Goal: Task Accomplishment & Management: Manage account settings

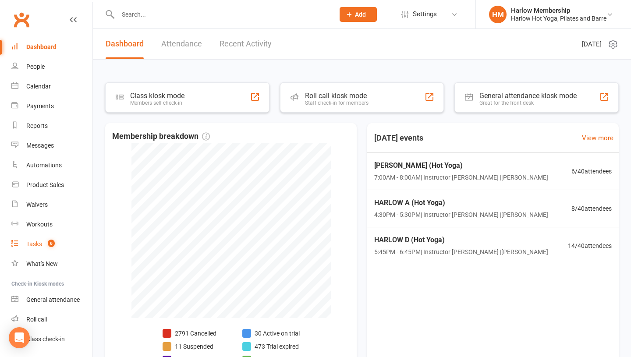
click at [45, 241] on count-badge "6" at bounding box center [48, 244] width 11 height 7
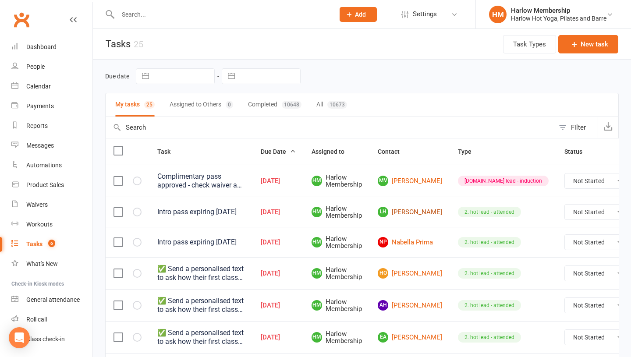
click at [398, 213] on link "LH Lisa Haimes" at bounding box center [410, 212] width 64 height 11
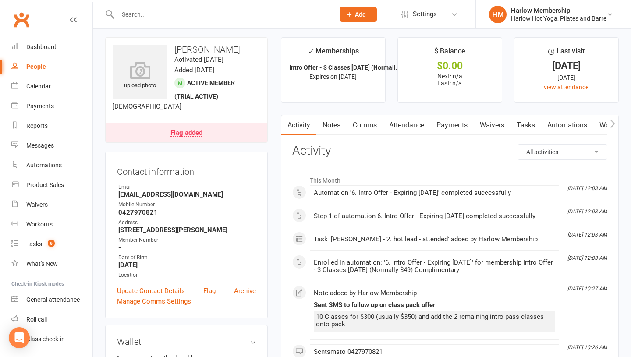
scroll to position [4, 0]
click at [359, 123] on link "Comms" at bounding box center [365, 126] width 36 height 20
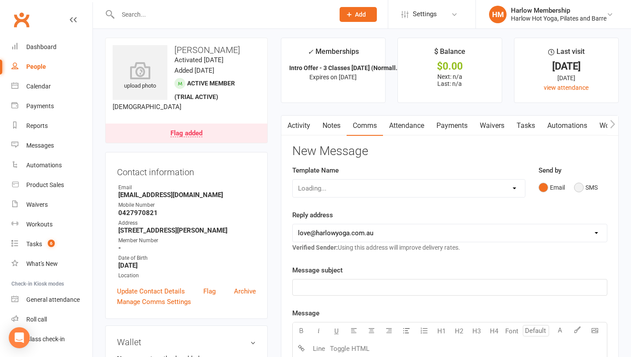
click at [580, 188] on button "SMS" at bounding box center [586, 187] width 24 height 17
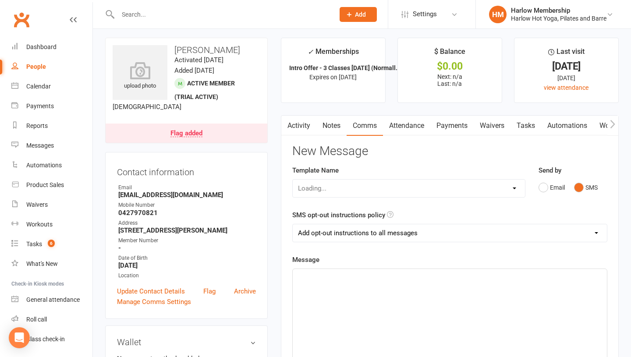
click at [463, 295] on div "﻿" at bounding box center [450, 335] width 314 height 132
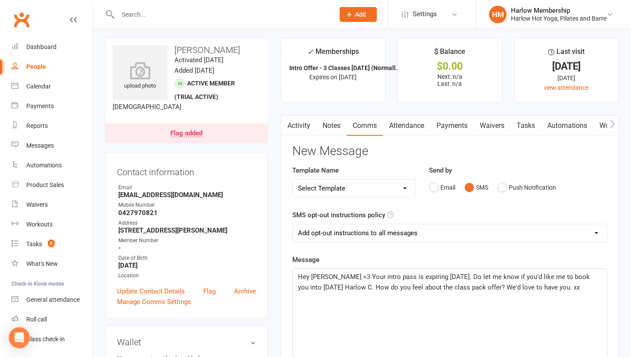
click at [529, 286] on span "Hey Lisa <3 Your intro pass is expiring in 3 days. Do let me know if you'd like…" at bounding box center [445, 282] width 294 height 18
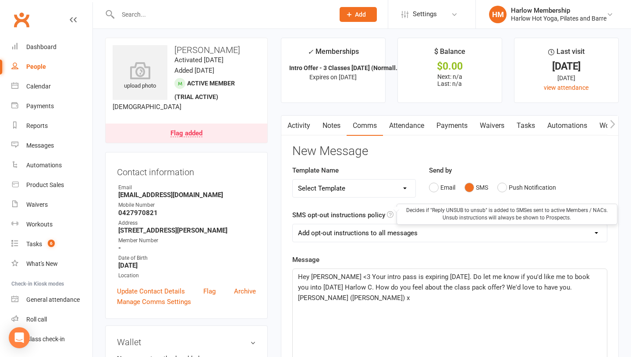
click at [385, 236] on select "Add opt-out instructions to all messages Add opt-out instructions for messages …" at bounding box center [450, 233] width 314 height 18
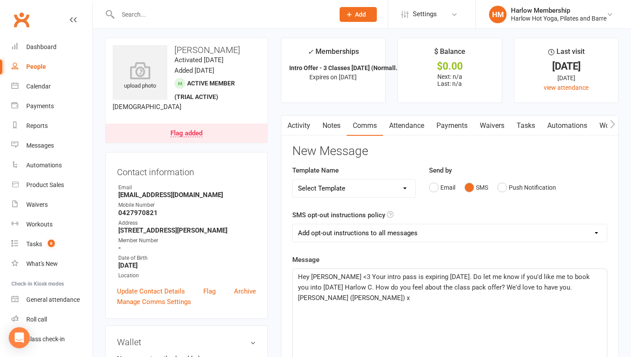
select select "2"
click at [335, 278] on span "Hey Lisa <3 Your intro pass is expiring in 3 days. Do let me know if you'd like…" at bounding box center [445, 287] width 294 height 29
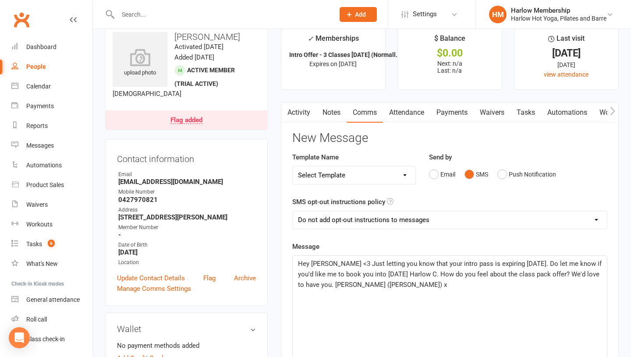
scroll to position [17, 0]
drag, startPoint x: 518, startPoint y: 261, endPoint x: 584, endPoint y: 263, distance: 66.2
click at [584, 263] on span "Hey Lisa <3 Just letting you know that your intro pass is expiring in 3 days. D…" at bounding box center [451, 274] width 306 height 29
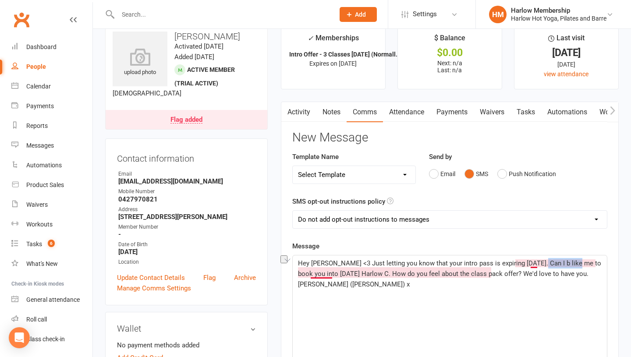
drag, startPoint x: 566, startPoint y: 262, endPoint x: 531, endPoint y: 262, distance: 35.1
click at [531, 262] on span "Hey Lisa <3 Just letting you know that your intro pass is expiring in 3 days. C…" at bounding box center [450, 274] width 305 height 29
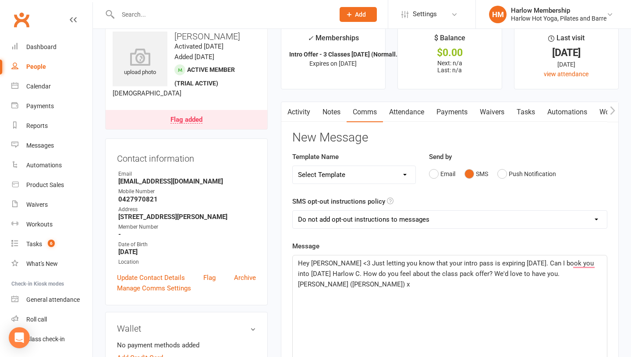
click at [327, 272] on span "Hey Lisa <3 Just letting you know that your intro pass is expiring in 3 days. C…" at bounding box center [447, 274] width 298 height 29
click at [576, 274] on span "Hey Lisa <3 Just letting you know that your intro pass is expiring in 3 days. C…" at bounding box center [447, 274] width 298 height 29
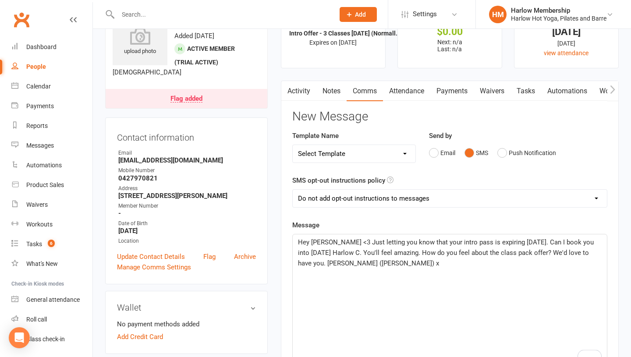
scroll to position [42, 0]
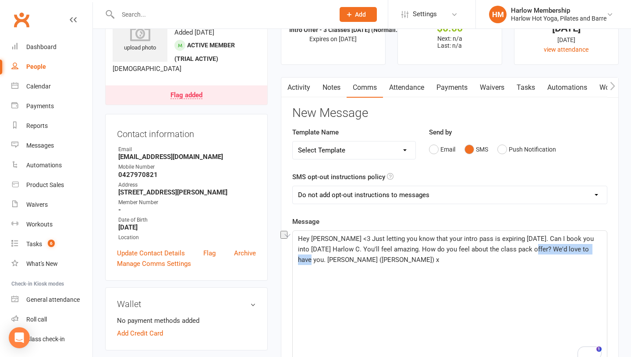
drag, startPoint x: 585, startPoint y: 250, endPoint x: 516, endPoint y: 245, distance: 69.0
click at [516, 245] on p "Hey Lisa <3 Just letting you know that your intro pass is expiring in 3 days. C…" at bounding box center [450, 250] width 304 height 32
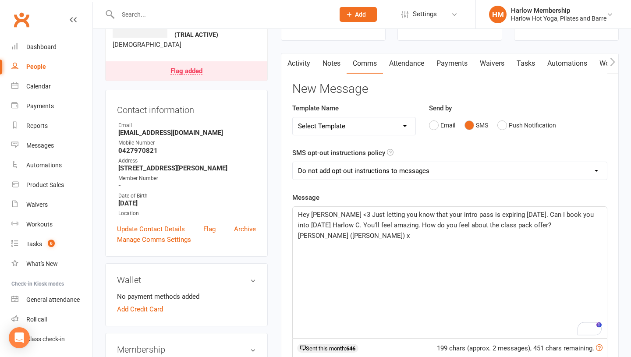
scroll to position [98, 0]
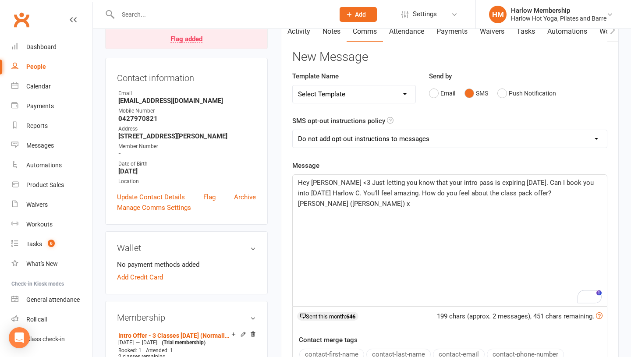
click at [382, 188] on p "Hey Lisa <3 Just letting you know that your intro pass is expiring in 3 days. C…" at bounding box center [450, 194] width 304 height 32
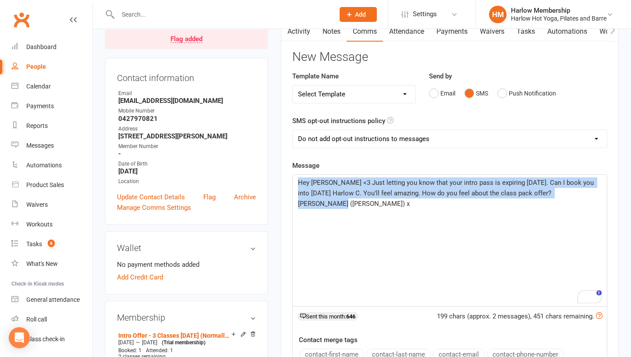
click at [382, 188] on p "Hey Lisa <3 Just letting you know that your intro pass is expiring in 3 days. C…" at bounding box center [450, 194] width 304 height 32
copy span "Hey Lisa <3 Just letting you know that your intro pass is expiring in 3 days. C…"
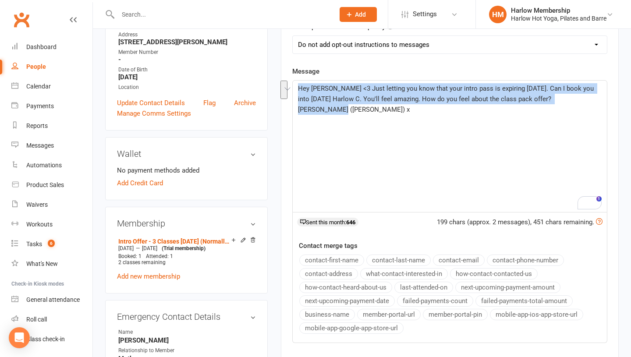
scroll to position [257, 0]
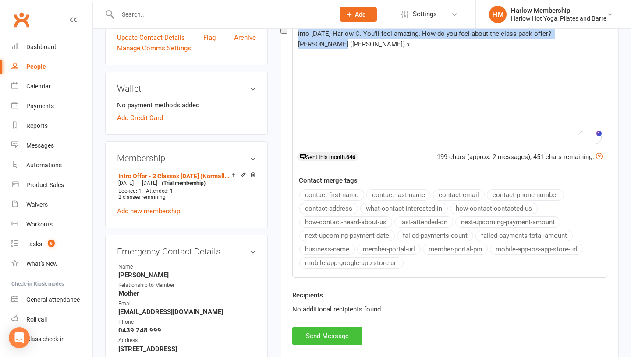
click at [321, 338] on button "Send Message" at bounding box center [327, 336] width 70 height 18
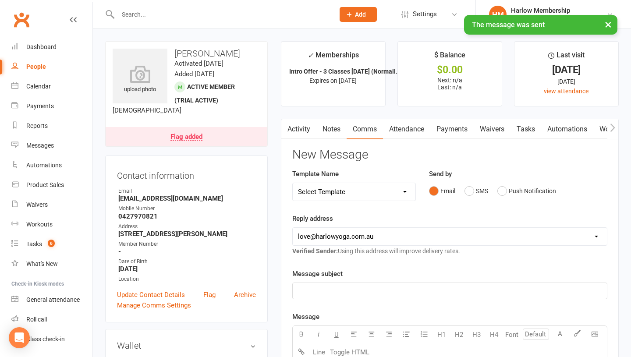
click at [328, 133] on link "Notes" at bounding box center [331, 129] width 30 height 20
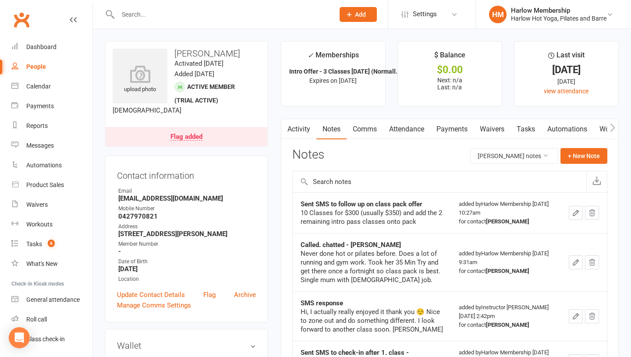
click at [527, 131] on link "Tasks" at bounding box center [526, 129] width 31 height 20
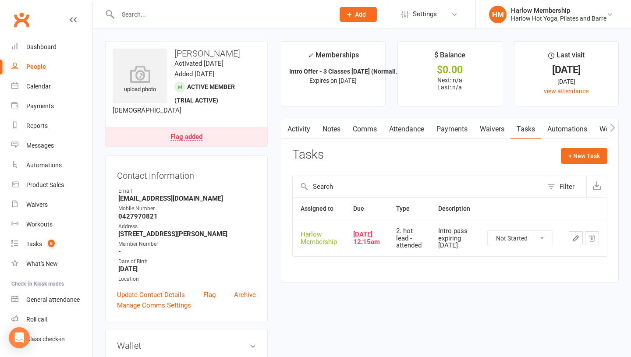
click at [518, 235] on select "Not Started In Progress Waiting Complete" at bounding box center [520, 238] width 65 height 15
select select "unstarted"
click at [300, 132] on link "Activity" at bounding box center [298, 129] width 35 height 20
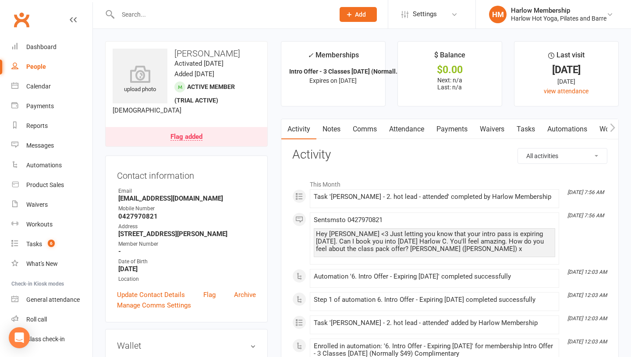
click at [317, 132] on link "Notes" at bounding box center [331, 129] width 30 height 20
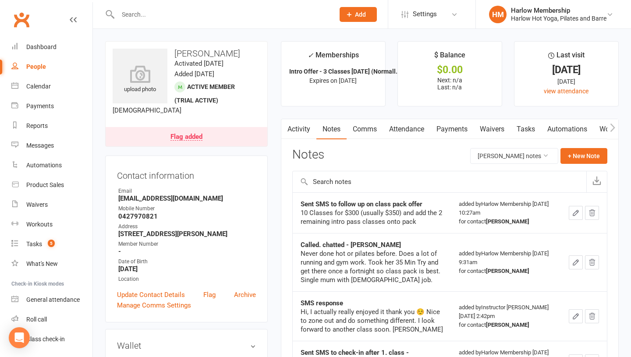
click at [298, 128] on link "Activity" at bounding box center [298, 129] width 35 height 20
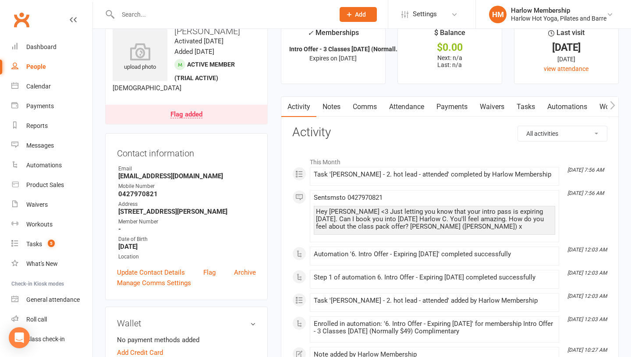
scroll to position [24, 0]
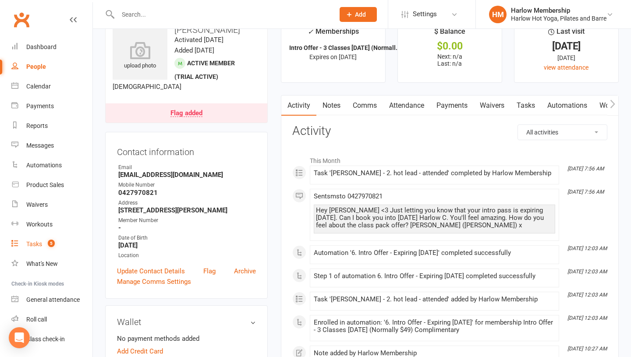
click at [29, 247] on div "Tasks" at bounding box center [34, 244] width 16 height 7
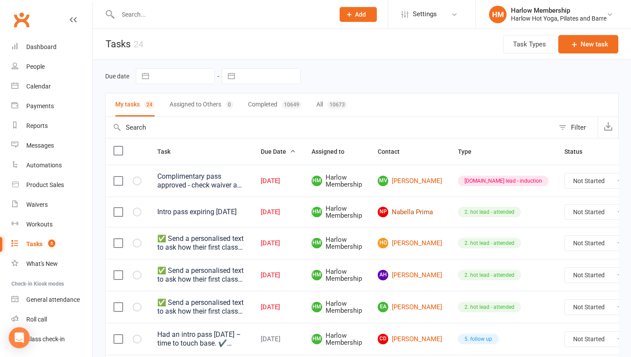
click at [395, 212] on link "NP Nabella Prima" at bounding box center [410, 212] width 64 height 11
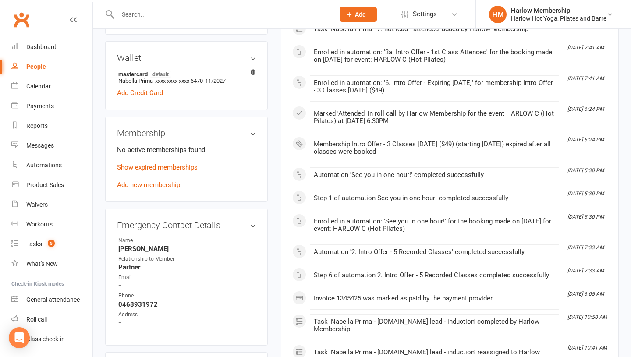
scroll to position [285, 0]
click at [148, 172] on p "Show expired memberships" at bounding box center [186, 166] width 139 height 11
click at [159, 171] on link "Show expired memberships" at bounding box center [157, 167] width 81 height 8
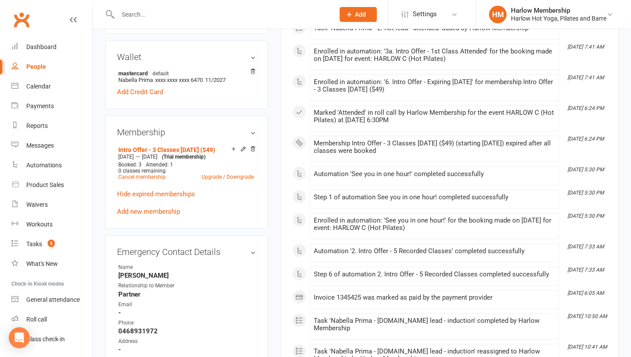
scroll to position [0, 0]
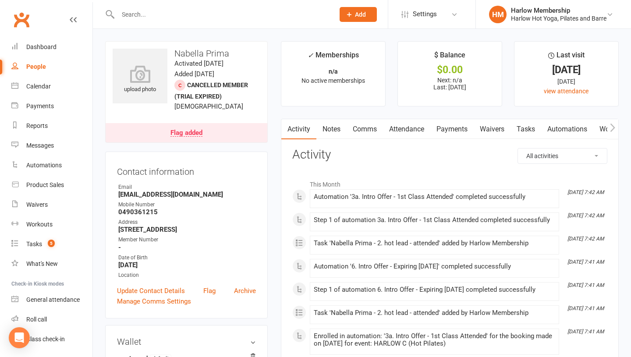
click at [363, 127] on link "Comms" at bounding box center [365, 129] width 36 height 20
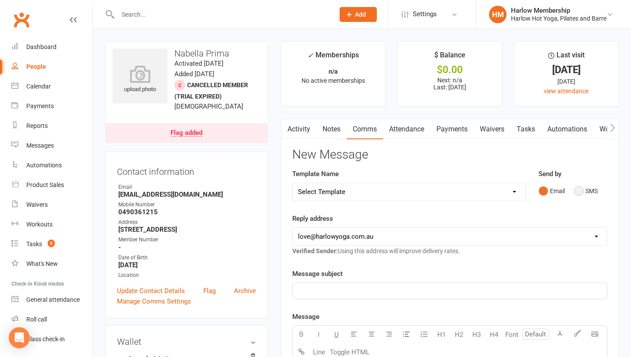
click at [575, 194] on button "SMS" at bounding box center [586, 191] width 24 height 17
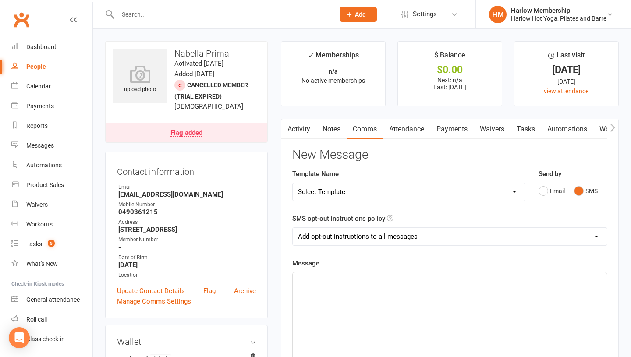
click at [371, 310] on div "﻿" at bounding box center [450, 339] width 314 height 132
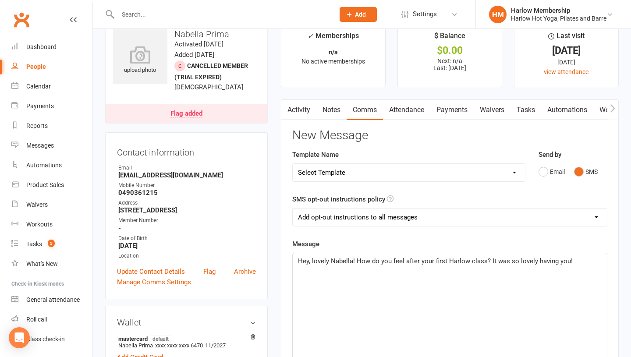
scroll to position [25, 0]
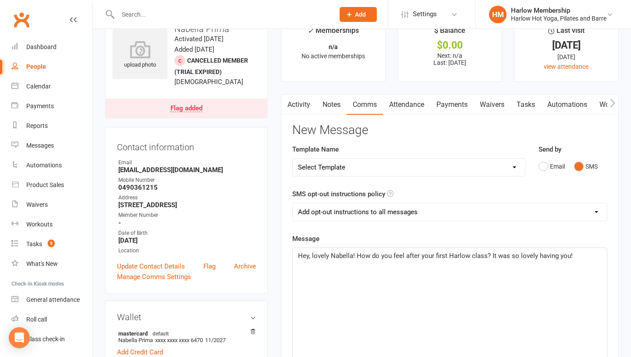
click at [578, 256] on p "Hey, lovely Nabella! How do you feel after your first Harlow class? It was so l…" at bounding box center [450, 256] width 304 height 11
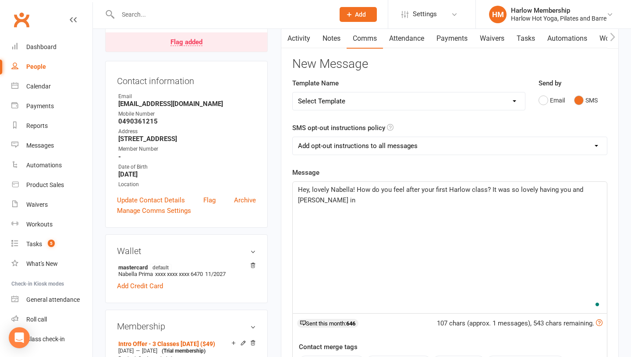
scroll to position [89, 0]
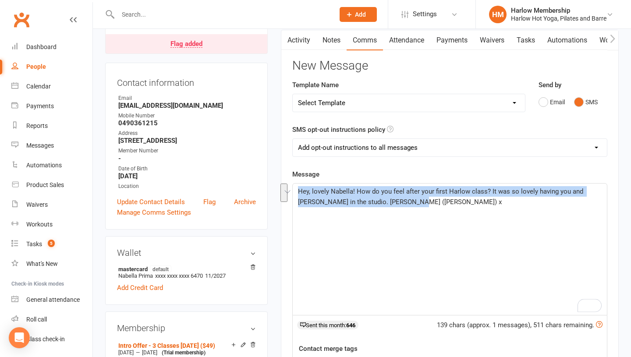
drag, startPoint x: 404, startPoint y: 203, endPoint x: 294, endPoint y: 188, distance: 111.2
click at [294, 188] on main "✓ Memberships n/a No active memberships $ Balance $0.00 Next: n/a Last: 14 Aug …" at bounding box center [449, 244] width 351 height 584
copy span "Hey, lovely Nabella! How do you feel after your first Harlow class? It was so l…"
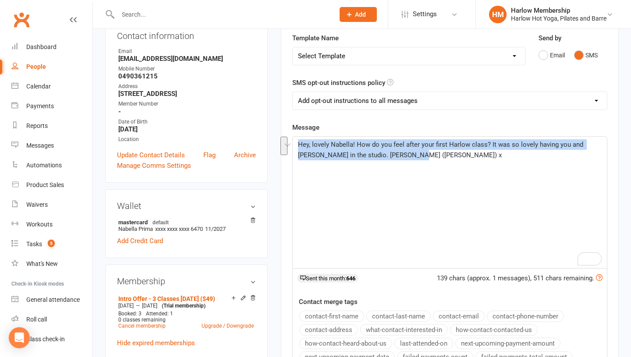
click at [342, 218] on div "Hey, lovely Nabella! How do you feel after your first Harlow class? It was so l…" at bounding box center [450, 203] width 314 height 132
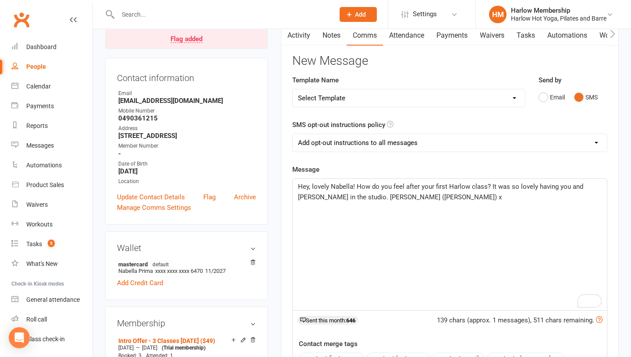
scroll to position [93, 0]
drag, startPoint x: 330, startPoint y: 186, endPoint x: 312, endPoint y: 185, distance: 18.0
click at [312, 185] on span "Hey, lovely Nabella! How do you feel after your first Harlow class? It was so l…" at bounding box center [441, 193] width 287 height 18
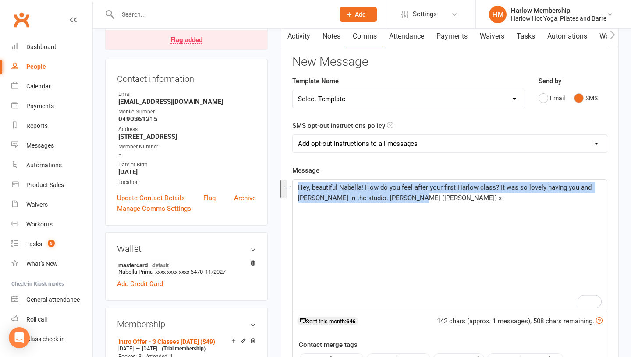
drag, startPoint x: 435, startPoint y: 204, endPoint x: 299, endPoint y: 185, distance: 138.1
click at [299, 185] on div "Hey, beautiful Nabella! How do you feel after your first Harlow class? It was s…" at bounding box center [450, 246] width 314 height 132
copy span "Hey, beautiful Nabella! How do you feel after your first Harlow class? It was s…"
click at [340, 136] on select "Add opt-out instructions to all messages Add opt-out instructions for messages …" at bounding box center [450, 144] width 314 height 18
select select "2"
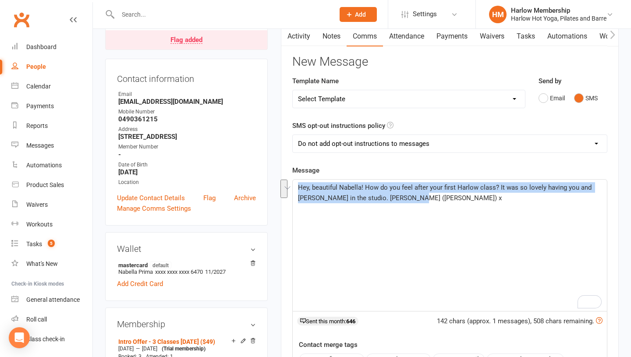
click at [365, 196] on span "Hey, beautiful Nabella! How do you feel after your first Harlow class? It was s…" at bounding box center [445, 193] width 295 height 18
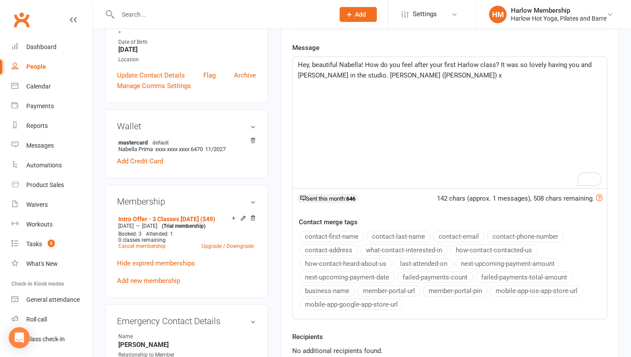
scroll to position [246, 0]
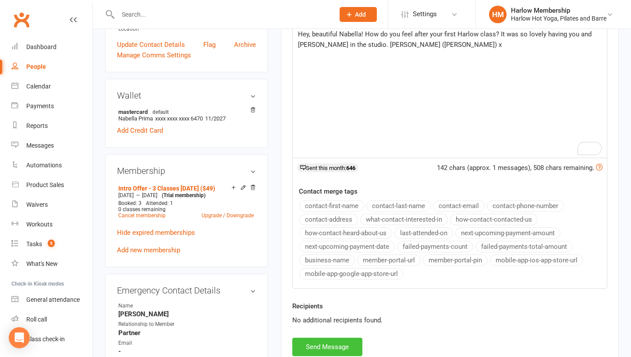
click at [324, 338] on button "Send Message" at bounding box center [327, 347] width 70 height 18
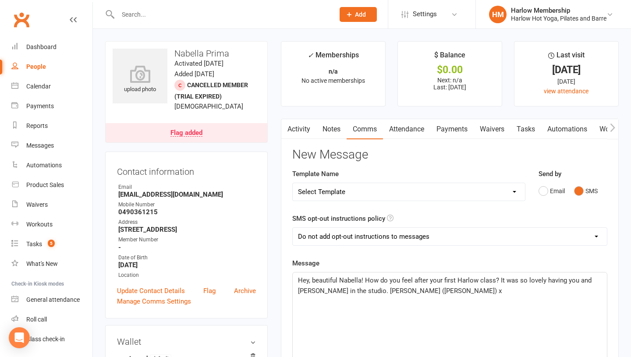
click at [327, 135] on link "Notes" at bounding box center [331, 129] width 30 height 20
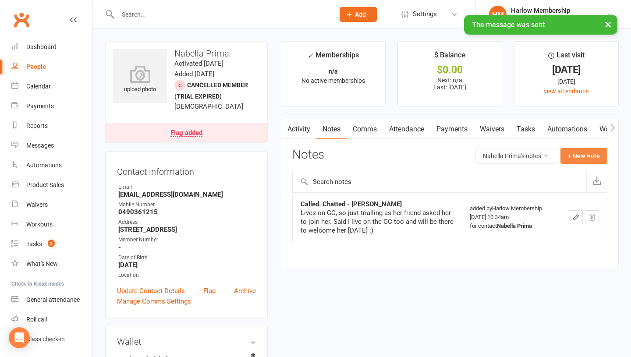
click at [572, 153] on button "+ New Note" at bounding box center [584, 156] width 47 height 16
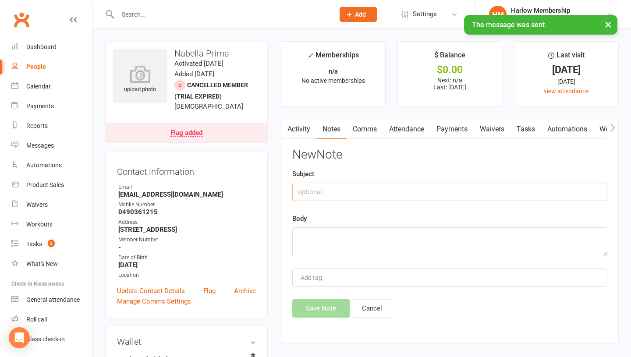
click at [370, 187] on input "text" at bounding box center [449, 192] width 315 height 18
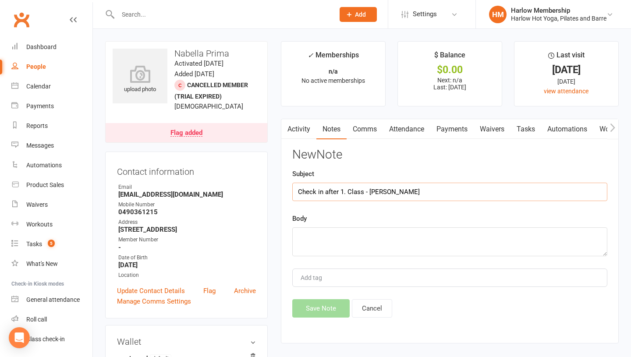
type input "Check in after 1. Class - Krystyna"
click at [350, 231] on textarea at bounding box center [449, 242] width 315 height 29
paste textarea "Hey, beautiful Nabella! How do you feel after your first Harlow class? It was s…"
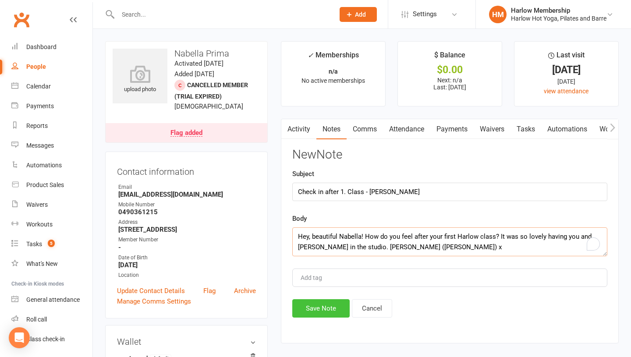
type textarea "Hey, beautiful Nabella! How do you feel after your first Harlow class? It was s…"
click at [333, 308] on button "Save Note" at bounding box center [320, 308] width 57 height 18
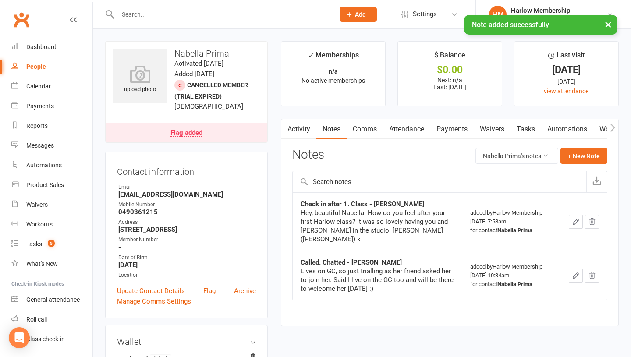
click at [521, 139] on link "Tasks" at bounding box center [526, 129] width 31 height 20
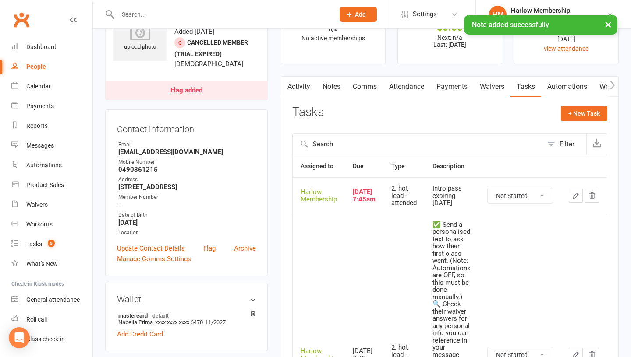
scroll to position [53, 0]
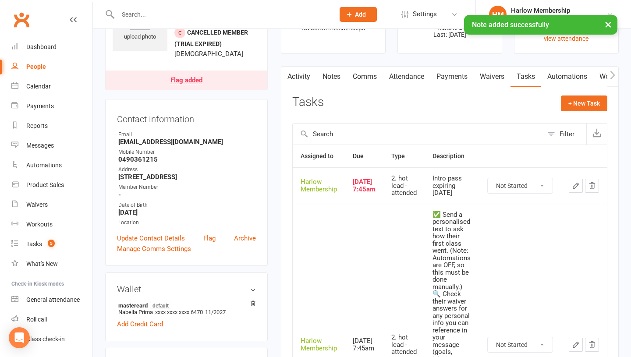
click at [508, 187] on select "Not Started In Progress Waiting Complete" at bounding box center [520, 185] width 65 height 15
select select "unstarted"
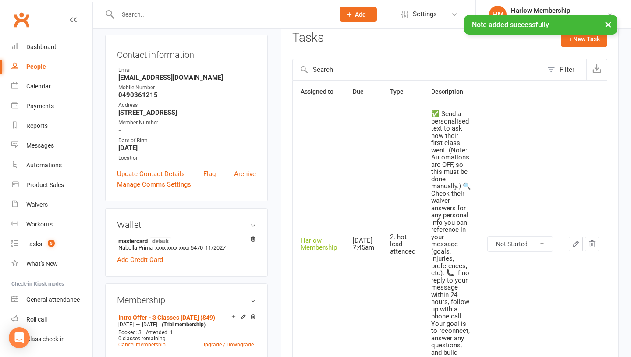
scroll to position [117, 0]
click at [505, 244] on select "Not Started In Progress Waiting Complete" at bounding box center [520, 243] width 65 height 15
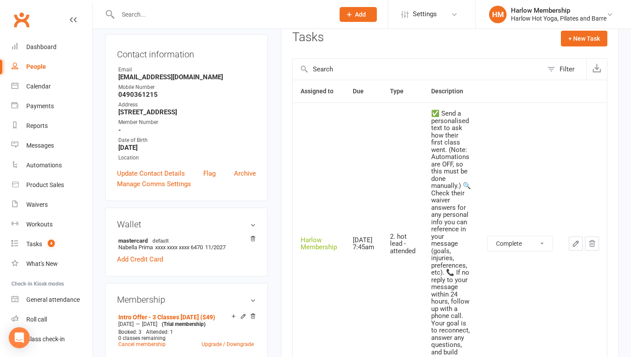
select select "unstarted"
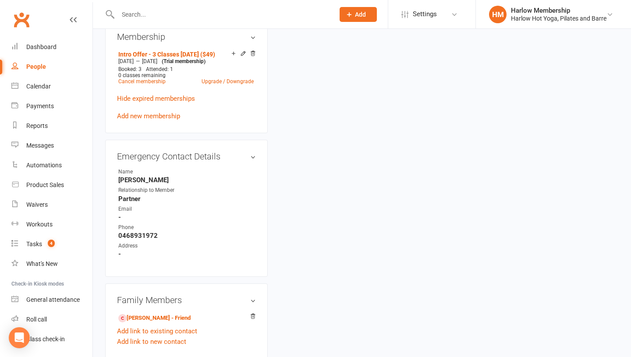
scroll to position [469, 0]
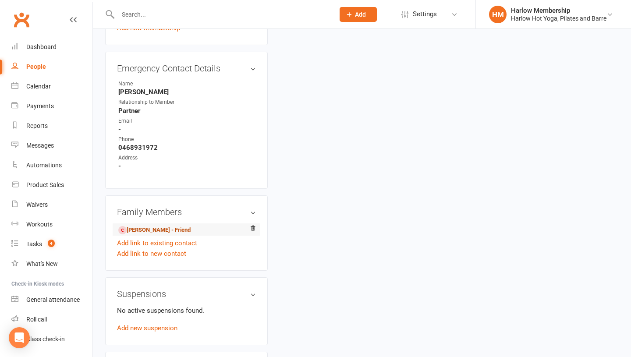
click at [160, 235] on link "Elsa Ananto - Friend" at bounding box center [154, 230] width 72 height 9
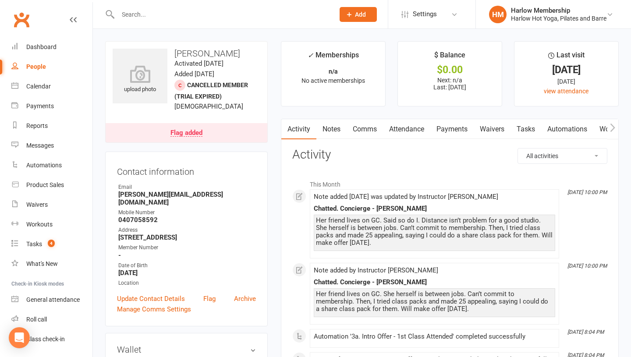
click at [360, 126] on link "Comms" at bounding box center [365, 129] width 36 height 20
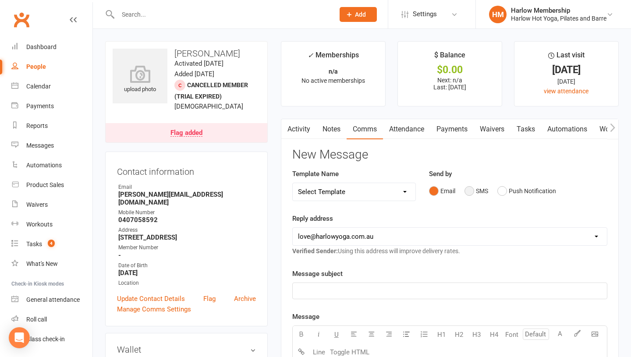
click at [478, 192] on button "SMS" at bounding box center [477, 191] width 24 height 17
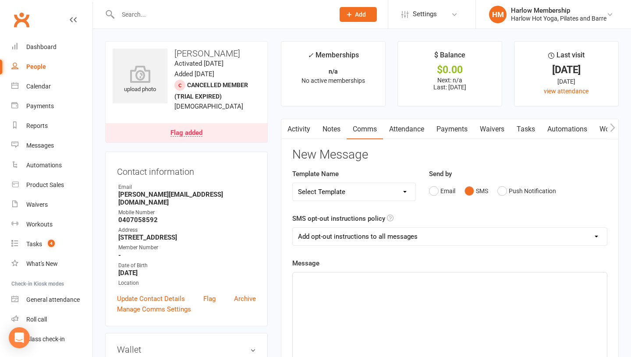
click at [415, 303] on div "﻿" at bounding box center [450, 339] width 314 height 132
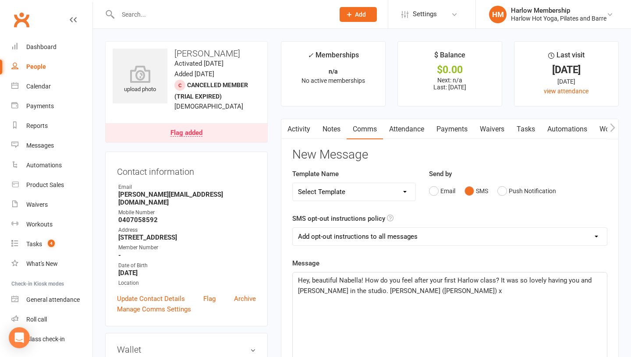
click at [360, 280] on span "Hey, beautiful Nabella! How do you feel after your first Harlow class? It was s…" at bounding box center [445, 286] width 295 height 18
click at [487, 279] on span "Hey, beautiful Elsa! How do you feel after your first Harlow class? It was so l…" at bounding box center [447, 286] width 299 height 18
drag, startPoint x: 593, startPoint y: 279, endPoint x: 582, endPoint y: 279, distance: 10.5
click at [582, 279] on span "Hey, beautiful Elsa! How do you feel after your first Harlow class :) It was so…" at bounding box center [449, 286] width 302 height 18
click at [490, 277] on span "Hey, beautiful Elsa! How do you feel after your first Harlow class?) It was so …" at bounding box center [448, 286] width 301 height 18
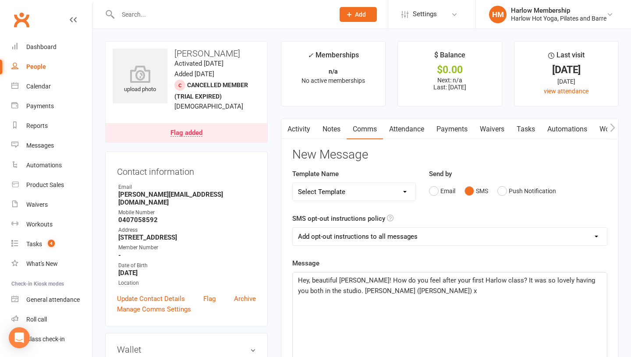
click at [320, 291] on span "Hey, beautiful Elsa! How do you feel after your first Harlow class? It was so l…" at bounding box center [447, 286] width 299 height 18
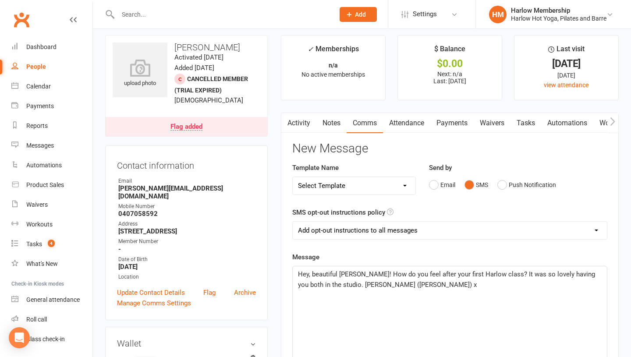
scroll to position [7, 0]
drag, startPoint x: 364, startPoint y: 282, endPoint x: 319, endPoint y: 282, distance: 44.7
click at [319, 282] on span "Hey, beautiful Elsa! How do you feel after your first Harlow class? It was so l…" at bounding box center [447, 279] width 299 height 18
click at [391, 284] on span "Hey, beautiful Elsa! How do you feel after your first Harlow class? It was so l…" at bounding box center [447, 284] width 299 height 29
click at [380, 285] on span "Hey, beautiful Elsa! How do you feel after your first Harlow class? It was so l…" at bounding box center [447, 284] width 299 height 29
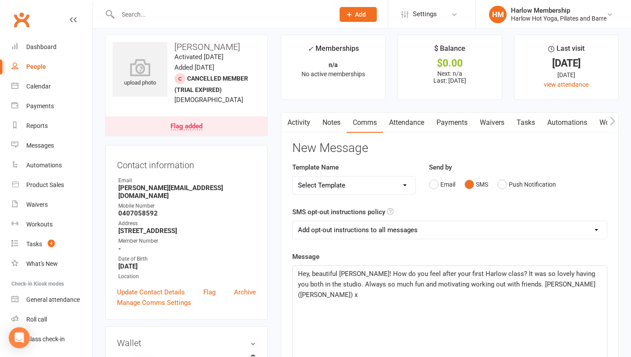
scroll to position [57, 0]
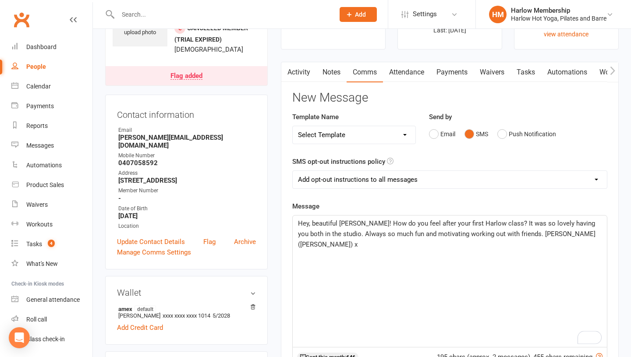
click at [373, 227] on span "Hey, beautiful Elsa! How do you feel after your first Harlow class? It was so l…" at bounding box center [447, 234] width 299 height 29
click at [371, 236] on span "Hey, beautiful Elsa! How do you feel after your first Harlow class? It was so l…" at bounding box center [447, 234] width 299 height 29
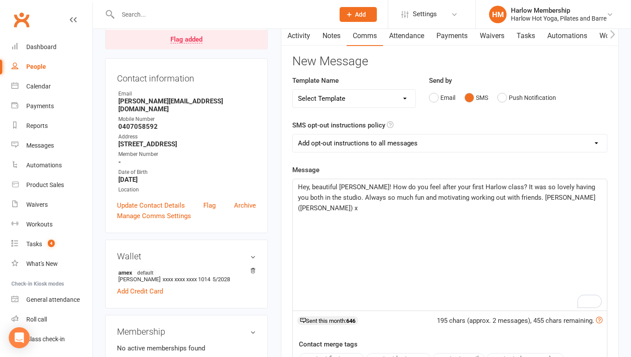
scroll to position [94, 0]
click at [498, 195] on span "Hey, beautiful Elsa! How do you feel after your first Harlow class? It was so l…" at bounding box center [447, 197] width 299 height 29
click at [500, 208] on span "Hey, beautiful Elsa! How do you feel after your first Harlow class? It was so l…" at bounding box center [449, 202] width 303 height 39
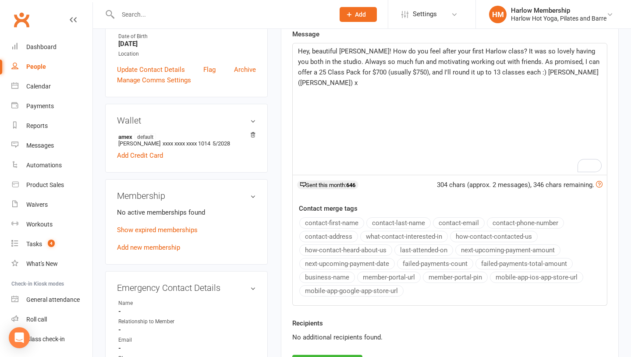
scroll to position [230, 0]
click at [165, 231] on link "Show expired memberships" at bounding box center [157, 229] width 81 height 8
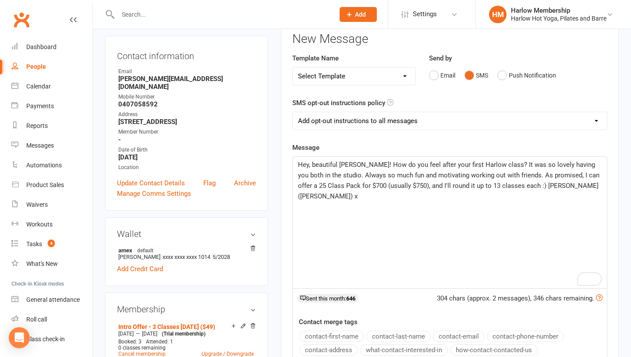
scroll to position [108, 0]
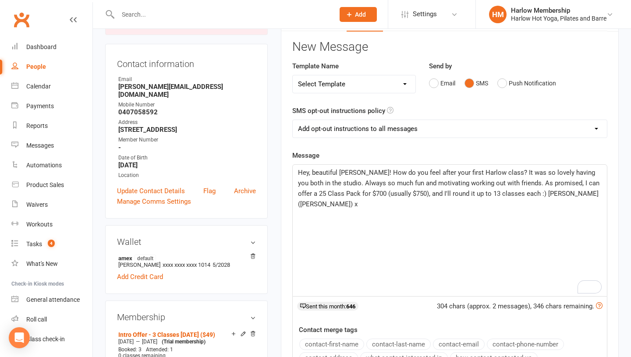
click at [327, 186] on span "Hey, beautiful Elsa! How do you feel after your first Harlow class? It was so l…" at bounding box center [449, 188] width 303 height 39
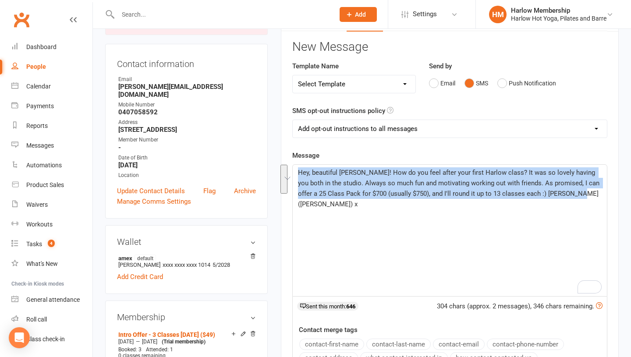
copy span "Hey, beautiful Elsa! How do you feel after your first Harlow class? It was so l…"
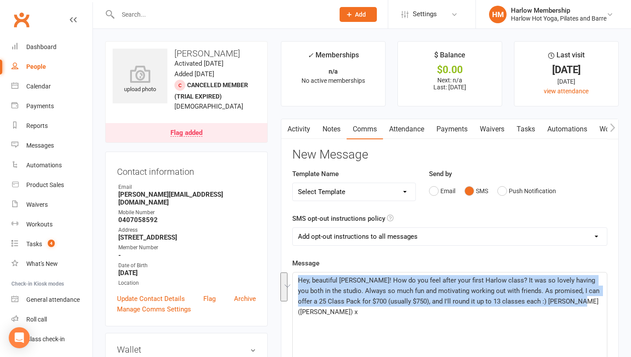
click at [406, 130] on link "Attendance" at bounding box center [406, 129] width 47 height 20
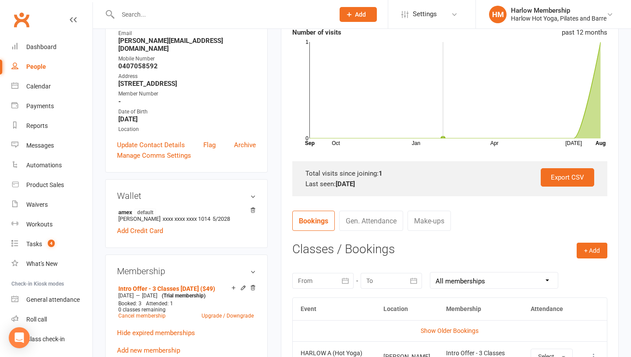
scroll to position [159, 0]
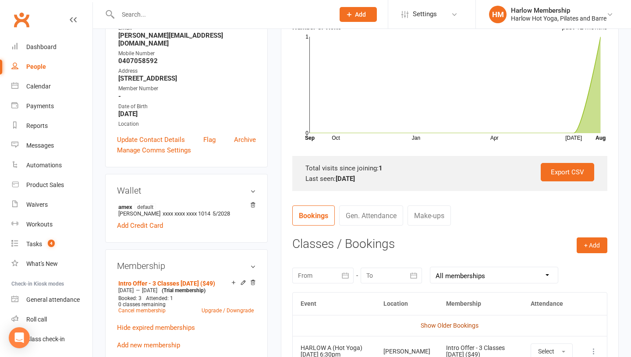
click at [448, 325] on link "Show Older Bookings" at bounding box center [450, 325] width 58 height 7
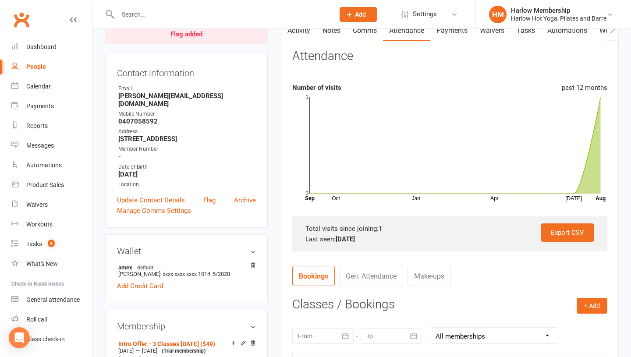
scroll to position [37, 0]
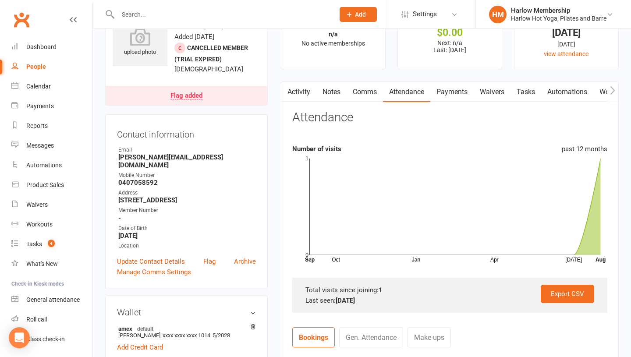
click at [367, 92] on link "Comms" at bounding box center [365, 92] width 36 height 20
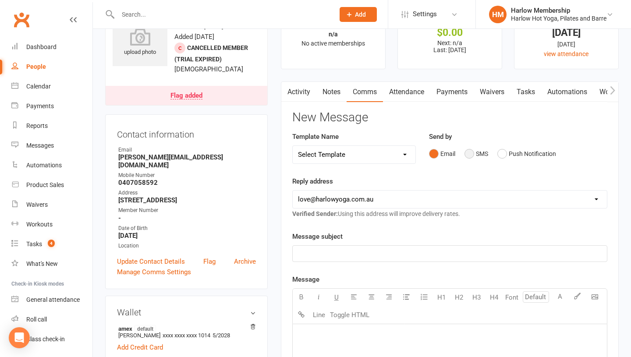
click at [467, 156] on button "SMS" at bounding box center [477, 154] width 24 height 17
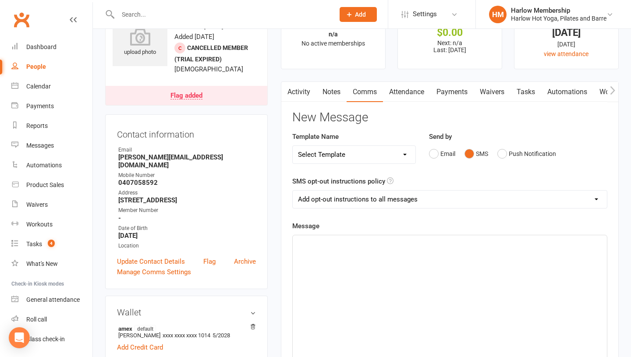
click at [400, 278] on div "﻿" at bounding box center [450, 301] width 314 height 132
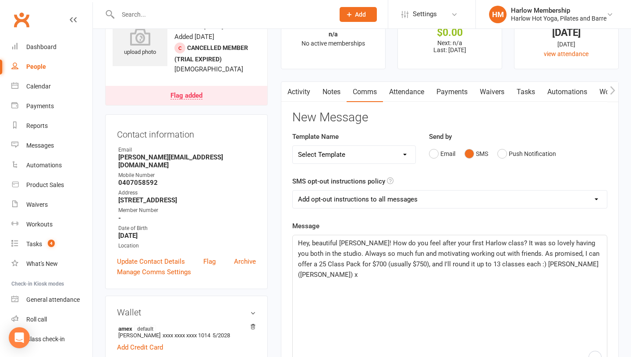
click at [499, 263] on span "Hey, beautiful Elsa! How do you feel after your first Harlow class? It was so l…" at bounding box center [449, 258] width 303 height 39
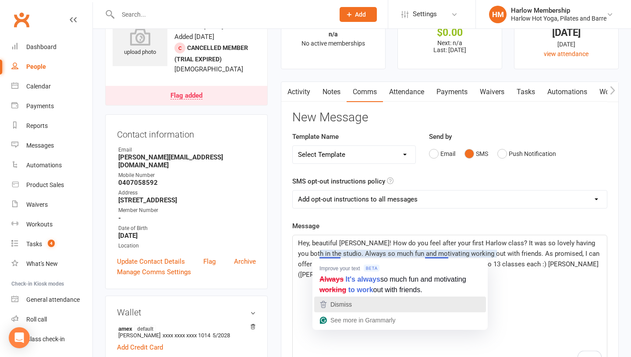
click at [357, 303] on div "Dismiss" at bounding box center [400, 304] width 164 height 13
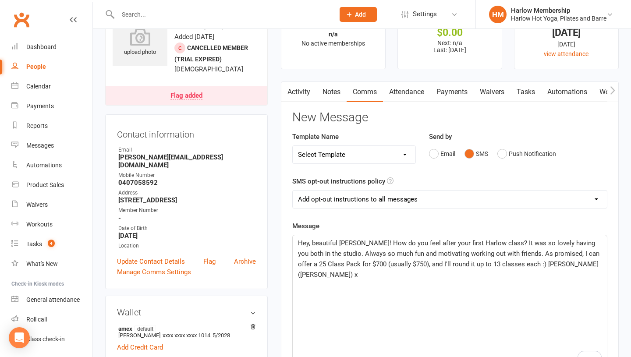
click at [538, 256] on span "Hey, beautiful Elsa! How do you feel after your first Harlow class? It was so l…" at bounding box center [449, 258] width 303 height 39
click at [542, 254] on span "Hey, beautiful Elsa! How do you feel after your first Harlow class? It was so l…" at bounding box center [449, 258] width 303 height 39
click at [534, 272] on p "Hey, beautiful Elsa! How do you feel after your first Harlow class? It was so l…" at bounding box center [450, 259] width 304 height 42
drag, startPoint x: 366, startPoint y: 264, endPoint x: 331, endPoint y: 266, distance: 34.7
click at [331, 266] on span "Hey, beautiful Elsa! How do you feel after your first Harlow class? It was so l…" at bounding box center [449, 258] width 303 height 39
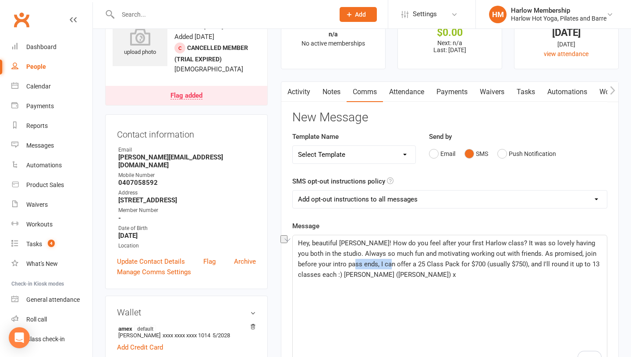
click at [331, 266] on span "Hey, beautiful Elsa! How do you feel after your first Harlow class? It was so l…" at bounding box center [449, 258] width 303 height 39
drag, startPoint x: 540, startPoint y: 254, endPoint x: 325, endPoint y: 265, distance: 215.1
click at [325, 265] on span "Hey, beautiful Elsa! How do you feel after your first Harlow class? It was so l…" at bounding box center [449, 258] width 303 height 39
click at [325, 264] on span "Hey, beautiful Elsa! How do you feel after your first Harlow class? It was so l…" at bounding box center [449, 258] width 303 height 39
click at [330, 265] on span "Hey, beautiful Elsa! How do you feel after your first Harlow class? It was so l…" at bounding box center [449, 258] width 303 height 39
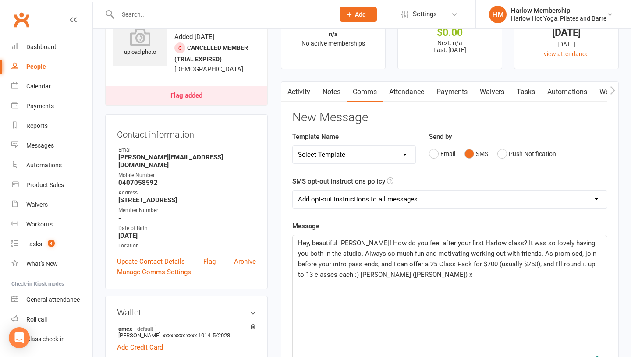
click at [360, 279] on p "Hey, beautiful Elsa! How do you feel after your first Harlow class? It was so l…" at bounding box center [450, 259] width 304 height 42
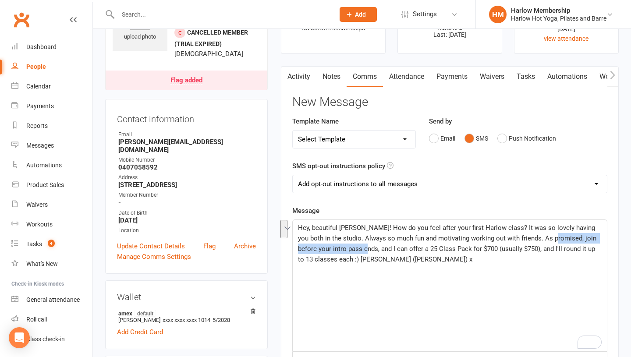
drag, startPoint x: 538, startPoint y: 239, endPoint x: 344, endPoint y: 246, distance: 194.8
click at [344, 246] on span "Hey, beautiful Elsa! How do you feel after your first Harlow class? It was so l…" at bounding box center [448, 243] width 300 height 39
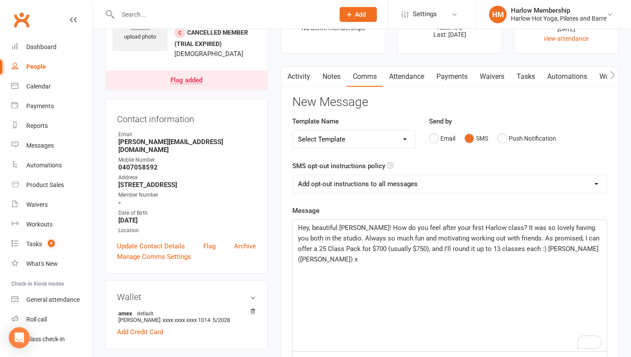
click at [499, 249] on span "Hey, beautiful Elsa! How do you feel after your first Harlow class? It was so l…" at bounding box center [449, 243] width 303 height 39
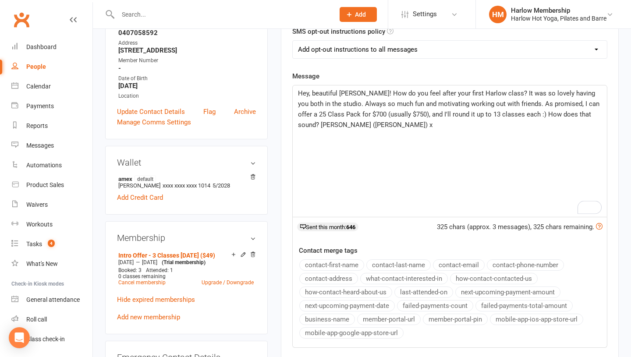
scroll to position [181, 0]
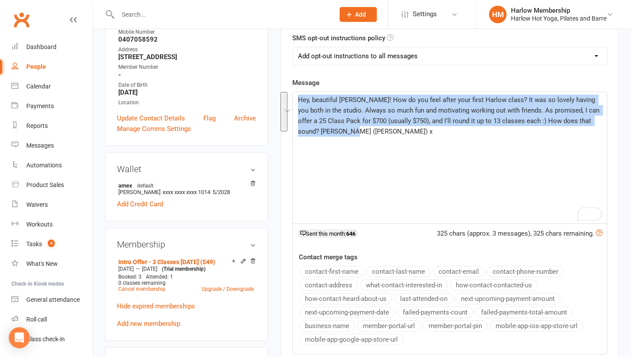
drag, startPoint x: 348, startPoint y: 139, endPoint x: 299, endPoint y: 99, distance: 62.9
click at [299, 100] on div "Hey, beautiful Elsa! How do you feel after your first Harlow class? It was so l…" at bounding box center [450, 158] width 314 height 132
copy span "Hey, beautiful Elsa! How do you feel after your first Harlow class? It was so l…"
click at [403, 122] on span "Hey, beautiful Elsa! How do you feel after your first Harlow class? It was so l…" at bounding box center [449, 115] width 303 height 39
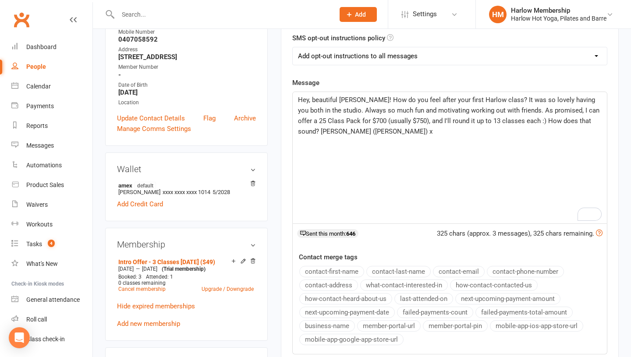
click at [564, 121] on span "Hey, beautiful Elsa! How do you feel after your first Harlow class? It was so l…" at bounding box center [449, 115] width 303 height 39
click at [576, 107] on span "Hey, beautiful Elsa! How do you feel after your first Harlow class? It was so l…" at bounding box center [449, 115] width 303 height 39
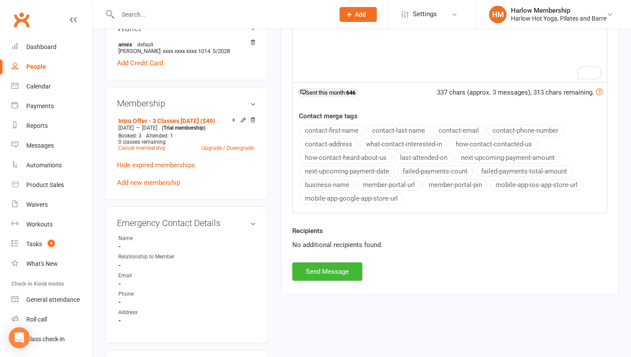
scroll to position [328, 0]
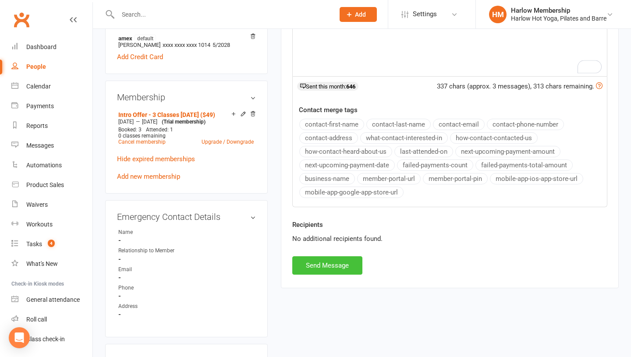
click at [335, 264] on button "Send Message" at bounding box center [327, 265] width 70 height 18
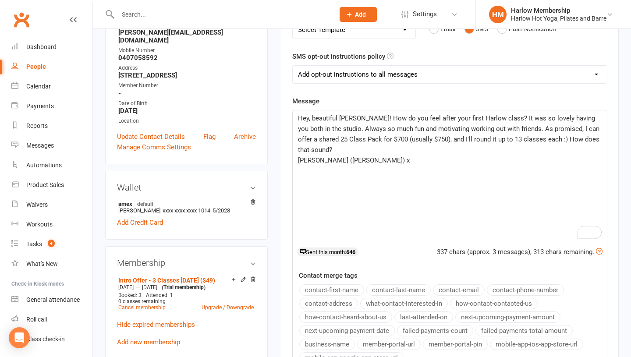
scroll to position [0, 0]
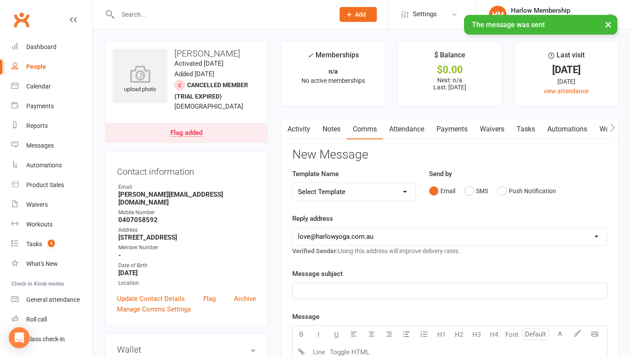
click at [327, 128] on link "Notes" at bounding box center [331, 129] width 30 height 20
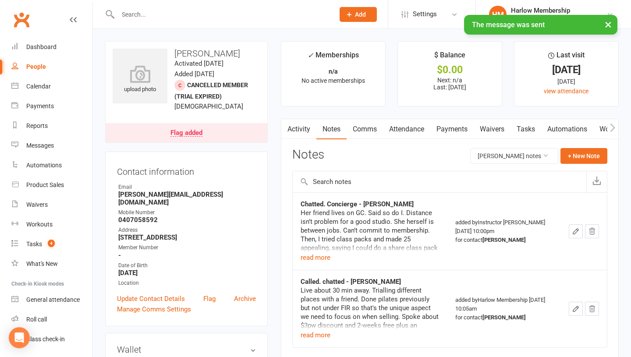
click at [299, 137] on link "Activity" at bounding box center [298, 129] width 35 height 20
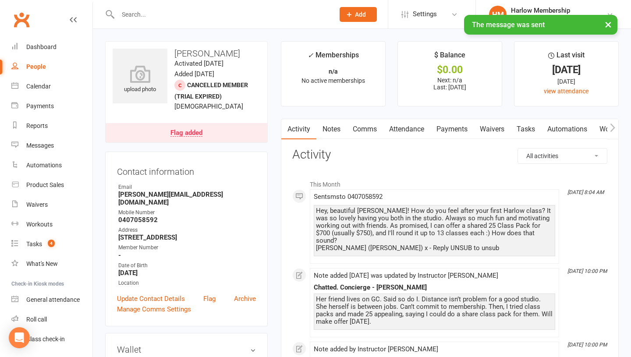
click at [329, 221] on div "Hey, beautiful Elsa! How do you feel after your first Harlow class? It was so l…" at bounding box center [434, 229] width 237 height 45
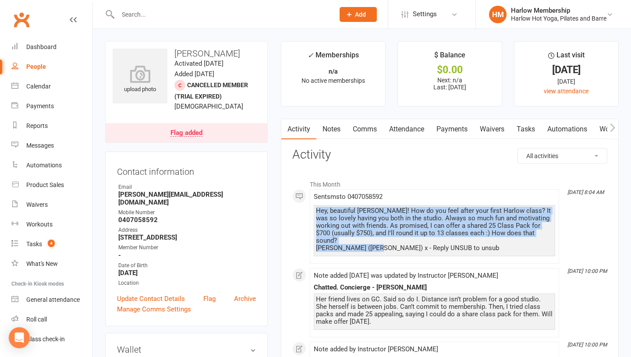
drag, startPoint x: 373, startPoint y: 242, endPoint x: 309, endPoint y: 208, distance: 72.8
click at [310, 208] on li "Aug 15, 8:04 AM Sent sms to 0407058592 Hey, beautiful Elsa! How do you feel aft…" at bounding box center [434, 226] width 249 height 75
copy div "Hey, beautiful Elsa! How do you feel after your first Harlow class? It was so l…"
click at [336, 135] on link "Notes" at bounding box center [331, 129] width 30 height 20
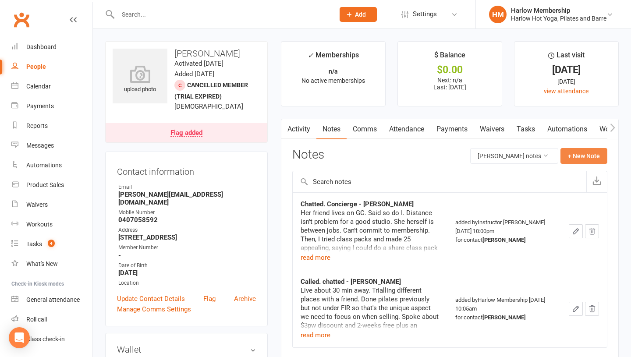
click at [569, 157] on button "+ New Note" at bounding box center [584, 156] width 47 height 16
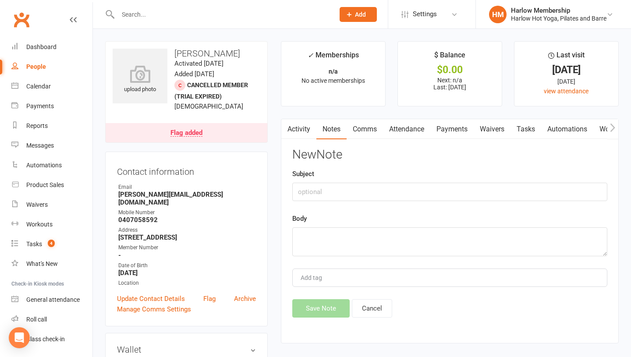
click at [356, 201] on div "New Note Subject Body Add tag Save Note Cancel" at bounding box center [449, 233] width 315 height 170
click at [329, 195] on input "text" at bounding box center [449, 192] width 315 height 18
type input "Offer"
click at [322, 242] on textarea at bounding box center [449, 242] width 315 height 29
paste textarea "Hey, beautiful Elsa! How do you feel after your first Harlow class? It was so l…"
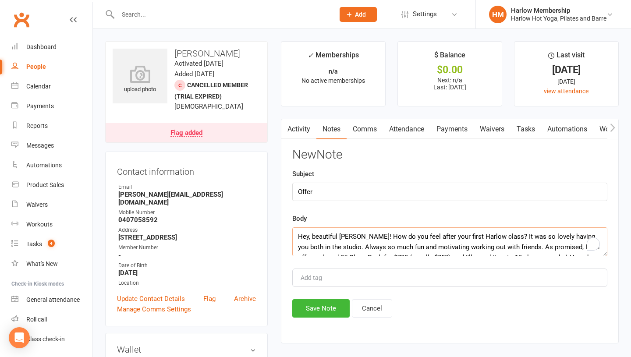
scroll to position [16, 0]
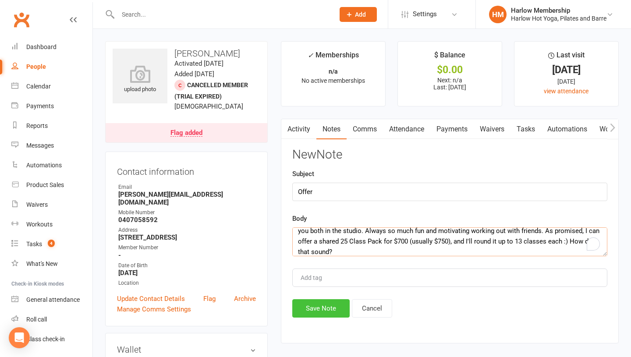
type textarea "Hey, beautiful Elsa! How do you feel after your first Harlow class? It was so l…"
click at [312, 305] on button "Save Note" at bounding box center [320, 308] width 57 height 18
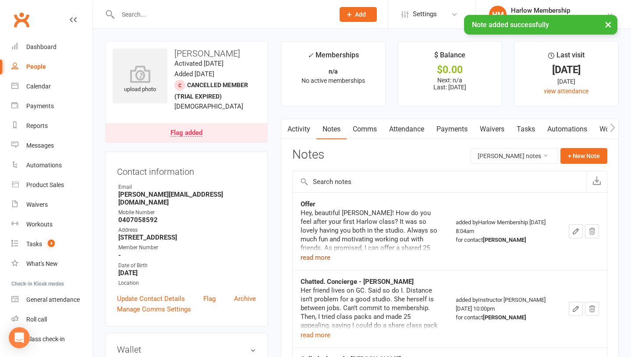
click at [315, 257] on button "read more" at bounding box center [316, 257] width 30 height 11
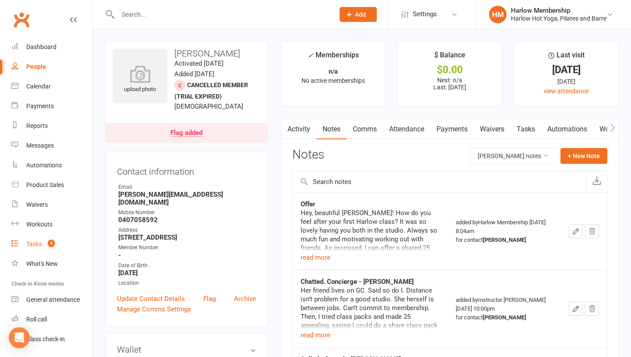
click at [46, 246] on count-badge "4" at bounding box center [48, 244] width 11 height 7
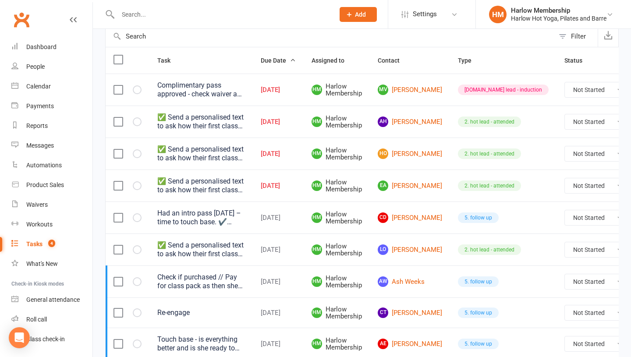
scroll to position [135, 0]
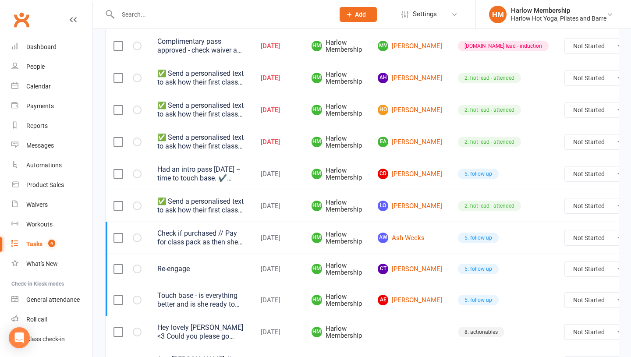
click at [565, 142] on select "Not Started In Progress Waiting Complete" at bounding box center [597, 142] width 65 height 15
select select "unstarted"
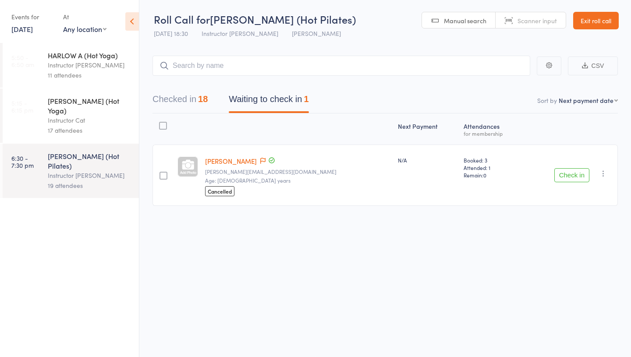
click at [601, 18] on link "Exit roll call" at bounding box center [596, 21] width 46 height 18
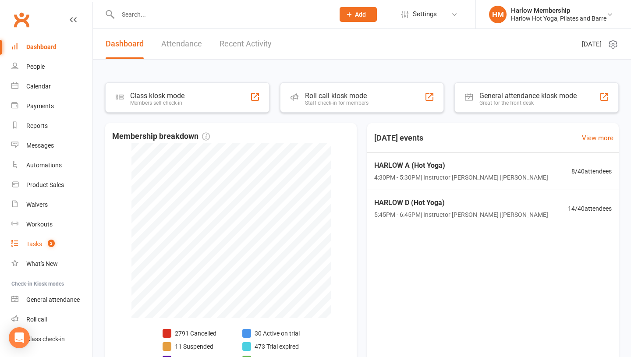
click at [35, 248] on link "Tasks 3" at bounding box center [51, 245] width 81 height 20
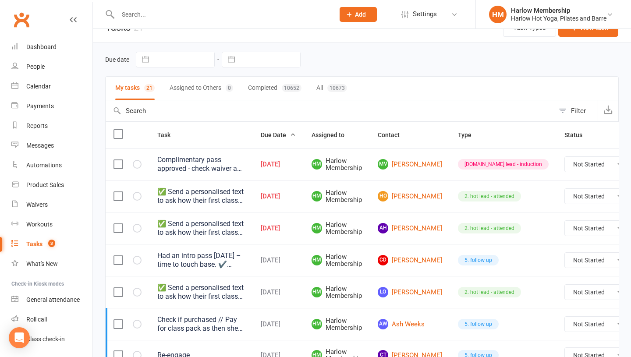
scroll to position [21, 0]
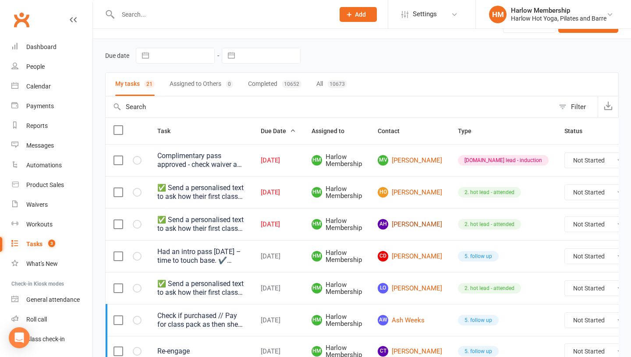
click at [400, 225] on link "AH [PERSON_NAME]" at bounding box center [410, 224] width 64 height 11
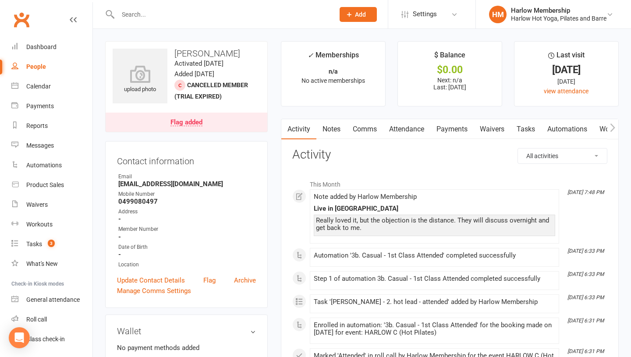
click at [364, 127] on link "Comms" at bounding box center [365, 129] width 36 height 20
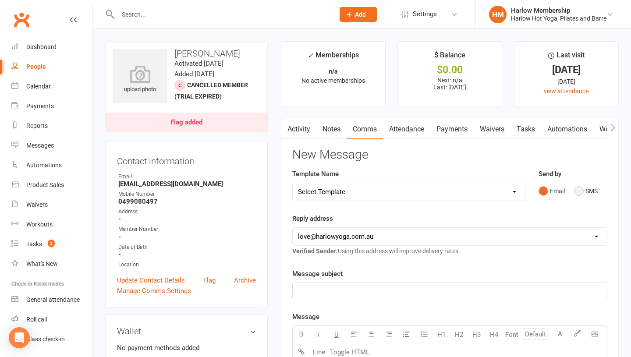
click at [574, 192] on button "SMS" at bounding box center [586, 191] width 24 height 17
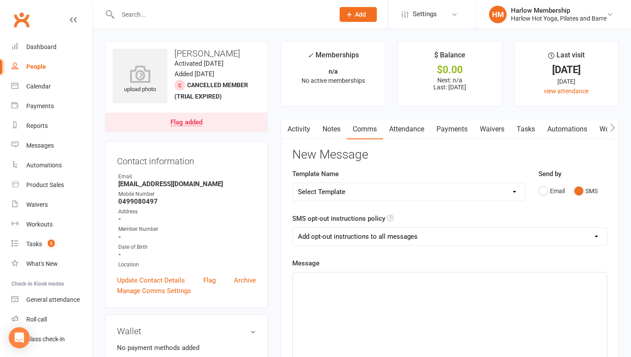
click at [491, 290] on div "﻿" at bounding box center [450, 339] width 314 height 132
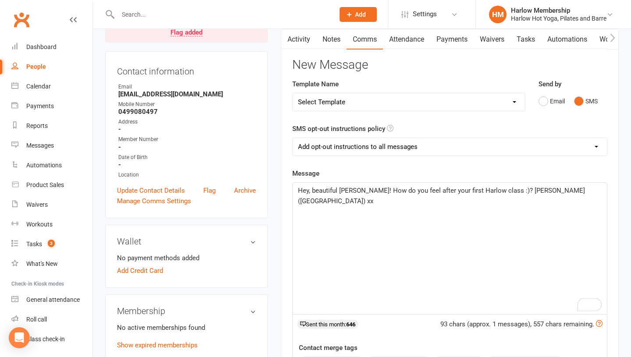
scroll to position [90, 0]
click at [499, 189] on span "Hey, beautiful Alisha! How do you feel after your first Harlow class :)? Krysty…" at bounding box center [442, 195] width 289 height 18
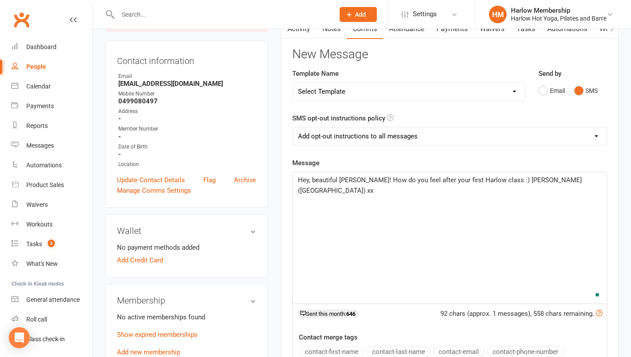
scroll to position [102, 0]
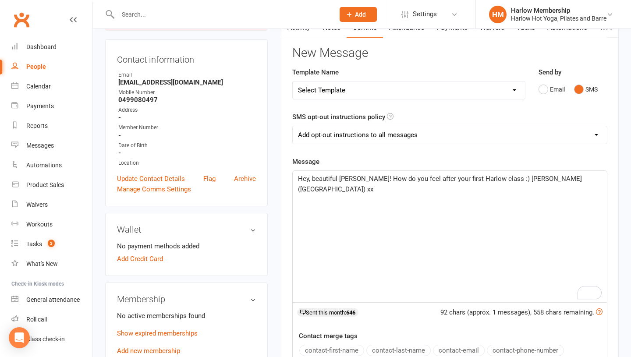
click at [490, 179] on span "Hey, beautiful Alisha! How do you feel after your first Harlow class :) Krystyn…" at bounding box center [441, 184] width 286 height 18
click at [436, 181] on span "Hey, beautiful Alisha! How do you feel after your first Harlow class? Krystyna …" at bounding box center [439, 184] width 283 height 18
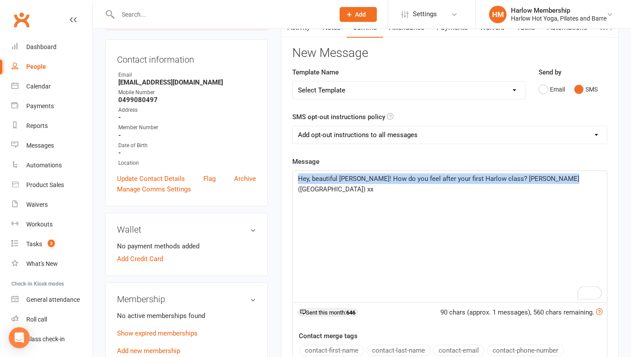
click at [436, 181] on span "Hey, beautiful Alisha! How do you feel after your first Harlow class? Krystyna …" at bounding box center [439, 184] width 283 height 18
copy span "Hey, beautiful Alisha! How do you feel after your first Harlow class? Krystyna …"
click at [494, 181] on span "Hey, beautiful Alisha! How do you feel after your first Harlow class? Krystyna …" at bounding box center [439, 184] width 283 height 18
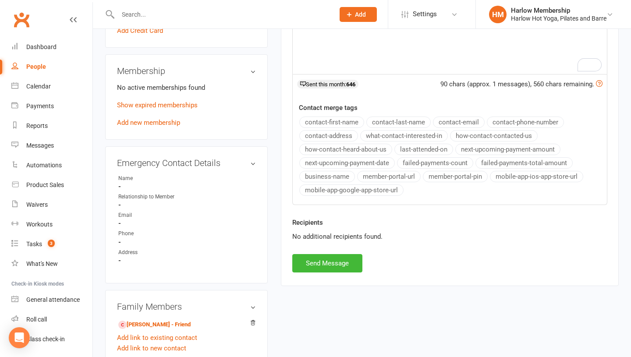
scroll to position [344, 0]
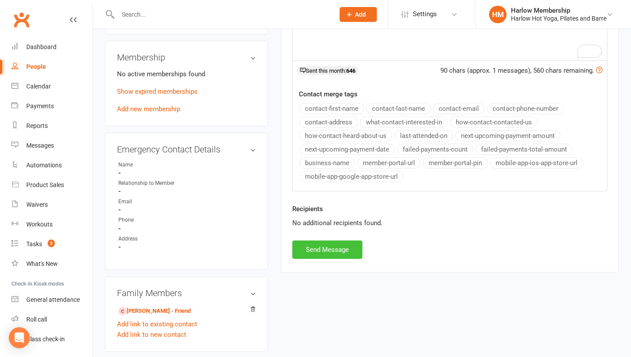
click at [325, 242] on button "Send Message" at bounding box center [327, 250] width 70 height 18
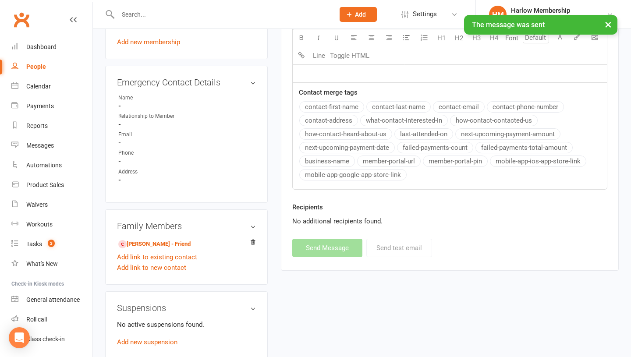
scroll to position [410, 0]
click at [128, 243] on link "Hana O’Neill - Friend" at bounding box center [154, 245] width 72 height 9
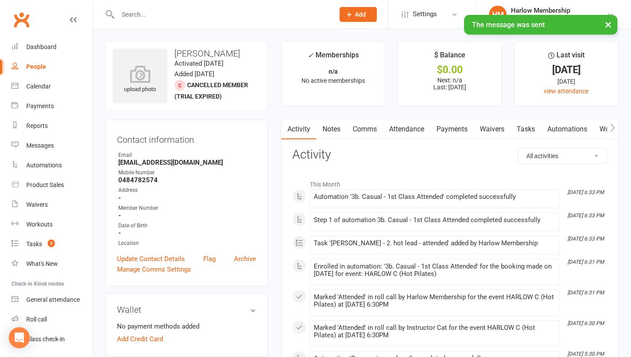
click at [367, 130] on link "Comms" at bounding box center [365, 129] width 36 height 20
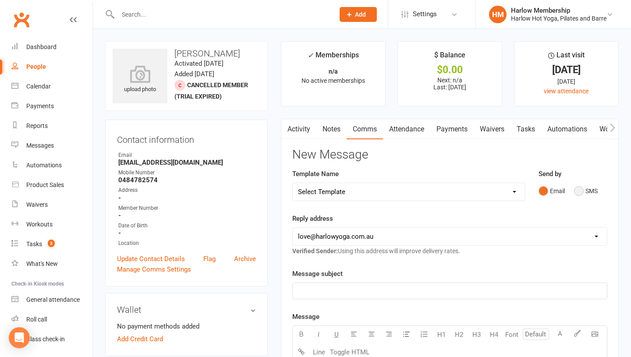
click at [582, 192] on button "SMS" at bounding box center [586, 191] width 24 height 17
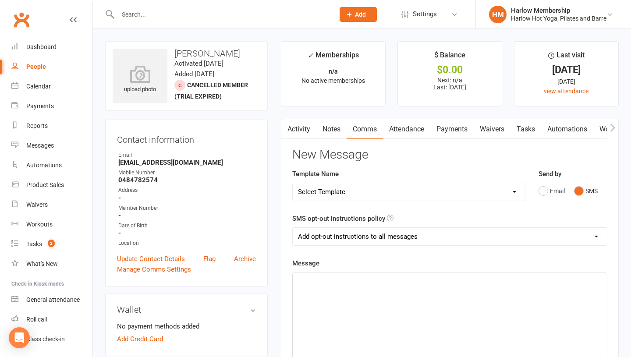
click at [464, 329] on div "﻿" at bounding box center [450, 339] width 314 height 132
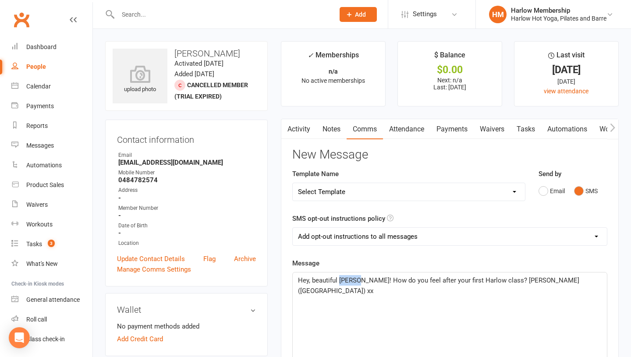
drag, startPoint x: 357, startPoint y: 280, endPoint x: 340, endPoint y: 281, distance: 17.1
click at [340, 281] on span "Hey, beautiful Alisha! How do you feel after your first Harlow class? Krystyna …" at bounding box center [439, 286] width 283 height 18
click at [493, 280] on span "Hey, beautiful Hana! How do you feel after your first Harlow class? Krystyna (H…" at bounding box center [439, 286] width 283 height 18
click at [552, 280] on p "Hey, beautiful Hana! How do you feel after your first Harlow class? Krystyna (H…" at bounding box center [450, 285] width 304 height 21
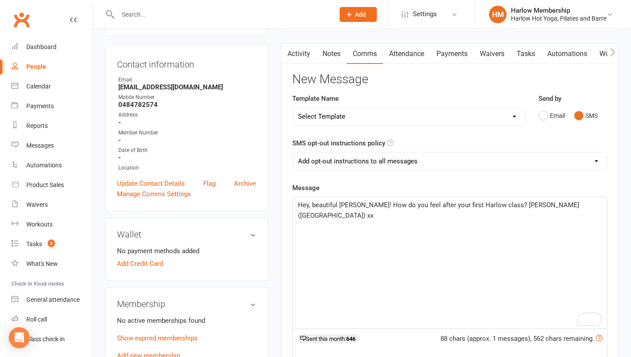
click at [491, 205] on span "Hey, beautiful Hana! How do you feel after your first Harlow class? Krystyna (H…" at bounding box center [439, 210] width 283 height 18
drag, startPoint x: 554, startPoint y: 207, endPoint x: 547, endPoint y: 206, distance: 7.1
click at [547, 206] on p "Hey, beautiful Hana! How do you feel after your first Harlow class? Krystyna (H…" at bounding box center [450, 210] width 304 height 21
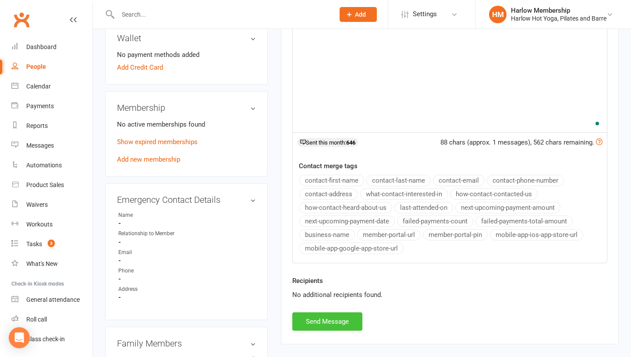
scroll to position [274, 0]
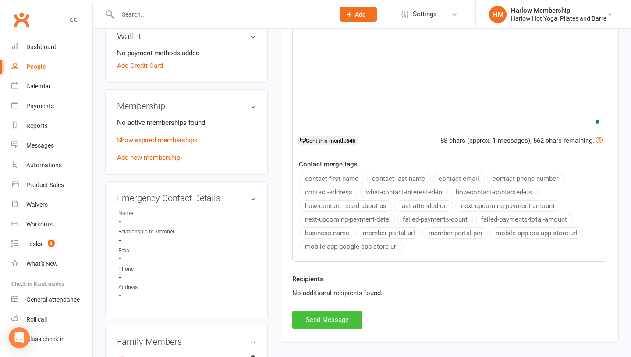
click at [313, 322] on button "Send Message" at bounding box center [327, 320] width 70 height 18
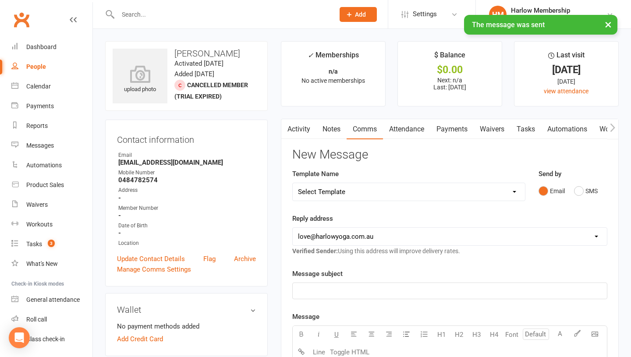
click at [307, 121] on link "Activity" at bounding box center [298, 129] width 35 height 20
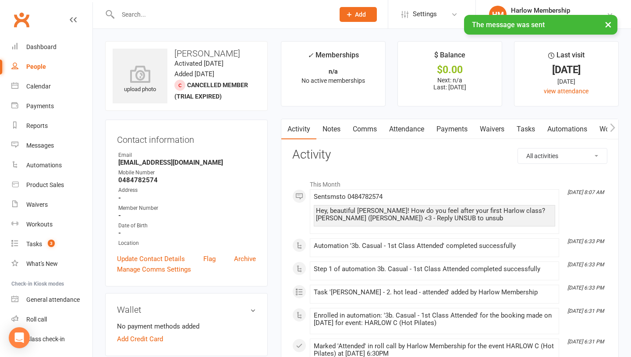
click at [528, 127] on link "Tasks" at bounding box center [526, 129] width 31 height 20
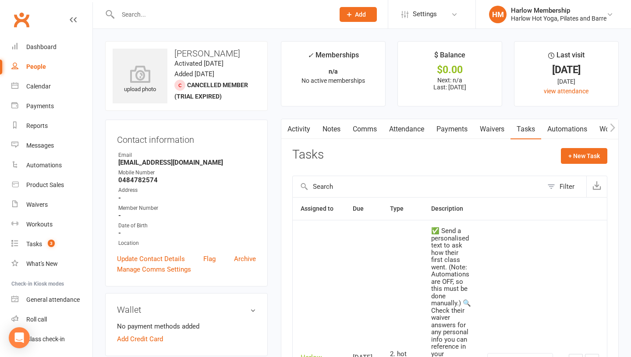
scroll to position [151, 0]
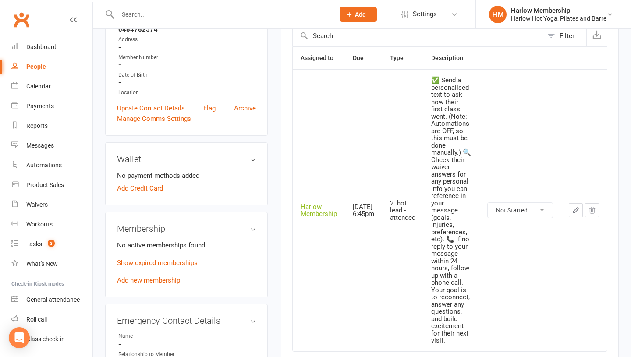
click at [509, 209] on select "Not Started In Progress Waiting Complete" at bounding box center [520, 210] width 65 height 15
select select "unstarted"
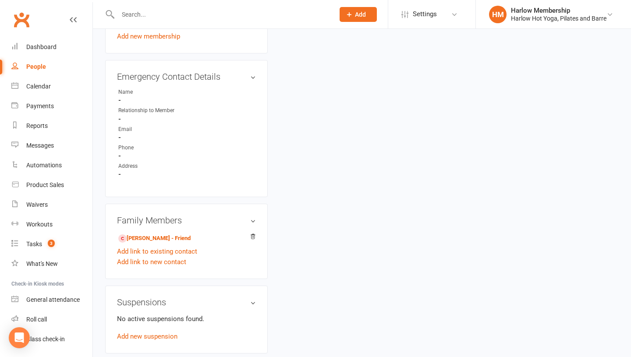
scroll to position [395, 0]
click at [158, 236] on link "Alisha Harbott - Friend" at bounding box center [154, 239] width 72 height 9
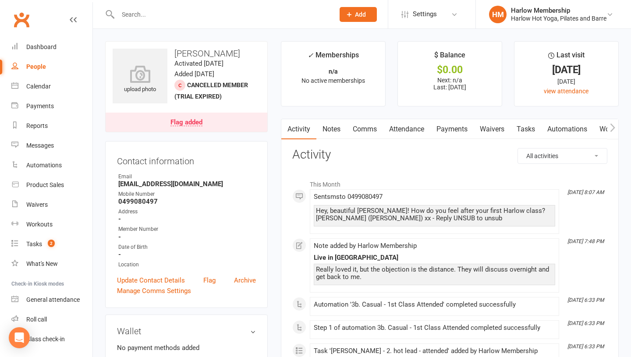
click at [523, 129] on link "Tasks" at bounding box center [526, 129] width 31 height 20
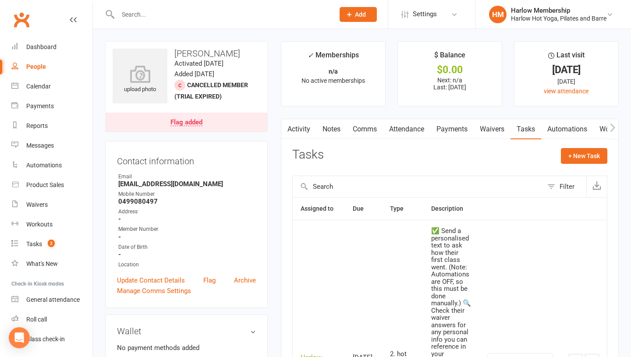
scroll to position [152, 0]
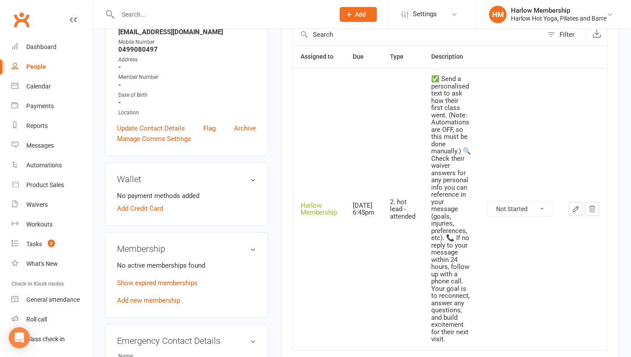
click at [500, 208] on select "Not Started In Progress Waiting Complete" at bounding box center [520, 209] width 65 height 15
select select "unstarted"
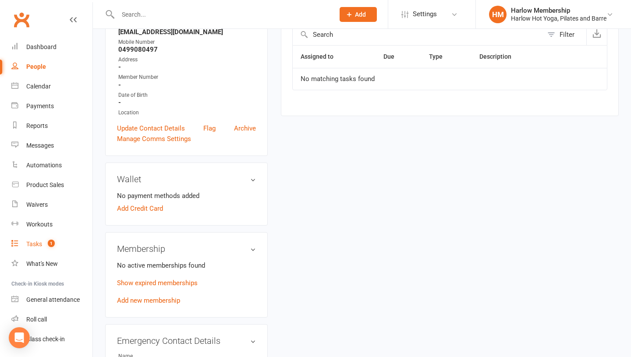
click at [30, 244] on div "Tasks" at bounding box center [34, 244] width 16 height 7
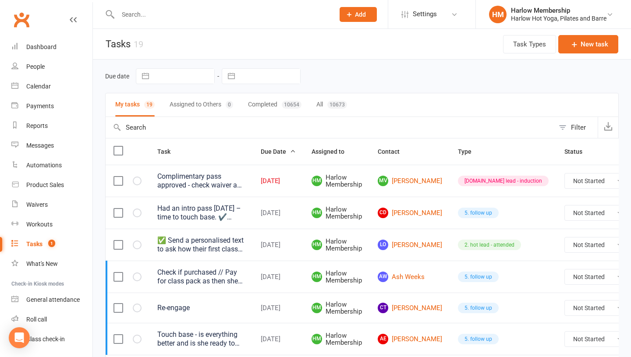
scroll to position [49, 0]
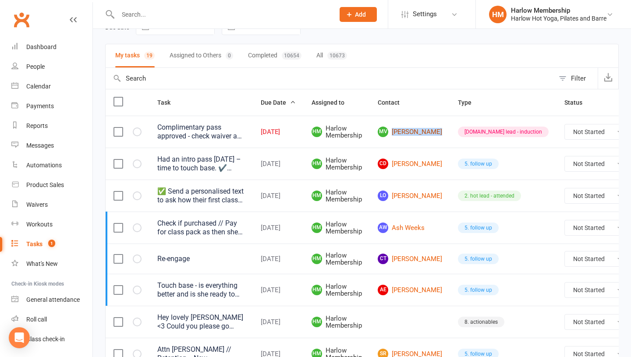
drag, startPoint x: 436, startPoint y: 133, endPoint x: 393, endPoint y: 134, distance: 42.5
click at [393, 134] on tr "Complimentary pass approved - check waiver and if they're coming with a friend …" at bounding box center [385, 132] width 559 height 32
copy link "Mia Vecchio"
click at [363, 128] on td "HM Harlow Membership" at bounding box center [337, 132] width 66 height 32
click at [410, 199] on link "LO Lauren O’Gorman" at bounding box center [410, 196] width 64 height 11
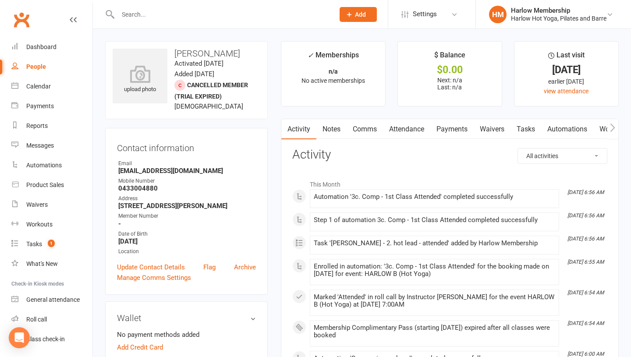
click at [523, 130] on link "Tasks" at bounding box center [526, 129] width 31 height 20
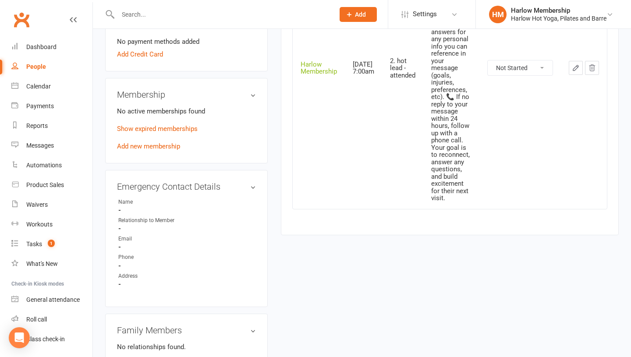
scroll to position [302, 0]
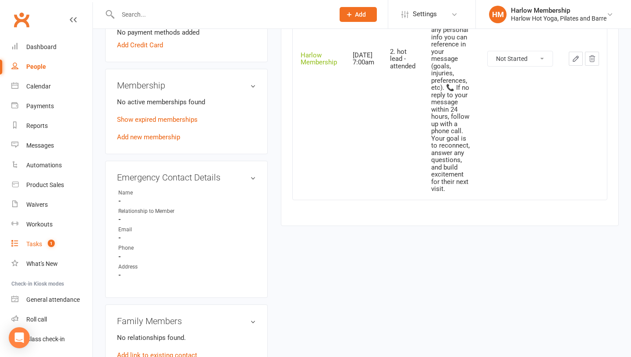
click at [32, 242] on div "Tasks" at bounding box center [34, 244] width 16 height 7
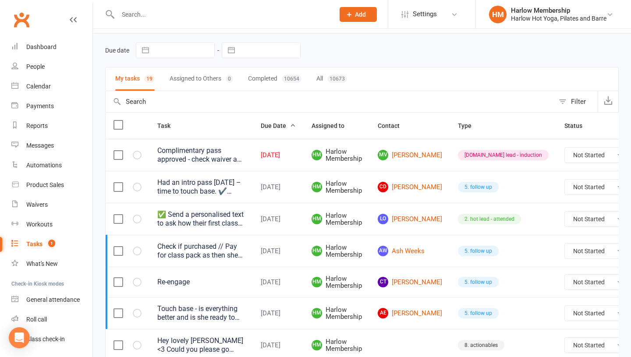
scroll to position [26, 0]
click at [398, 182] on link "CD Chris Dugdale" at bounding box center [410, 186] width 64 height 11
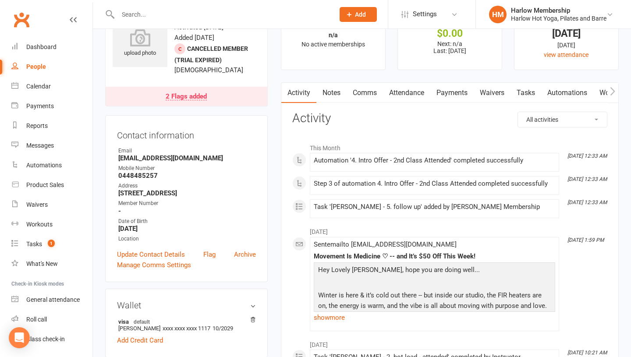
scroll to position [34, 0]
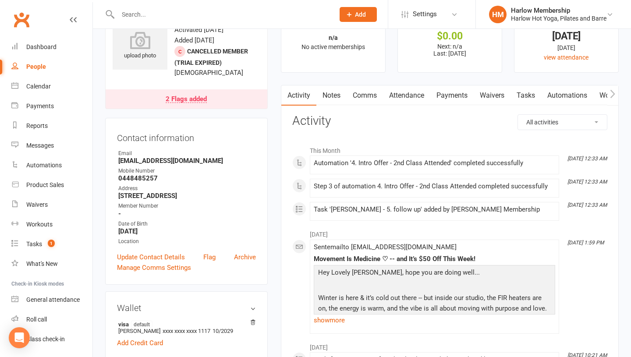
click at [325, 101] on link "Notes" at bounding box center [331, 95] width 30 height 20
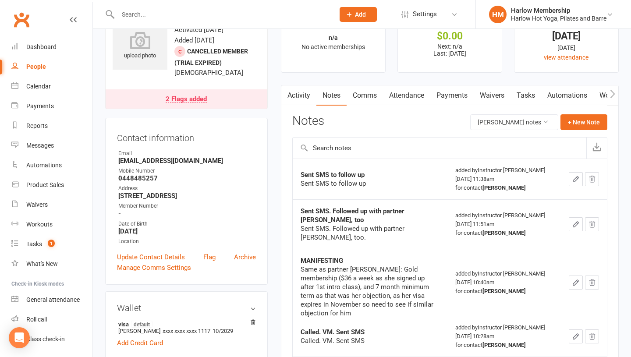
click at [530, 98] on link "Tasks" at bounding box center [526, 95] width 31 height 20
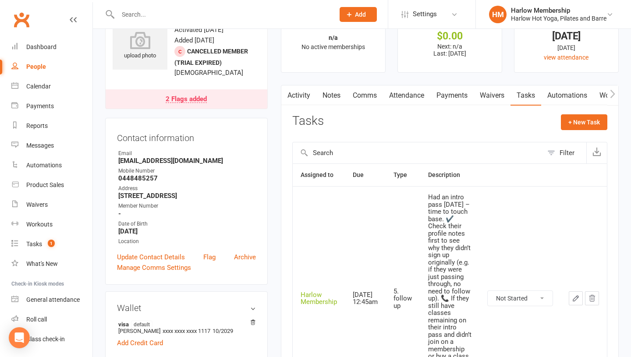
click at [515, 304] on select "Not Started In Progress Waiting Complete" at bounding box center [520, 298] width 65 height 15
select select "unstarted"
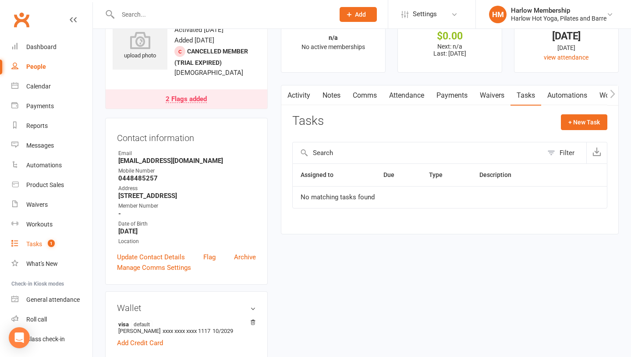
click at [35, 243] on div "Tasks" at bounding box center [34, 244] width 16 height 7
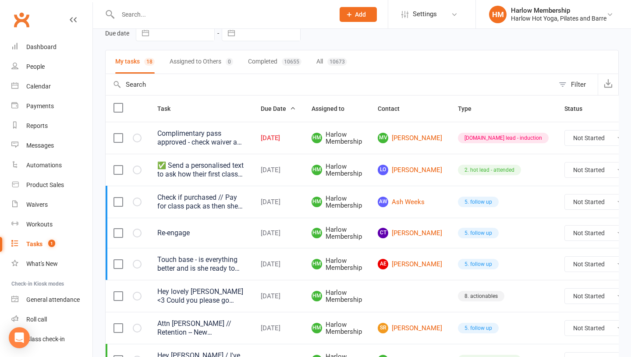
scroll to position [47, 0]
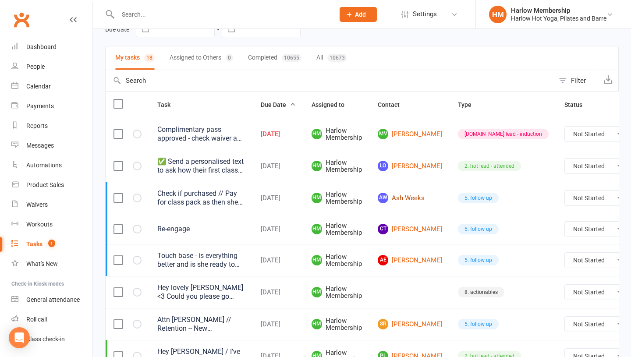
click at [394, 197] on link "AW Ash Weeks" at bounding box center [410, 198] width 64 height 11
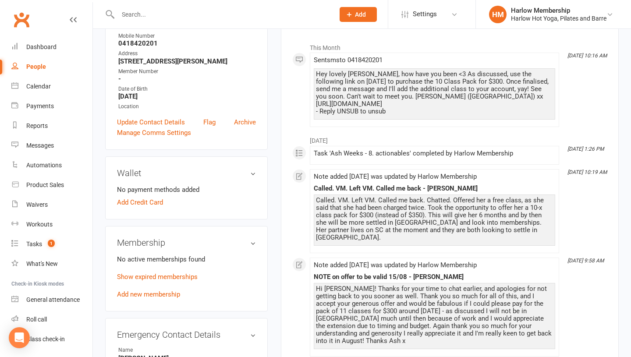
scroll to position [136, 0]
click at [151, 279] on link "Show expired memberships" at bounding box center [157, 278] width 81 height 8
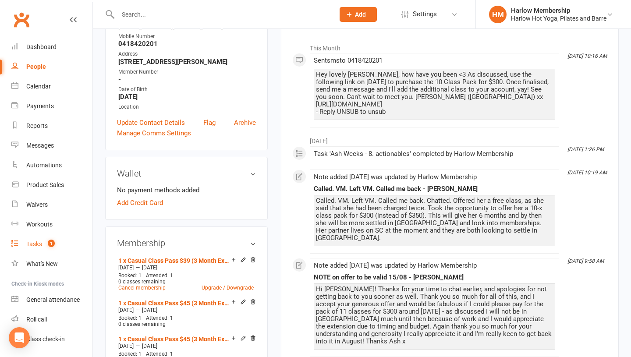
click at [45, 242] on count-badge "1" at bounding box center [48, 244] width 11 height 7
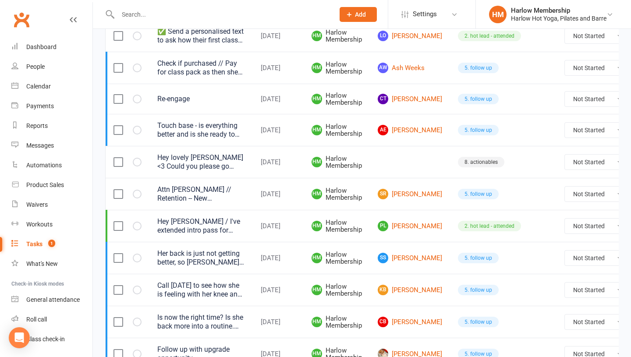
scroll to position [178, 0]
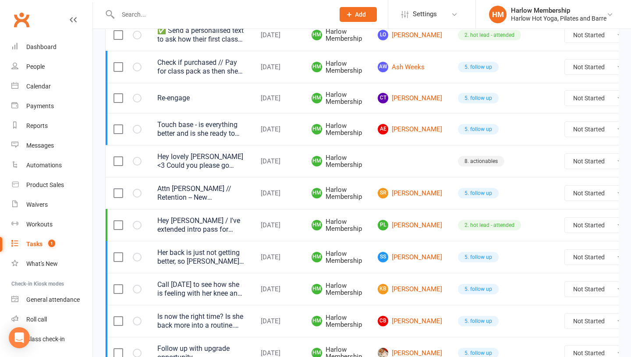
click at [202, 224] on div "Hey Jess / I've extended intro pass for Paula and Tiah. Paula felt her hip afte…" at bounding box center [201, 226] width 88 height 18
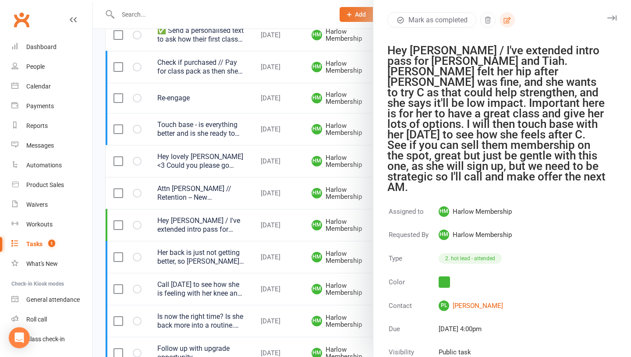
click at [504, 20] on icon "button" at bounding box center [507, 20] width 8 height 8
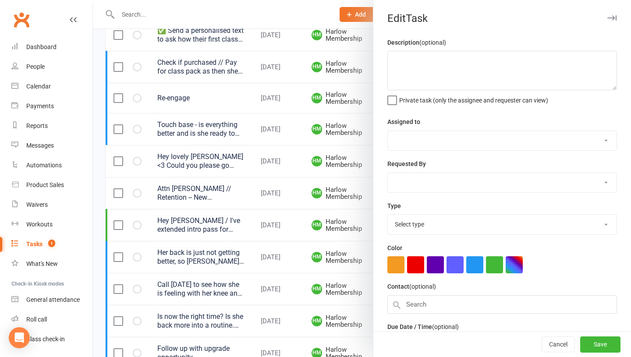
type textarea "Hey Jess / I've extended intro pass for Paula and Tiah. Paula felt her hip afte…"
select select "47368"
type input "19 Aug 2025"
type input "4:00pm"
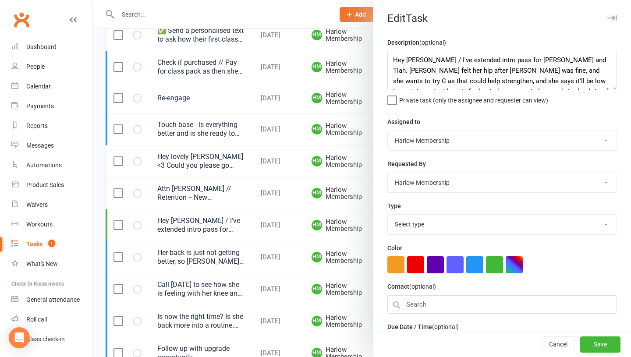
select select "27082"
click at [423, 60] on textarea "Hey Jess / I've extended intro pass for Paula and Tiah. Paula felt her hip afte…" at bounding box center [503, 70] width 230 height 39
type textarea "Hey Jess // I've extended intro pass for Paula and Tiah. Paula felt her hip aft…"
click at [596, 347] on button "Save" at bounding box center [600, 345] width 40 height 16
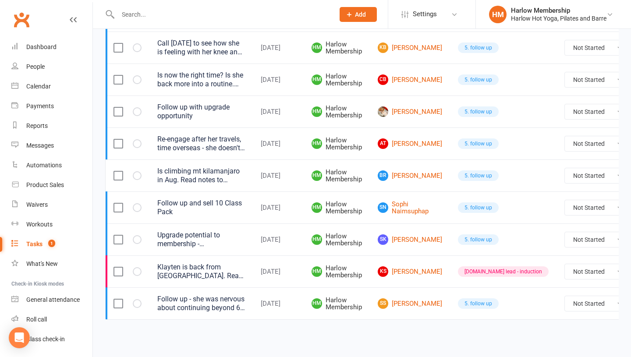
scroll to position [0, 0]
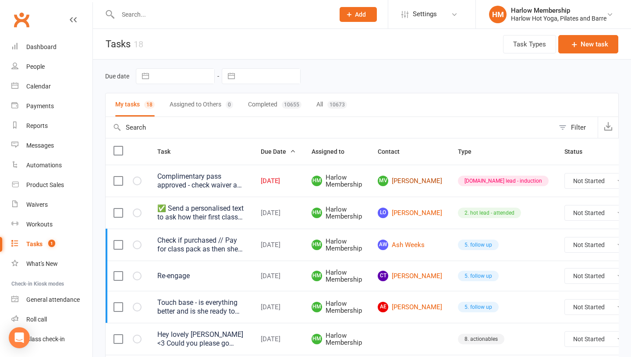
click at [407, 183] on link "MV Mia Vecchio" at bounding box center [410, 181] width 64 height 11
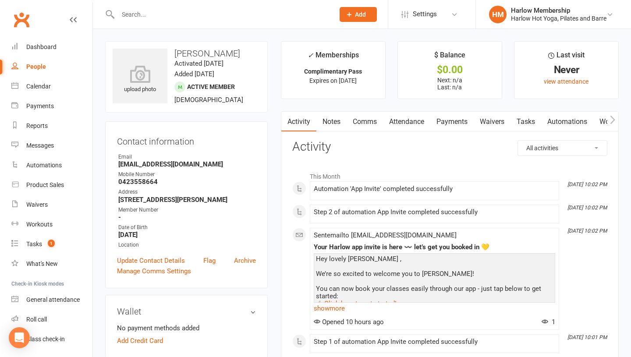
click at [368, 117] on link "Comms" at bounding box center [365, 122] width 36 height 20
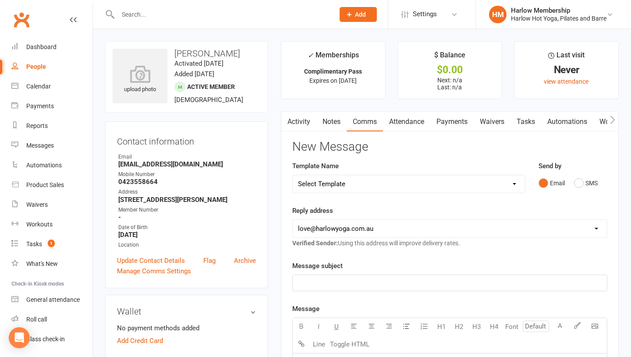
click at [338, 123] on link "Notes" at bounding box center [331, 122] width 30 height 20
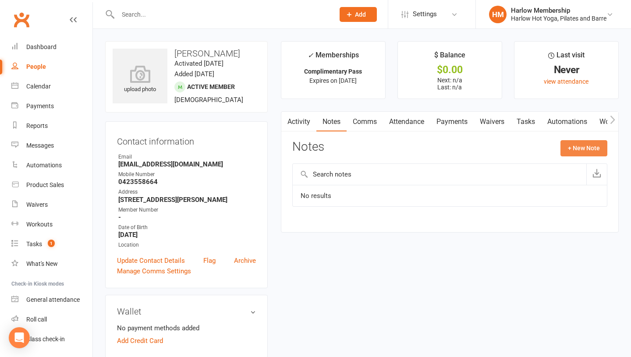
click at [569, 148] on button "+ New Note" at bounding box center [584, 148] width 47 height 16
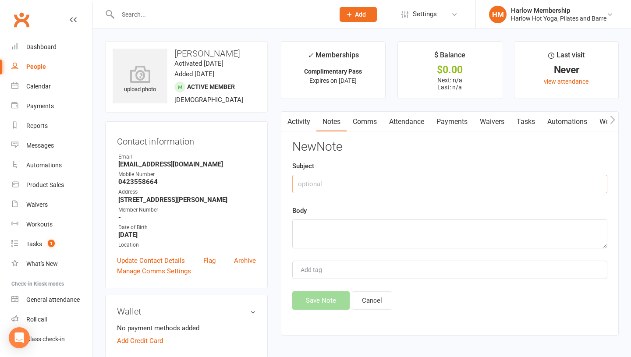
click at [327, 189] on input "text" at bounding box center [449, 184] width 315 height 18
type input "Called. VM. Sent SMS"
click at [321, 227] on textarea at bounding box center [449, 234] width 315 height 29
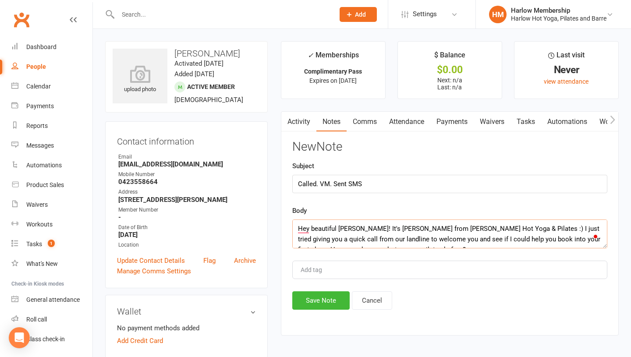
drag, startPoint x: 373, startPoint y: 247, endPoint x: 292, endPoint y: 217, distance: 86.8
click at [292, 217] on div "Body Hey beautiful Mia! It's Krystyna from Harlow Hot Yoga & Pilates :) I just …" at bounding box center [449, 227] width 315 height 43
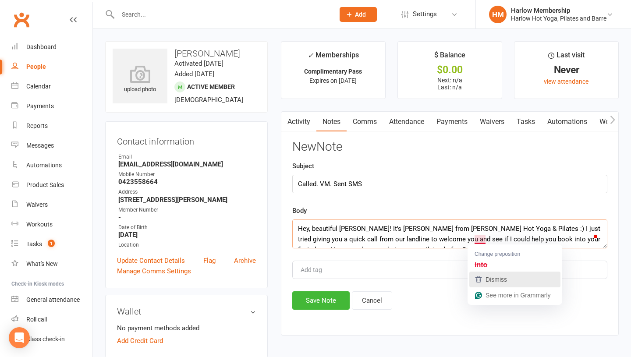
click at [487, 274] on div "Dismiss" at bounding box center [495, 279] width 23 height 13
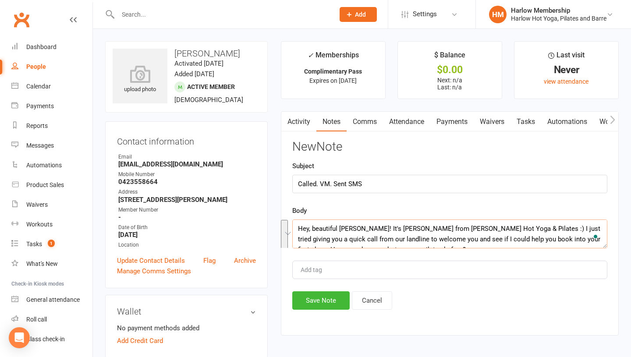
drag, startPoint x: 471, startPoint y: 238, endPoint x: 306, endPoint y: 214, distance: 166.5
click at [306, 214] on div "Body Hey, beautiful Mia! It's Krystyna from Harlow Hot Yoga & Pilates :) I just…" at bounding box center [449, 227] width 315 height 43
type textarea "Hey, beautiful Mia! It's Krystyna from Harlow Hot Yoga & Pilates :) I just trie…"
click at [316, 302] on button "Save Note" at bounding box center [320, 301] width 57 height 18
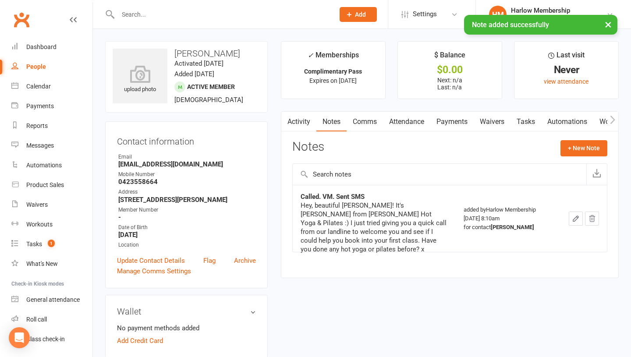
click at [362, 120] on link "Comms" at bounding box center [365, 122] width 36 height 20
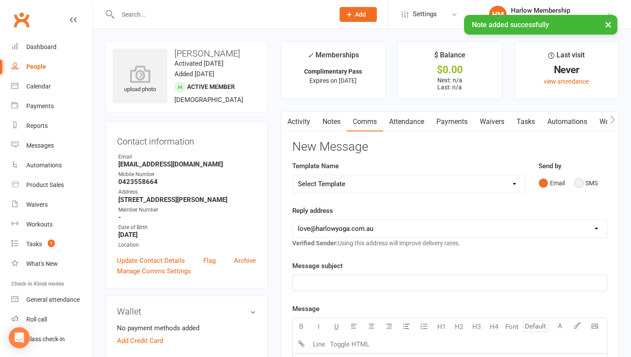
click at [577, 186] on button "SMS" at bounding box center [586, 183] width 24 height 17
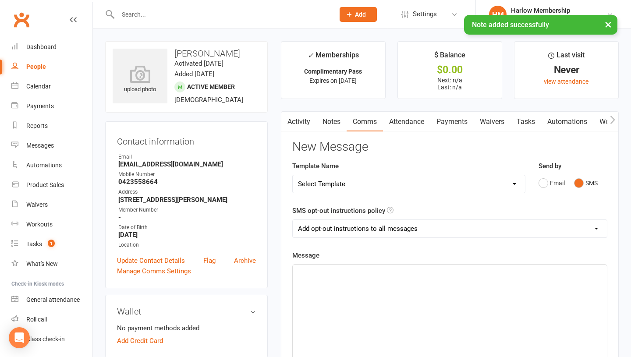
click at [446, 303] on div "﻿" at bounding box center [450, 331] width 314 height 132
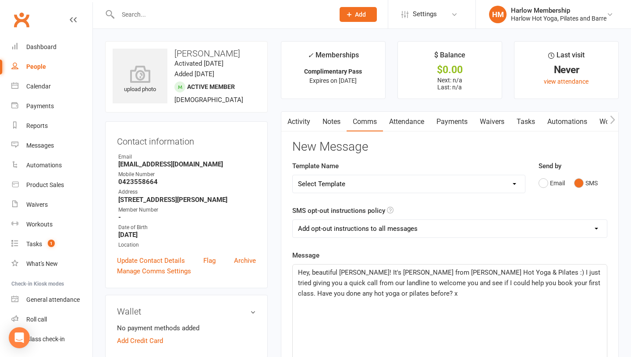
click at [484, 302] on div "Hey, beautiful Mia! It's Krystyna from Harlow Hot Yoga & Pilates :) I just trie…" at bounding box center [450, 331] width 314 height 132
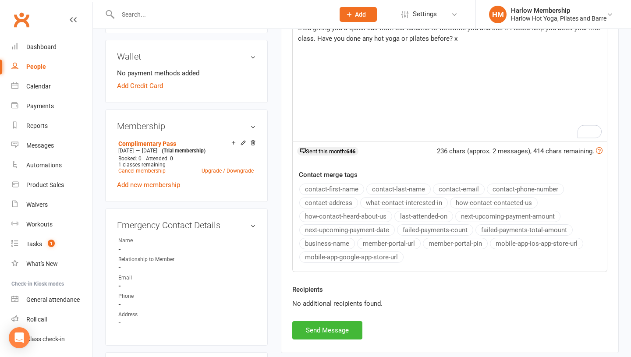
scroll to position [258, 0]
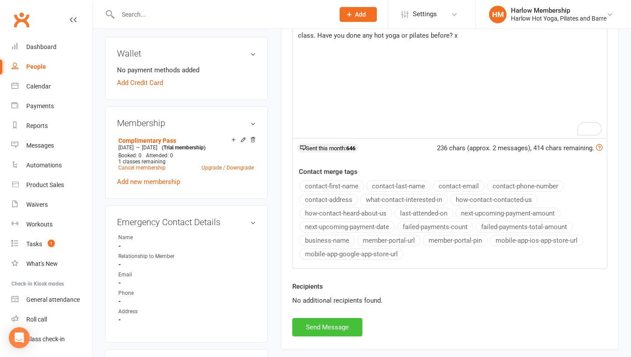
click at [321, 327] on button "Send Message" at bounding box center [327, 327] width 70 height 18
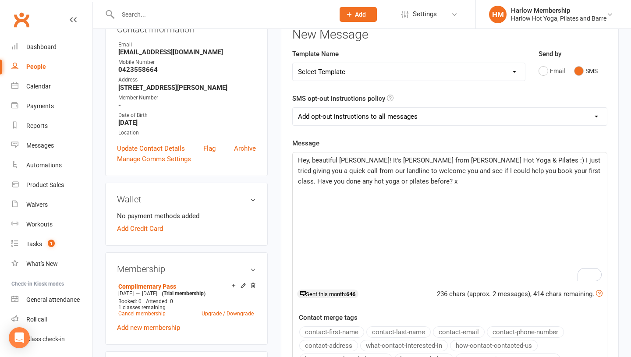
scroll to position [0, 0]
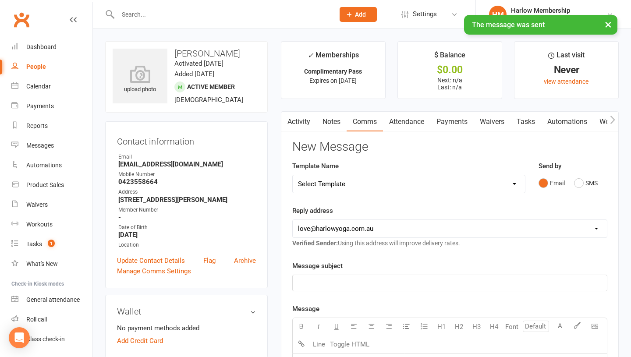
click at [302, 119] on link "Activity" at bounding box center [298, 122] width 35 height 20
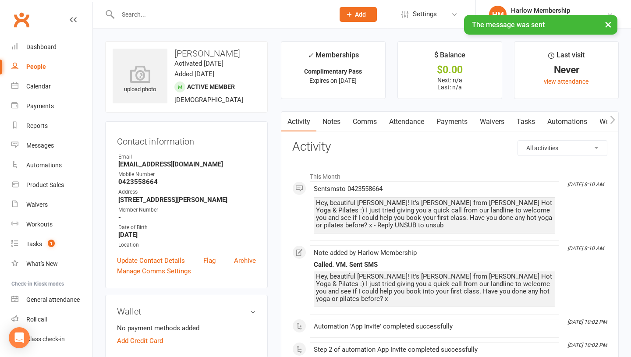
click at [320, 121] on link "Notes" at bounding box center [331, 122] width 30 height 20
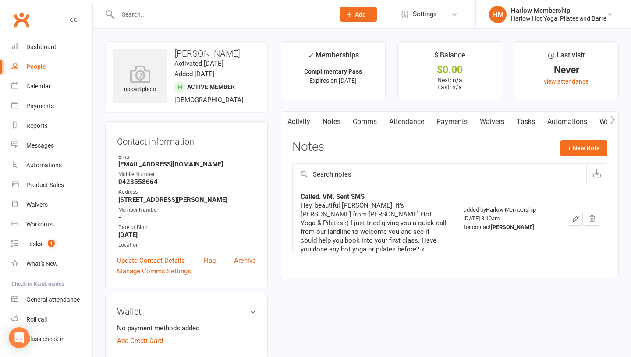
click at [570, 224] on button "button" at bounding box center [576, 219] width 14 height 14
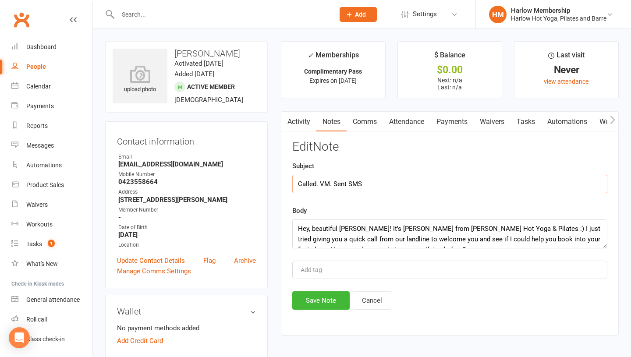
click at [388, 183] on input "Called. VM. Sent SMS" at bounding box center [449, 184] width 315 height 18
type input "Called. VM. Sent SMS - Krystyna"
click at [309, 306] on button "Save Note" at bounding box center [320, 301] width 57 height 18
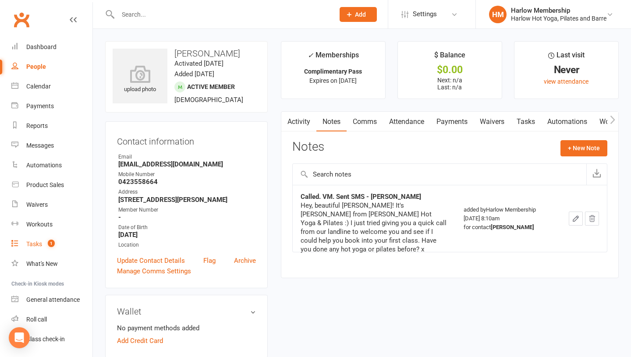
click at [39, 247] on div "Tasks" at bounding box center [34, 244] width 16 height 7
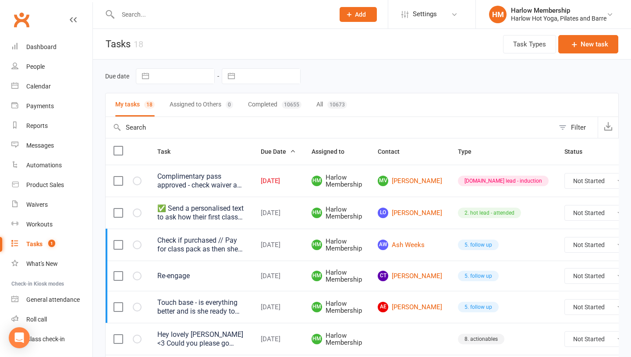
click at [565, 178] on select "Not Started In Progress Waiting Complete" at bounding box center [597, 181] width 65 height 15
select select "unstarted"
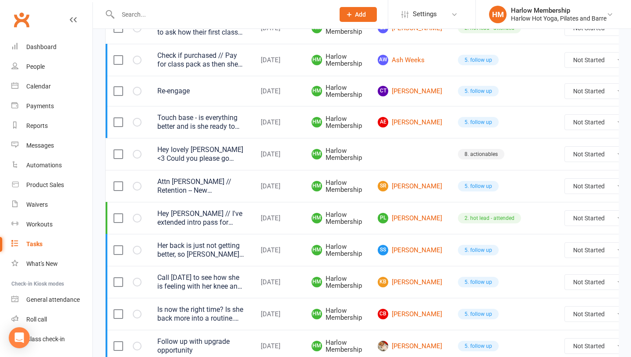
scroll to position [153, 0]
click at [44, 321] on div "Roll call" at bounding box center [36, 319] width 21 height 7
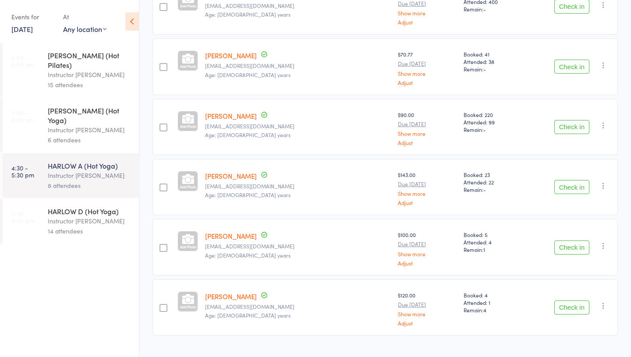
scroll to position [305, 0]
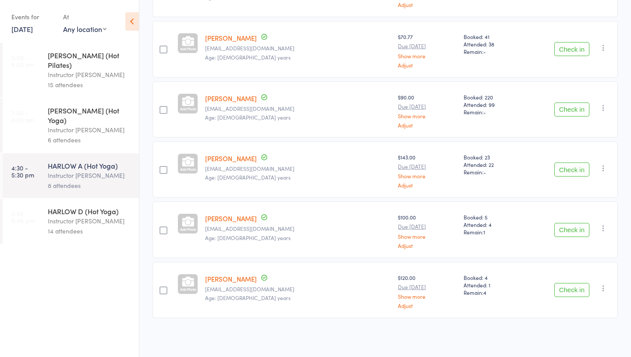
click at [79, 216] on div "Instructor [PERSON_NAME]" at bounding box center [90, 221] width 84 height 10
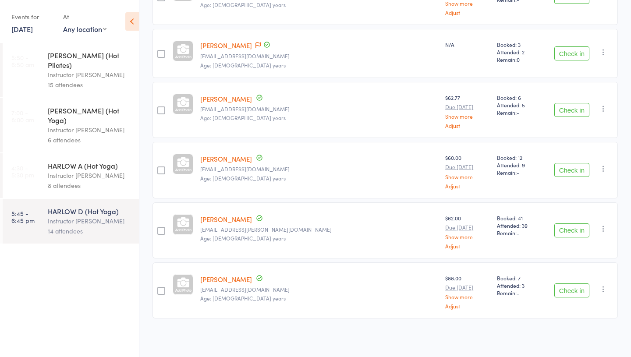
scroll to position [646, 0]
click at [60, 70] on div "Instructor [PERSON_NAME]" at bounding box center [90, 75] width 84 height 10
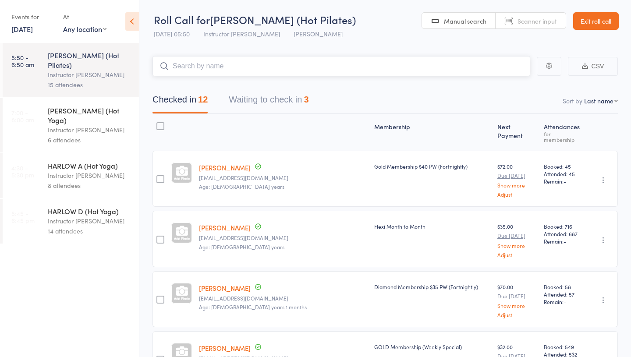
click at [266, 102] on button "Waiting to check in 3" at bounding box center [269, 101] width 80 height 23
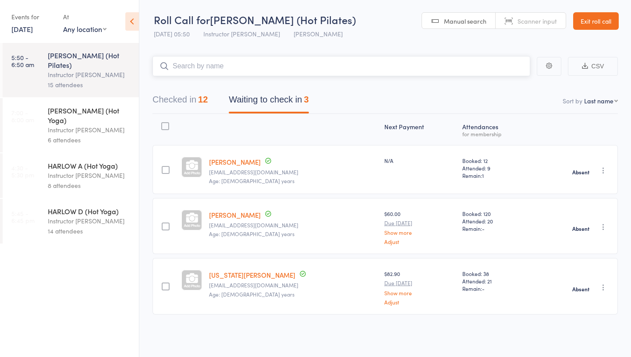
click at [186, 95] on button "Checked in 12" at bounding box center [180, 101] width 55 height 23
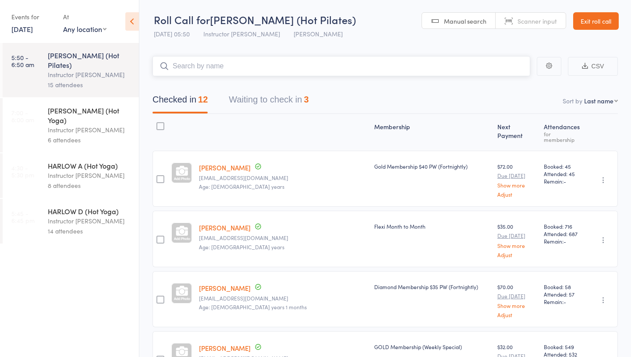
click at [243, 96] on button "Waiting to check in 3" at bounding box center [269, 101] width 80 height 23
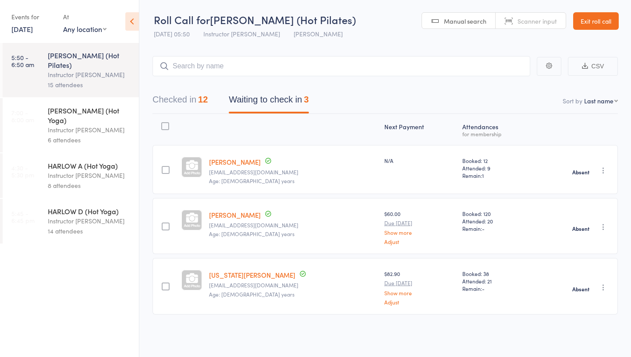
click at [79, 125] on div "Instructor Kaitlyn" at bounding box center [90, 130] width 84 height 10
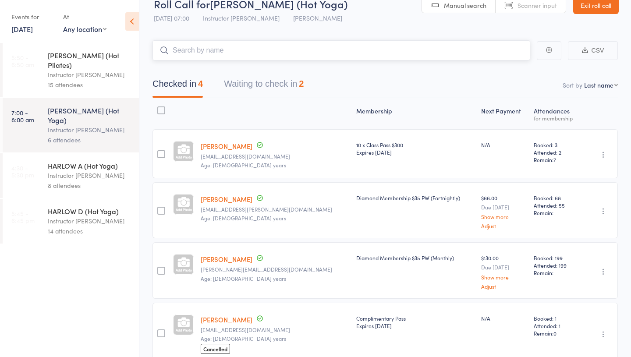
scroll to position [61, 0]
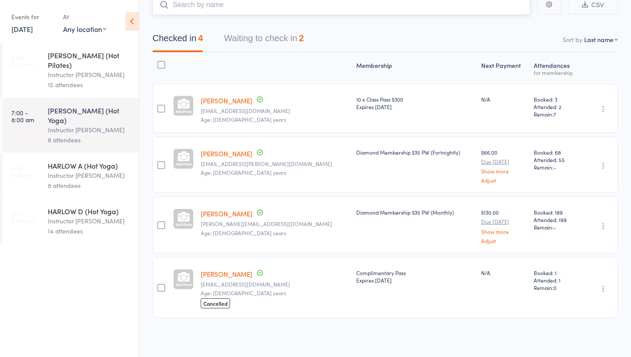
click at [257, 43] on button "Waiting to check in 2" at bounding box center [264, 40] width 80 height 23
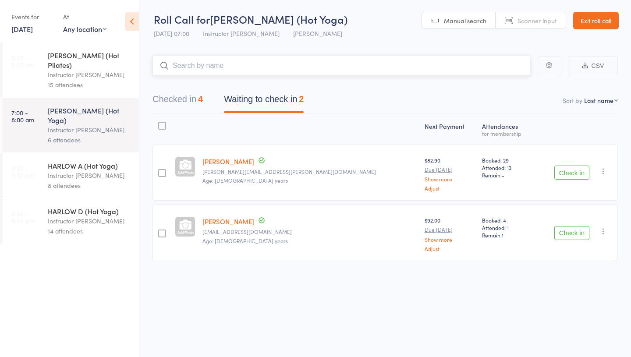
scroll to position [0, 0]
click at [22, 25] on link "15 Aug, 2025" at bounding box center [21, 29] width 21 height 10
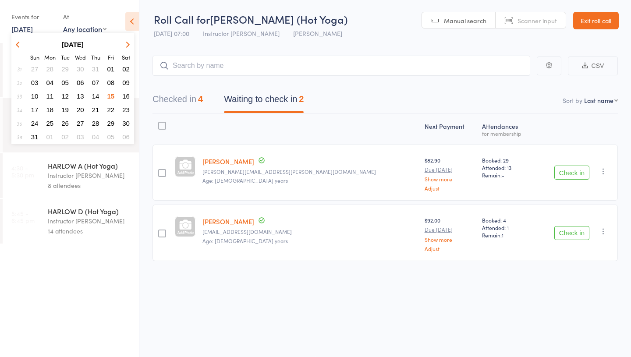
click at [98, 97] on span "14" at bounding box center [95, 95] width 7 height 7
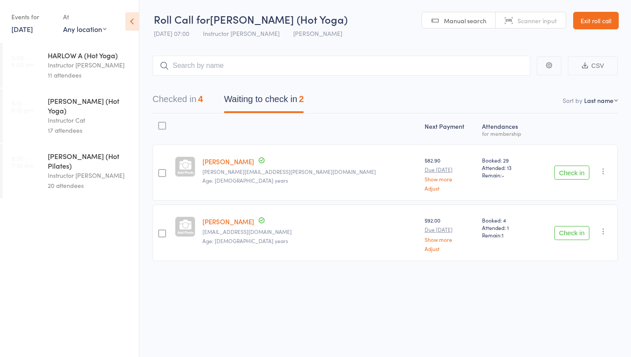
click at [70, 181] on div "20 attendees" at bounding box center [90, 186] width 84 height 10
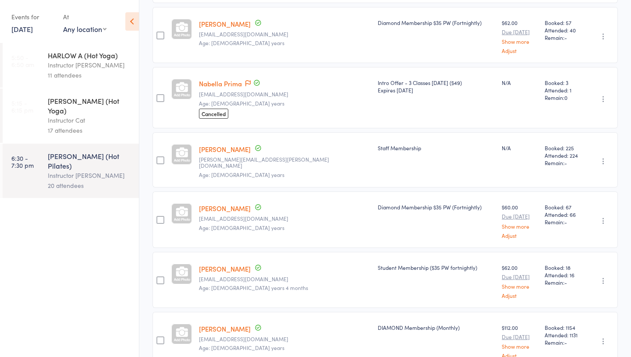
scroll to position [955, 0]
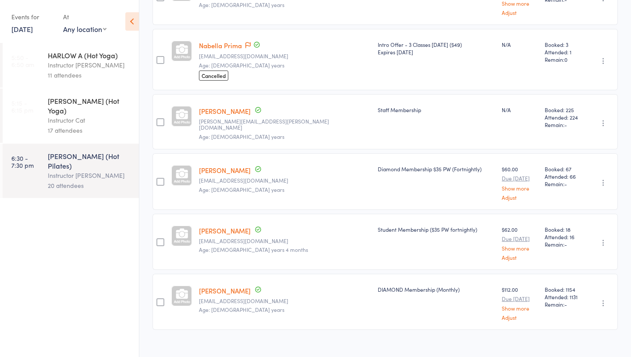
click at [86, 115] on div "Instructor Cat" at bounding box center [90, 120] width 84 height 10
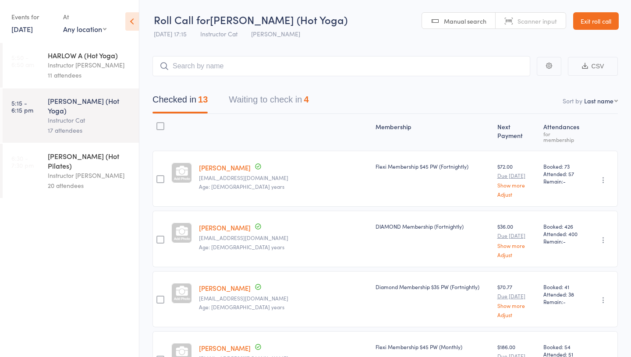
click at [250, 111] on button "Waiting to check in 4" at bounding box center [269, 101] width 80 height 23
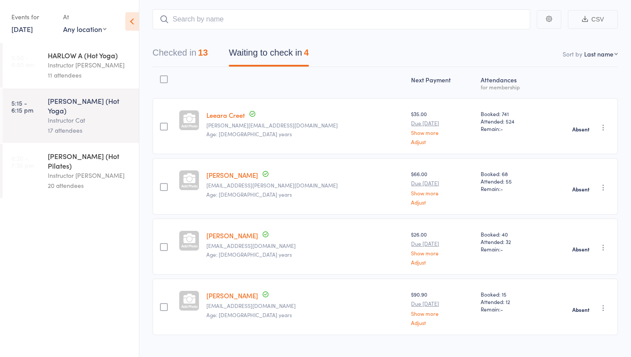
scroll to position [56, 0]
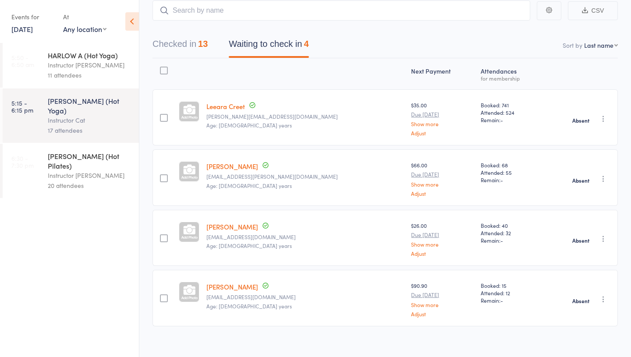
click at [86, 151] on div "HARLOW C (Hot Pilates)" at bounding box center [90, 160] width 84 height 19
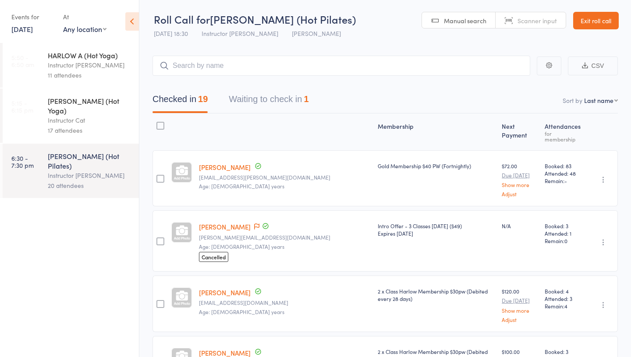
click at [68, 77] on div "11 attendees" at bounding box center [90, 75] width 84 height 10
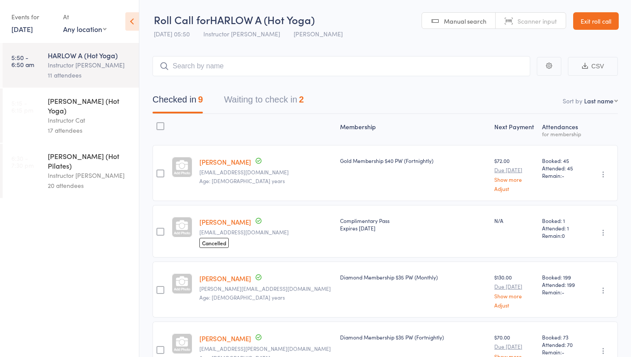
click at [263, 100] on button "Waiting to check in 2" at bounding box center [264, 101] width 80 height 23
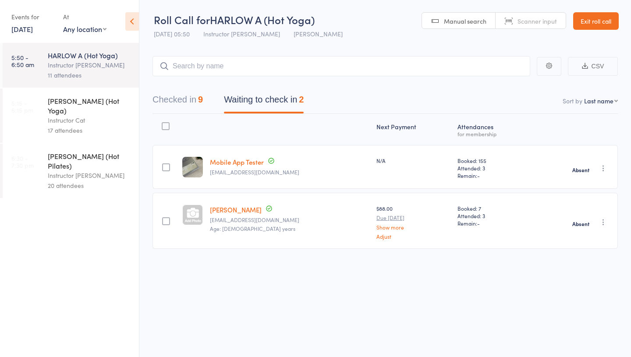
click at [58, 171] on div "Instructor Emma" at bounding box center [90, 176] width 84 height 10
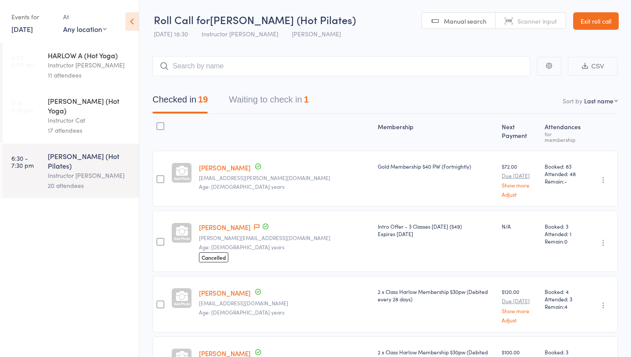
click at [594, 22] on link "Exit roll call" at bounding box center [596, 21] width 46 height 18
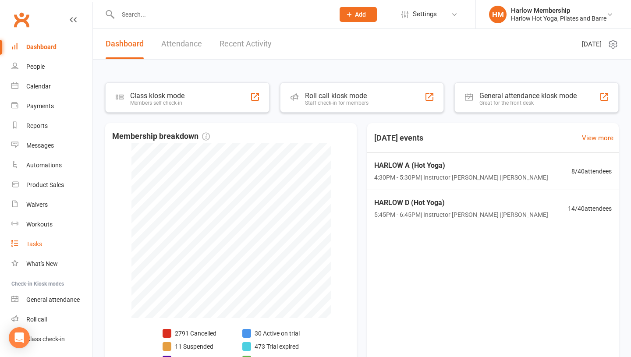
scroll to position [25, 0]
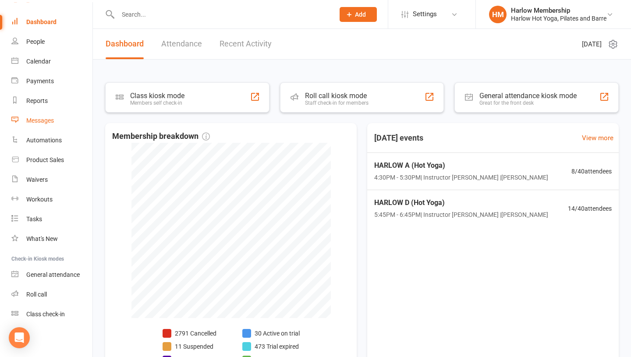
click at [54, 124] on link "Messages" at bounding box center [51, 121] width 81 height 20
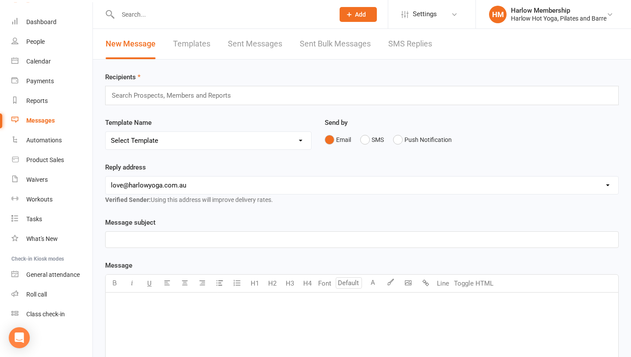
click at [385, 45] on div "New Message Templates Sent Messages Sent Bulk Messages SMS Replies" at bounding box center [269, 44] width 352 height 30
click at [413, 48] on link "SMS Replies" at bounding box center [410, 44] width 44 height 30
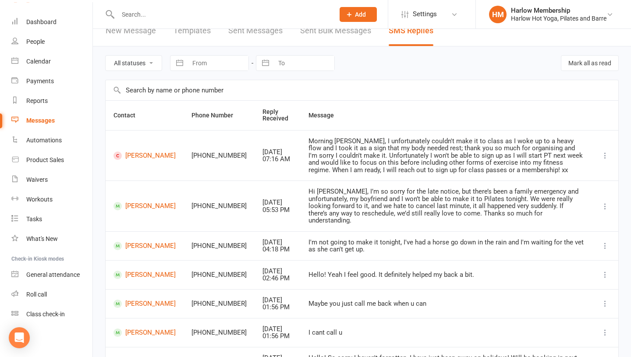
scroll to position [15, 0]
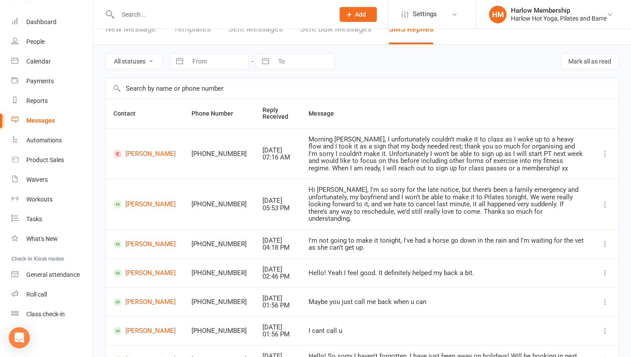
click at [311, 147] on div "Morning [PERSON_NAME], I unfortunately couldn't make it to class as I woke up t…" at bounding box center [447, 154] width 276 height 36
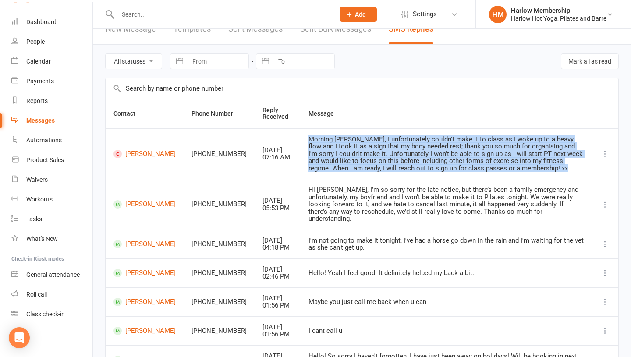
copy div "Morning [PERSON_NAME], I unfortunately couldn't make it to class as I woke up t…"
click at [140, 158] on link "[PERSON_NAME]" at bounding box center [145, 154] width 62 height 8
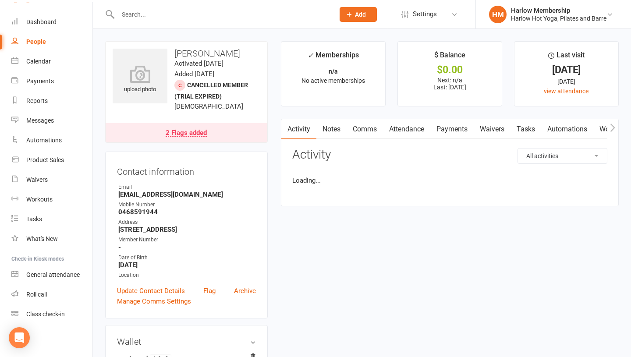
click at [361, 130] on link "Comms" at bounding box center [365, 129] width 36 height 20
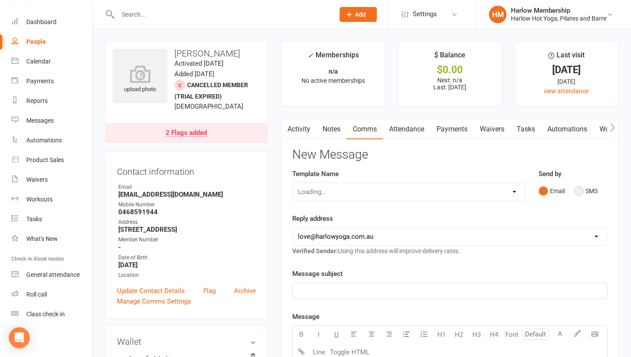
click at [578, 192] on button "SMS" at bounding box center [586, 191] width 24 height 17
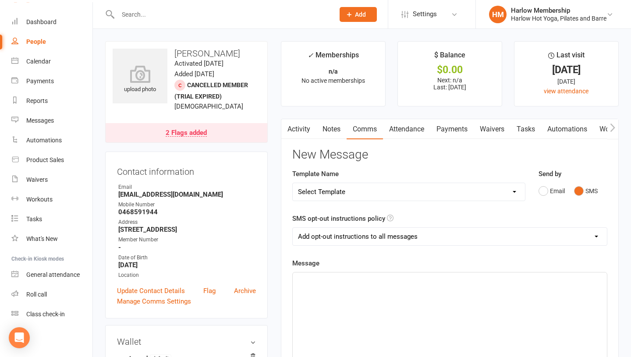
click at [384, 238] on select "Add opt-out instructions to all messages Add opt-out instructions for messages …" at bounding box center [450, 237] width 314 height 18
select select "2"
click at [347, 302] on div "﻿" at bounding box center [450, 339] width 314 height 132
click at [525, 281] on p "Good morning, [PERSON_NAME]! Thank you for your message and for letting us know." at bounding box center [450, 280] width 304 height 11
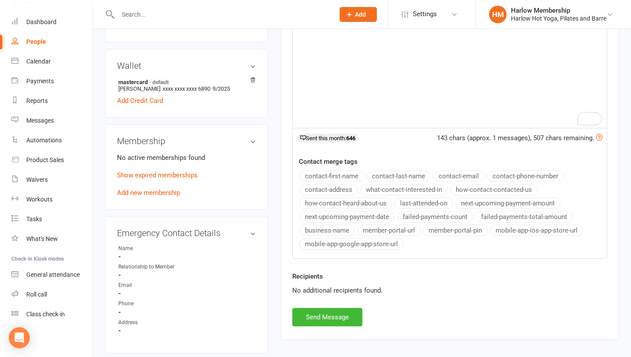
scroll to position [275, 0]
click at [328, 324] on button "Send Message" at bounding box center [327, 318] width 70 height 18
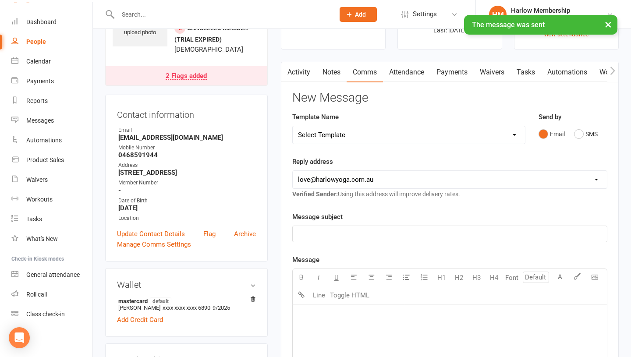
scroll to position [0, 0]
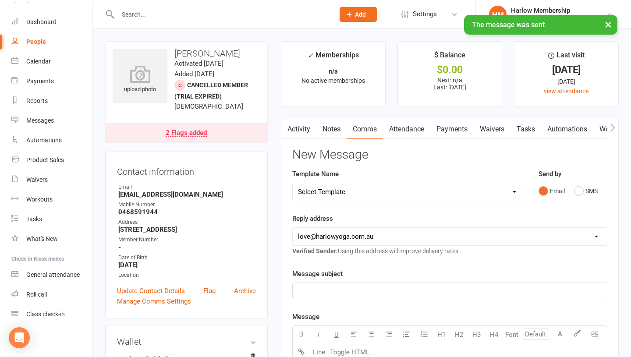
click at [335, 139] on link "Notes" at bounding box center [331, 129] width 30 height 20
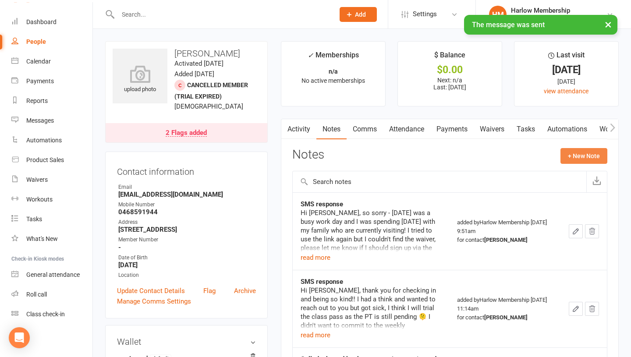
click at [564, 156] on button "+ New Note" at bounding box center [584, 156] width 47 height 16
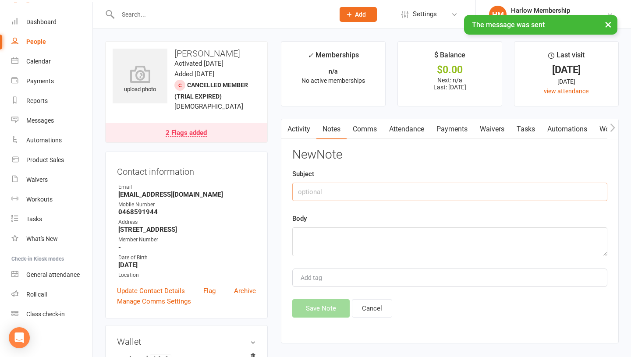
click at [331, 194] on input "text" at bounding box center [449, 192] width 315 height 18
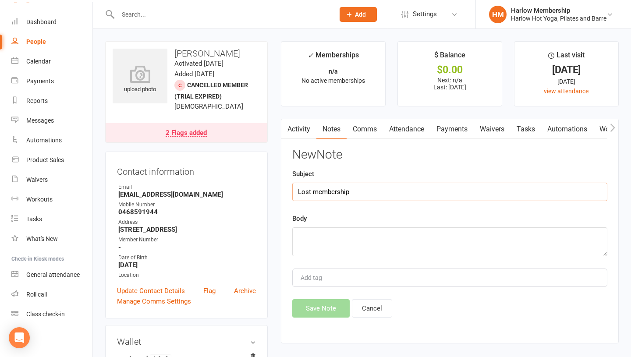
type input "Lost membership"
click at [325, 245] on textarea at bounding box center [449, 242] width 315 height 29
paste textarea "Morning [PERSON_NAME], I unfortunately couldn't make it to class as I woke up t…"
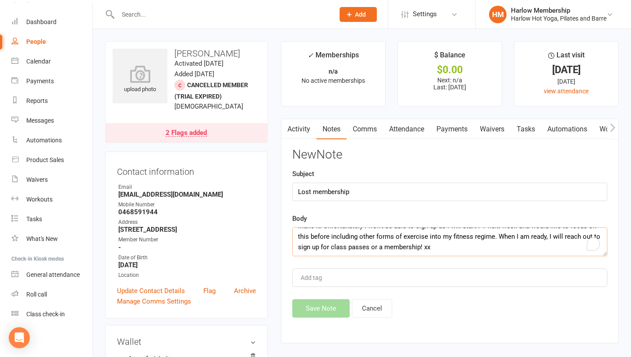
scroll to position [48, 0]
type textarea "Morning [PERSON_NAME], I unfortunately couldn't make it to class as I woke up t…"
click at [311, 309] on button "Save Note" at bounding box center [320, 308] width 57 height 18
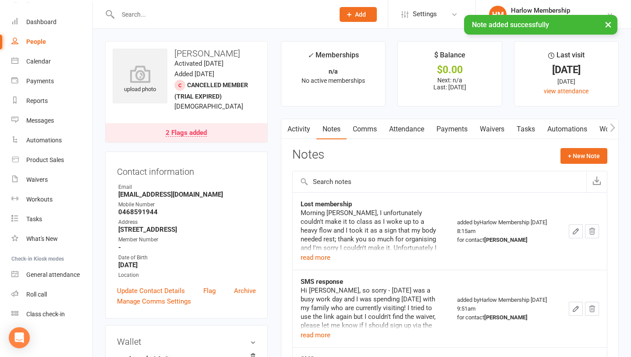
click at [535, 130] on link "Tasks" at bounding box center [526, 129] width 31 height 20
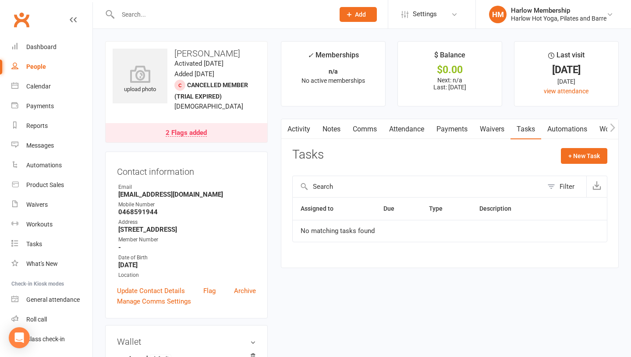
click at [347, 17] on icon at bounding box center [349, 15] width 8 height 8
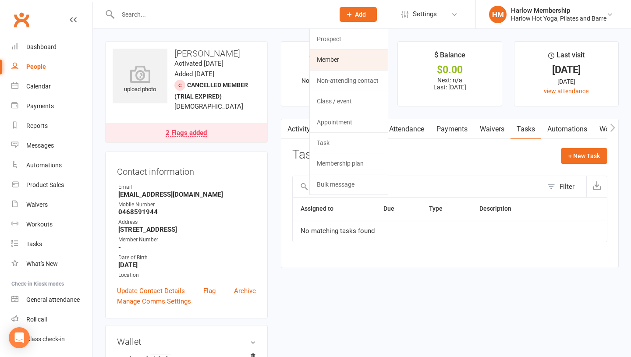
click at [336, 59] on link "Member" at bounding box center [349, 60] width 78 height 20
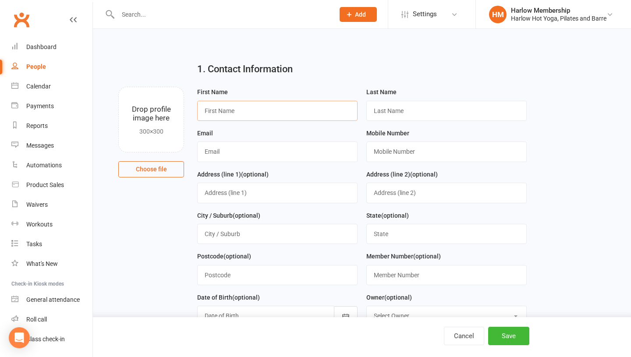
click at [255, 108] on input "text" at bounding box center [277, 111] width 160 height 20
paste input "[PERSON_NAME]"
type input "[PERSON_NAME]"
click at [396, 114] on input "text" at bounding box center [446, 111] width 160 height 20
paste input "Tapper"
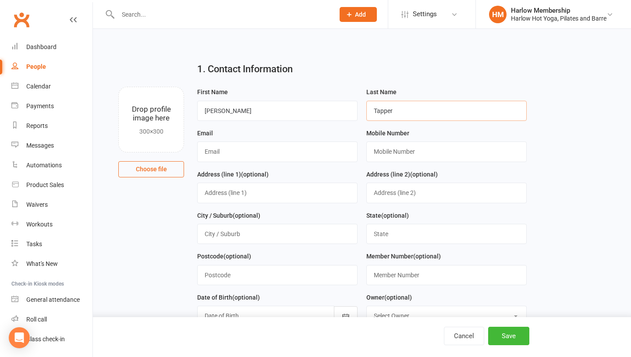
type input "Tapper"
click at [244, 147] on input "text" at bounding box center [277, 152] width 160 height 20
paste input "[EMAIL_ADDRESS][DOMAIN_NAME]"
type input "[EMAIL_ADDRESS][DOMAIN_NAME]"
click at [414, 144] on input "text" at bounding box center [446, 152] width 160 height 20
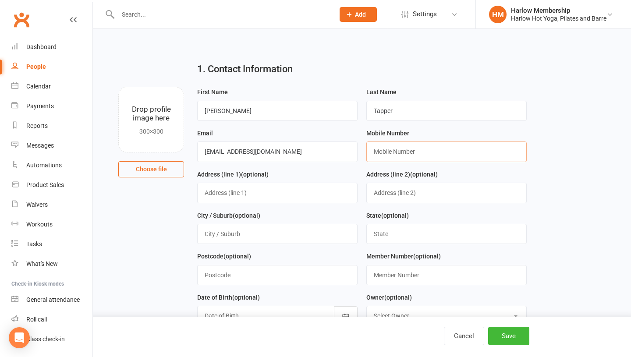
paste input "0478058016"
type input "0478058016"
click at [516, 337] on button "Save" at bounding box center [508, 336] width 41 height 18
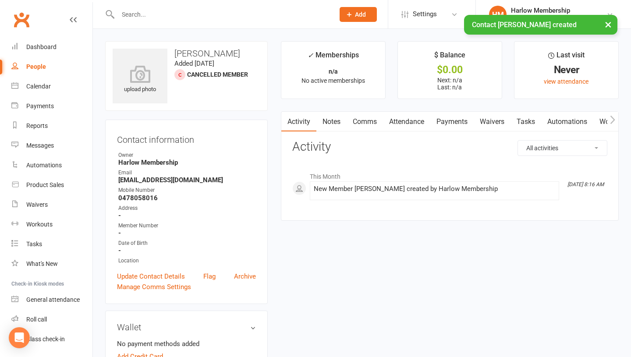
click at [362, 127] on link "Comms" at bounding box center [365, 122] width 36 height 20
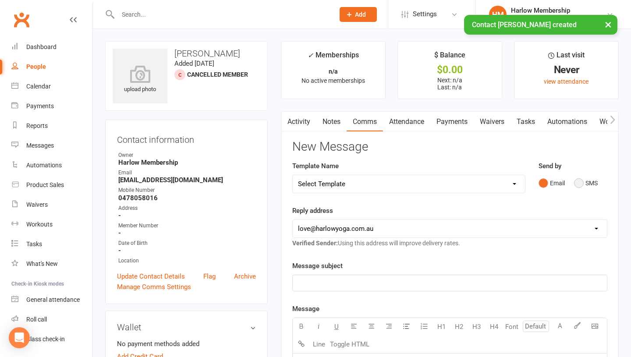
click at [578, 183] on button "SMS" at bounding box center [586, 183] width 24 height 17
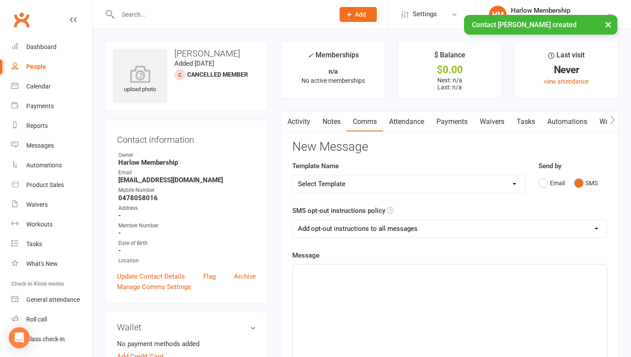
click at [395, 296] on div "﻿" at bounding box center [450, 331] width 314 height 132
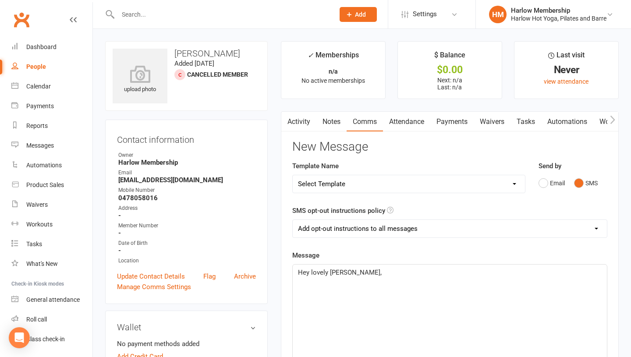
scroll to position [43, 0]
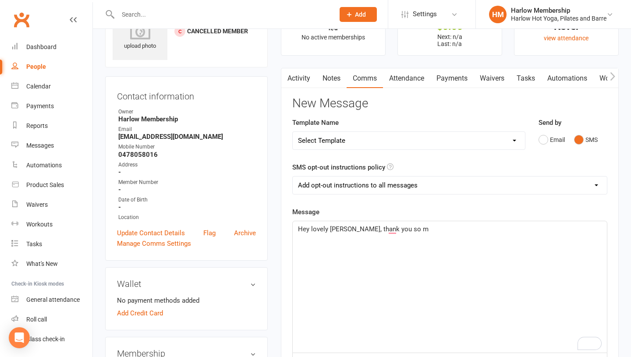
click at [374, 143] on select "Select Template [Email] Birthday Comp Pass [Push Notification] Booking Created …" at bounding box center [409, 141] width 232 height 18
select select "15"
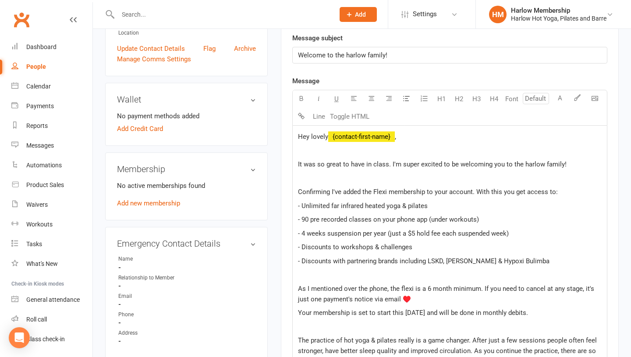
scroll to position [240, 0]
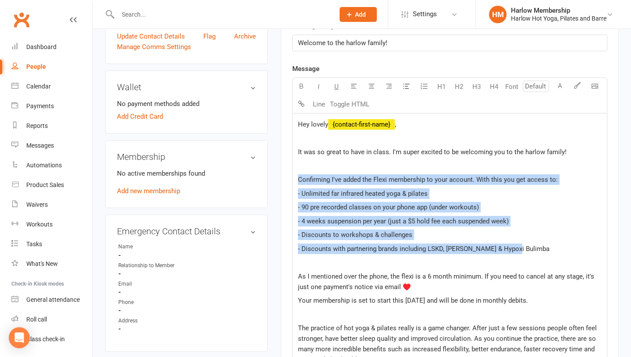
drag, startPoint x: 339, startPoint y: 221, endPoint x: 298, endPoint y: 181, distance: 57.7
click at [298, 181] on div "Hey lovely ﻿ {contact-first-name} , It was so great to have in class. I'm super…" at bounding box center [450, 292] width 314 height 357
copy div "Confirming I've added the Flexi membership to your account. With this you get a…"
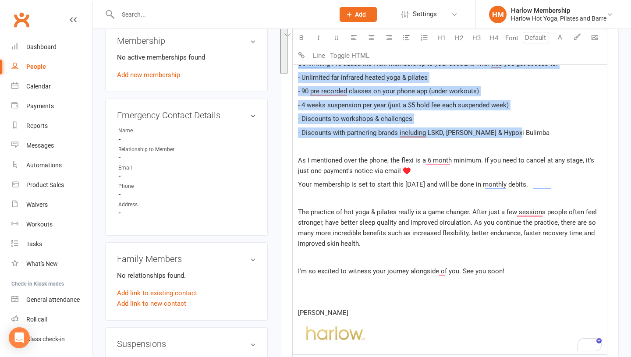
scroll to position [370, 0]
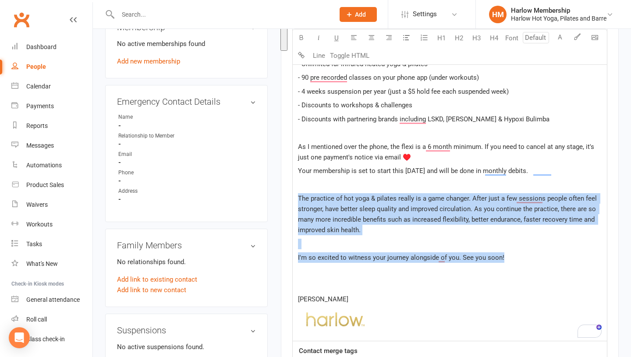
drag, startPoint x: 299, startPoint y: 198, endPoint x: 507, endPoint y: 260, distance: 217.3
click at [507, 260] on div "Hey lovely ﻿ {contact-first-name} , It was so great to have in class. I'm super…" at bounding box center [450, 162] width 314 height 357
copy div "The practice of hot yoga & pilates really is a game changer. After just a few s…"
click at [39, 206] on div "Waivers" at bounding box center [36, 204] width 21 height 7
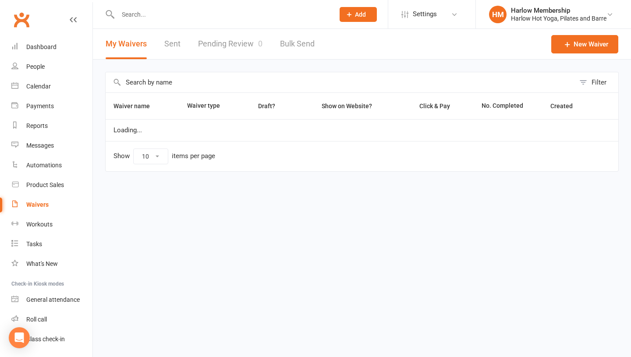
select select "100"
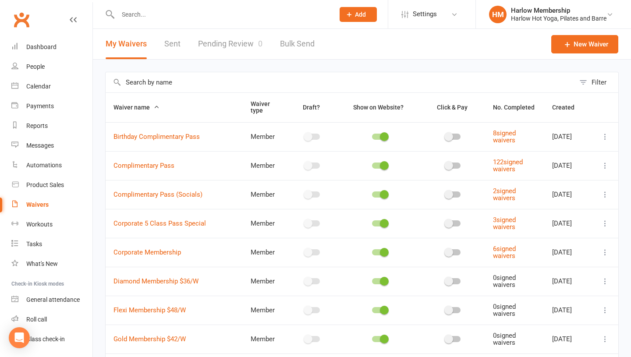
scroll to position [141, 0]
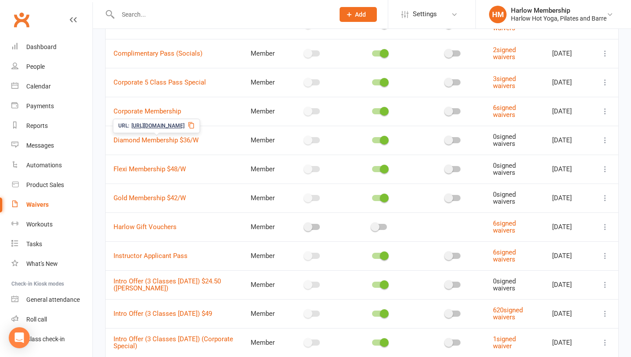
click at [194, 125] on icon at bounding box center [191, 125] width 6 height 7
click at [170, 15] on input "text" at bounding box center [221, 14] width 213 height 12
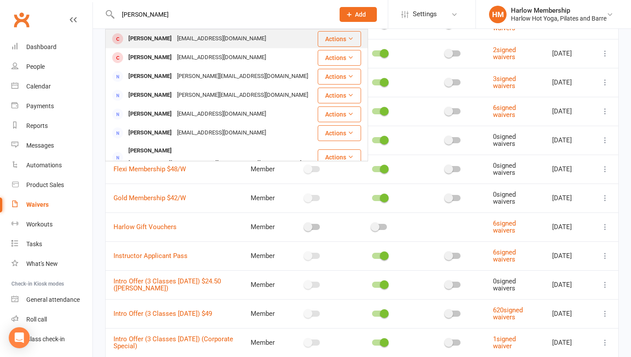
type input "[PERSON_NAME]"
click at [160, 36] on div "[PERSON_NAME]" at bounding box center [150, 38] width 49 height 13
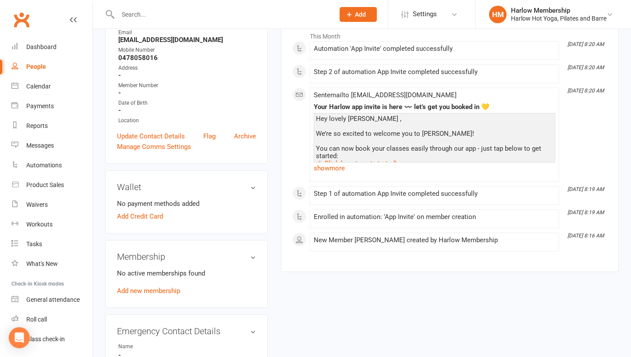
scroll to position [156, 0]
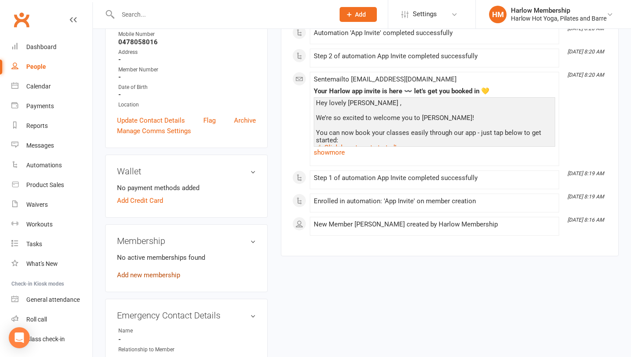
click at [142, 272] on link "Add new membership" at bounding box center [148, 275] width 63 height 8
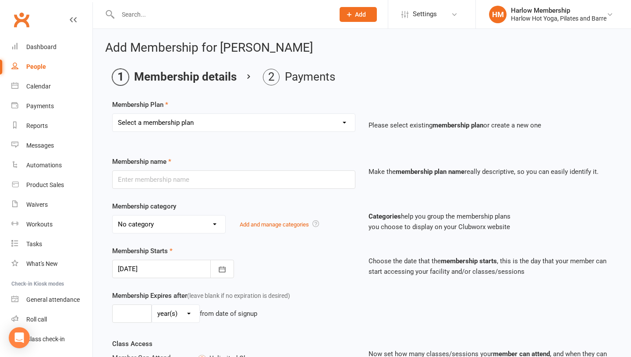
scroll to position [200, 0]
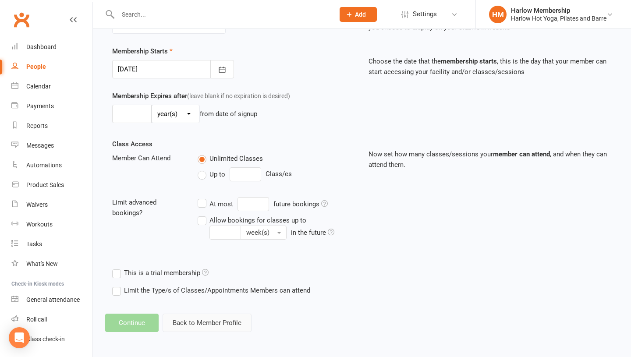
click at [187, 327] on button "Back to Member Profile" at bounding box center [207, 323] width 89 height 18
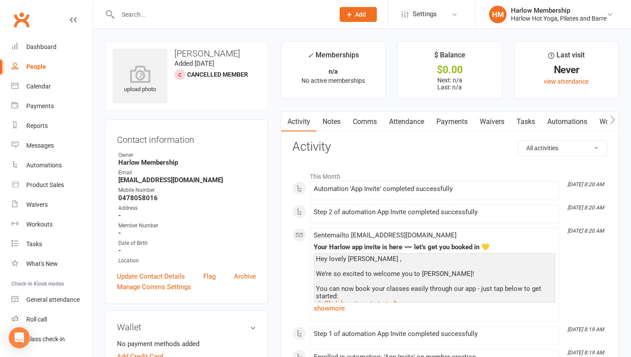
click at [335, 129] on link "Notes" at bounding box center [331, 122] width 30 height 20
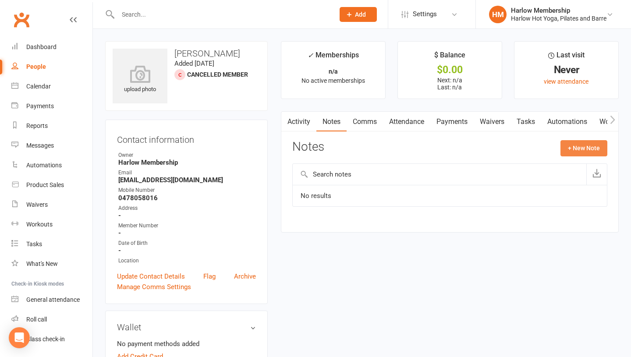
click at [580, 144] on button "+ New Note" at bounding box center [584, 148] width 47 height 16
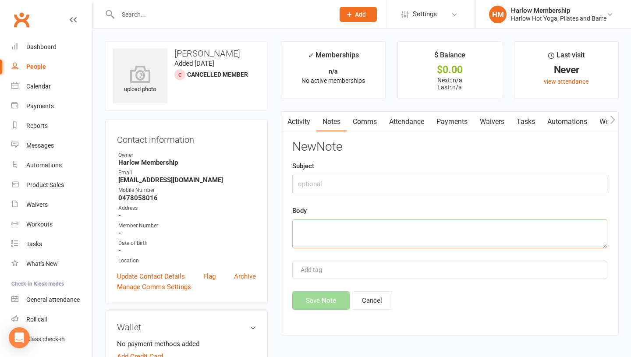
click at [321, 229] on textarea at bounding box center [449, 234] width 315 height 29
paste textarea "[URL][DOMAIN_NAME]"
type textarea "[URL][DOMAIN_NAME]"
click at [313, 188] on input "text" at bounding box center [449, 184] width 315 height 18
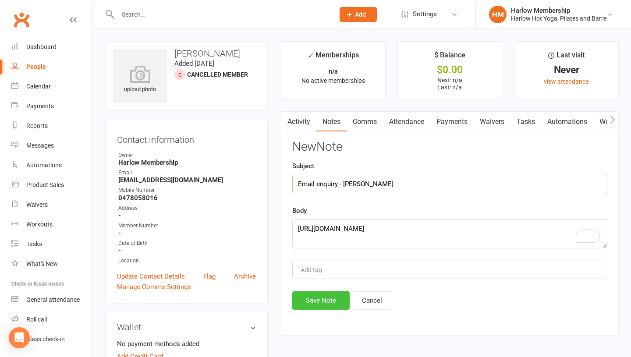
type input "Email enquiry - [PERSON_NAME]"
click at [296, 295] on button "Save Note" at bounding box center [320, 301] width 57 height 18
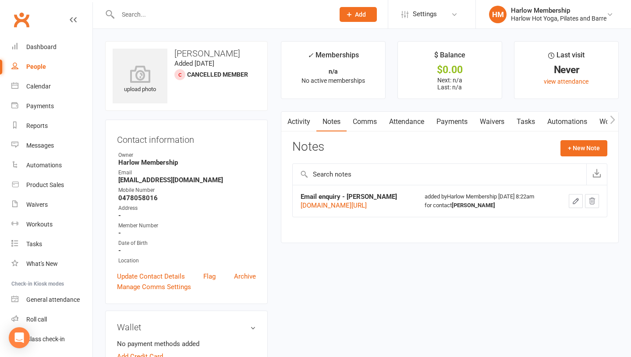
click at [296, 126] on link "Activity" at bounding box center [298, 122] width 35 height 20
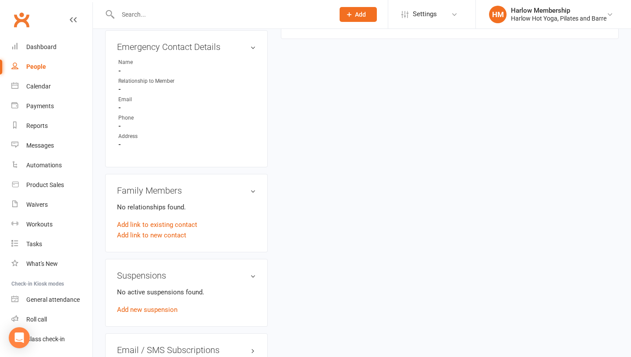
scroll to position [424, 0]
click at [149, 19] on input "text" at bounding box center [221, 14] width 213 height 12
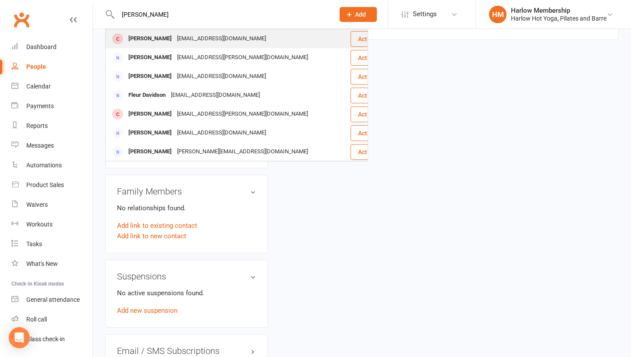
type input "[PERSON_NAME]"
click at [146, 35] on div "[PERSON_NAME]" at bounding box center [150, 38] width 49 height 13
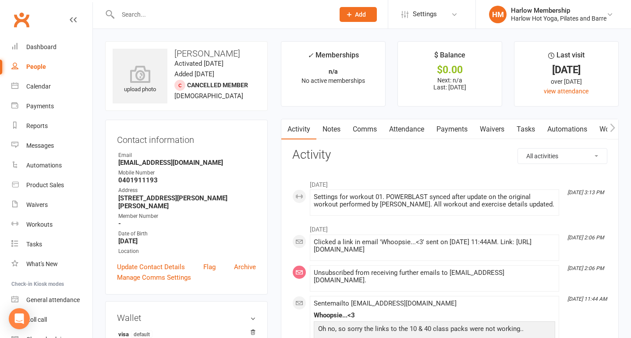
click at [133, 14] on input "text" at bounding box center [221, 14] width 213 height 12
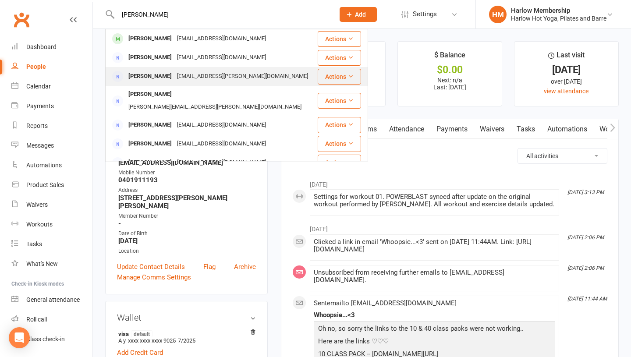
type input "[PERSON_NAME]"
click at [137, 73] on div "[PERSON_NAME]" at bounding box center [150, 76] width 49 height 13
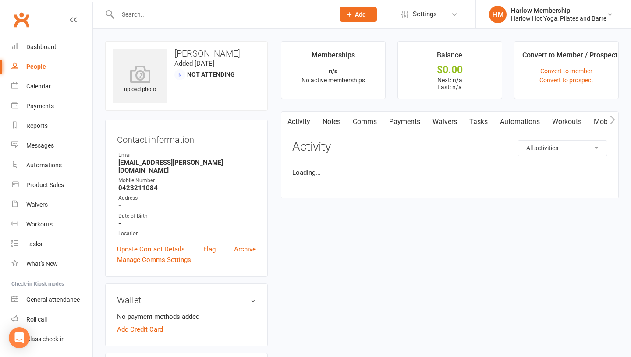
click at [145, 18] on input "text" at bounding box center [221, 14] width 213 height 12
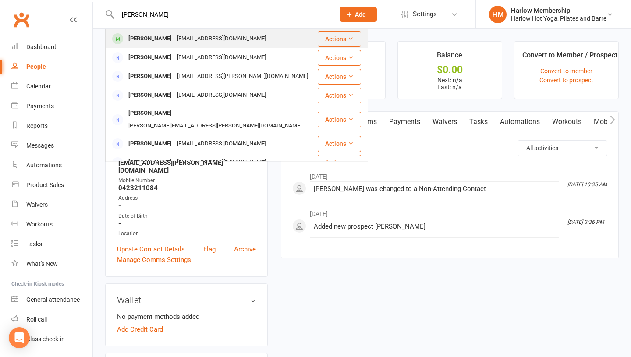
type input "[PERSON_NAME]"
click at [131, 39] on div "[PERSON_NAME]" at bounding box center [150, 38] width 49 height 13
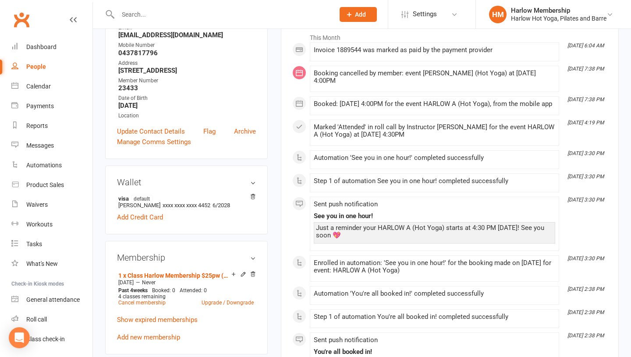
scroll to position [186, 0]
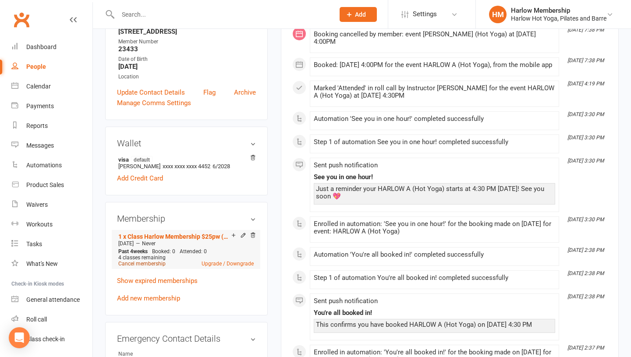
click at [151, 265] on link "Cancel membership" at bounding box center [141, 264] width 47 height 6
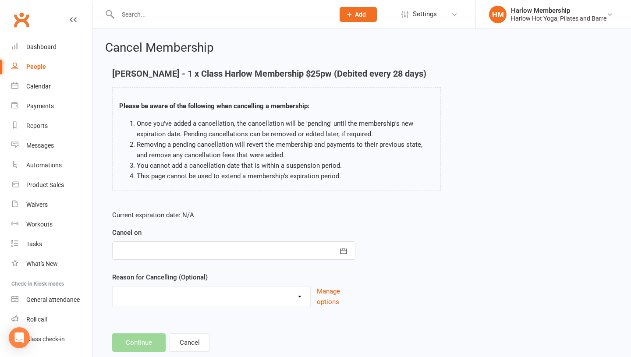
click at [210, 264] on form "Current expiration date: N/A Cancel on [DATE] Sun Mon Tue Wed Thu Fri Sat 31 27…" at bounding box center [233, 258] width 243 height 97
click at [196, 255] on div at bounding box center [233, 251] width 243 height 18
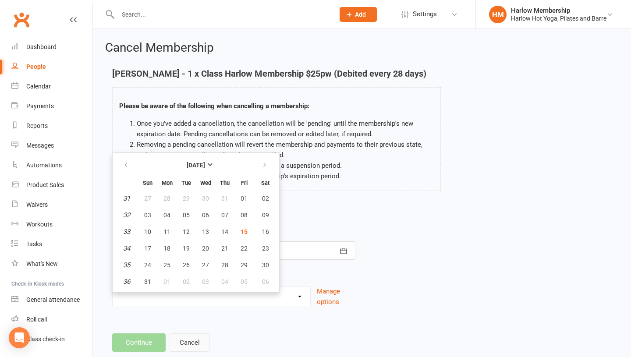
click at [186, 340] on button "Cancel" at bounding box center [190, 343] width 40 height 18
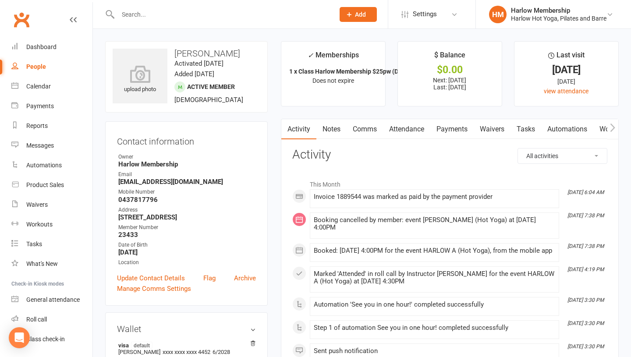
click at [420, 129] on link "Attendance" at bounding box center [406, 129] width 47 height 20
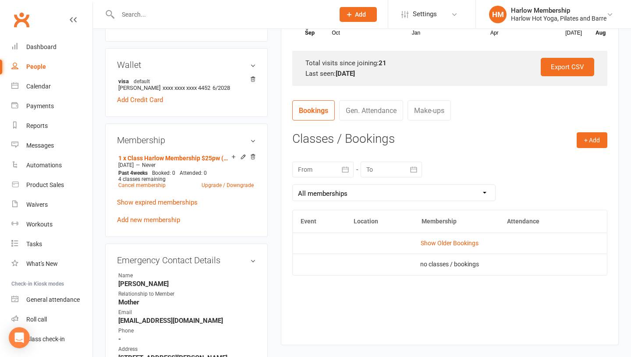
scroll to position [265, 0]
click at [439, 239] on link "Show Older Bookings" at bounding box center [450, 242] width 58 height 7
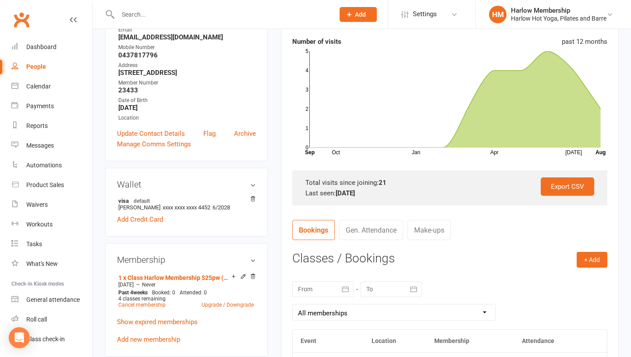
scroll to position [0, 0]
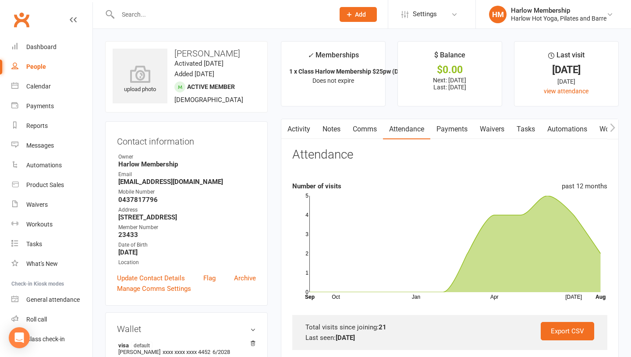
click at [449, 133] on link "Payments" at bounding box center [451, 129] width 43 height 20
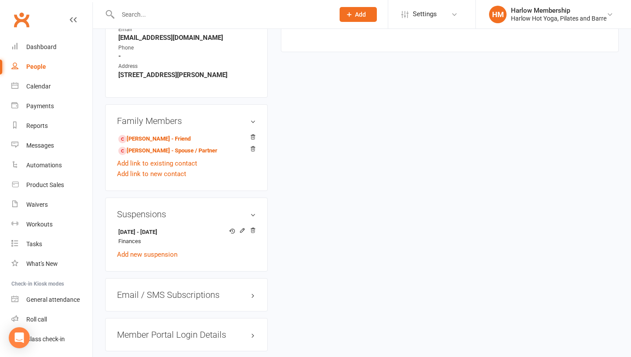
scroll to position [547, 0]
click at [243, 231] on icon at bounding box center [242, 231] width 4 height 4
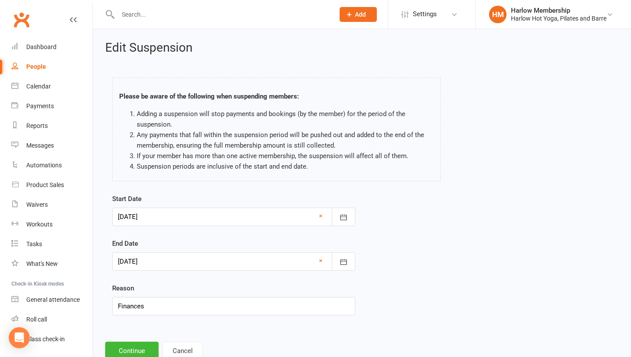
scroll to position [28, 0]
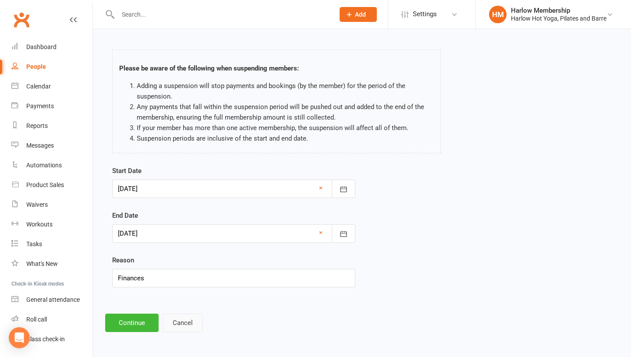
click at [192, 321] on button "Cancel" at bounding box center [183, 323] width 40 height 18
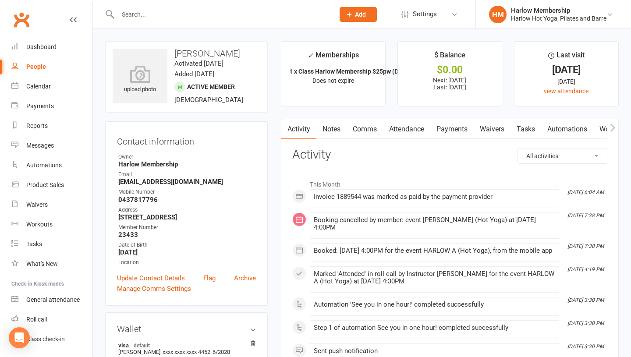
click at [165, 15] on input "text" at bounding box center [221, 14] width 213 height 12
paste input "[PERSON_NAME]"
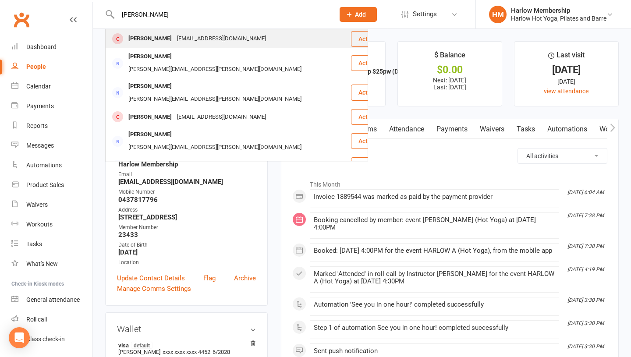
type input "[PERSON_NAME]"
click at [157, 34] on div "[PERSON_NAME]" at bounding box center [150, 38] width 49 height 13
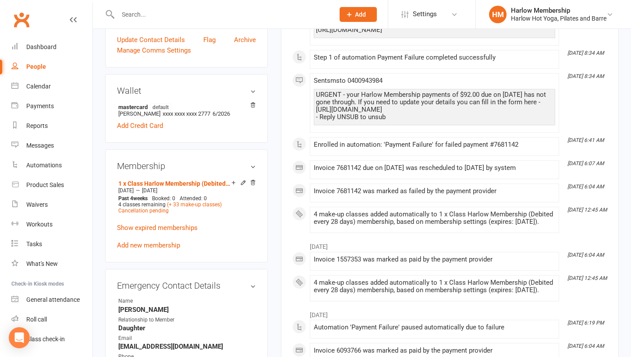
scroll to position [264, 0]
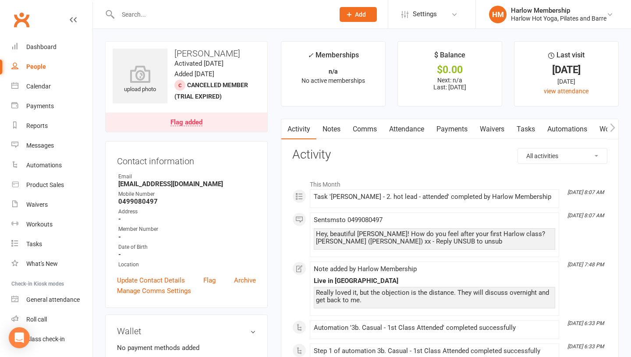
click at [140, 16] on input "text" at bounding box center [221, 14] width 213 height 12
type input "[PERSON_NAME]"
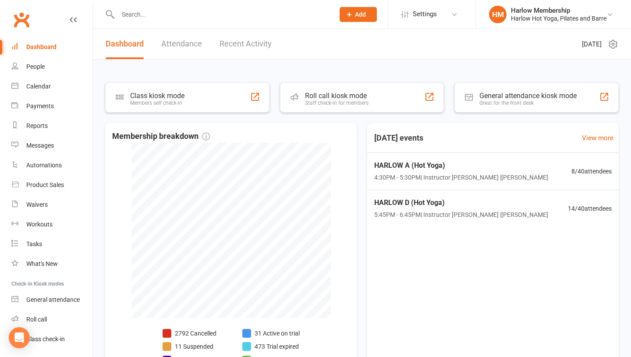
click at [136, 20] on input "text" at bounding box center [221, 14] width 213 height 12
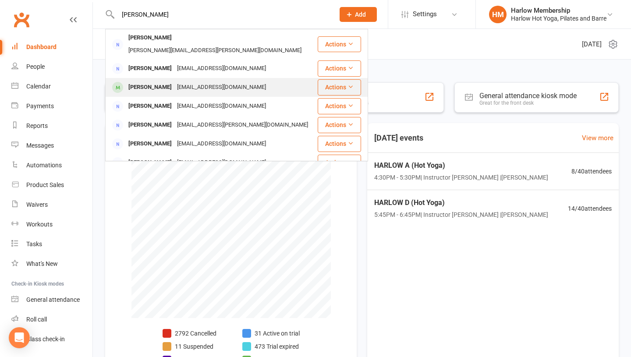
type input "[PERSON_NAME]"
click at [140, 81] on div "[PERSON_NAME]" at bounding box center [150, 87] width 49 height 13
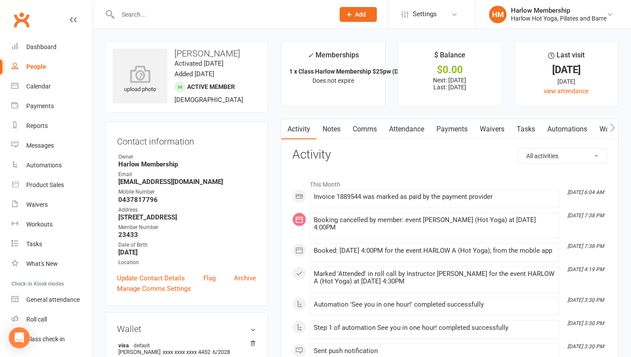
click at [463, 127] on link "Payments" at bounding box center [451, 129] width 43 height 20
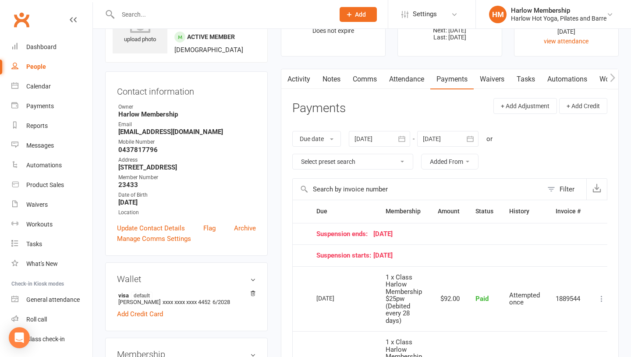
scroll to position [55, 0]
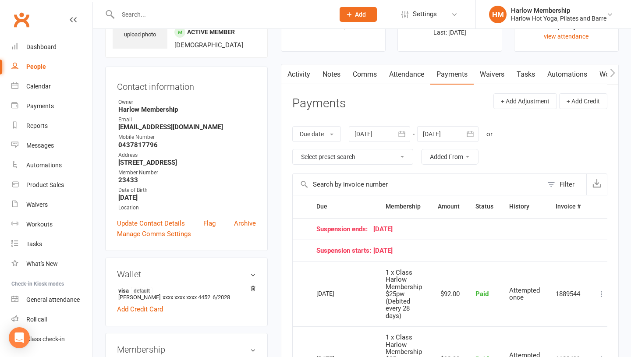
click at [438, 132] on div at bounding box center [447, 134] width 61 height 16
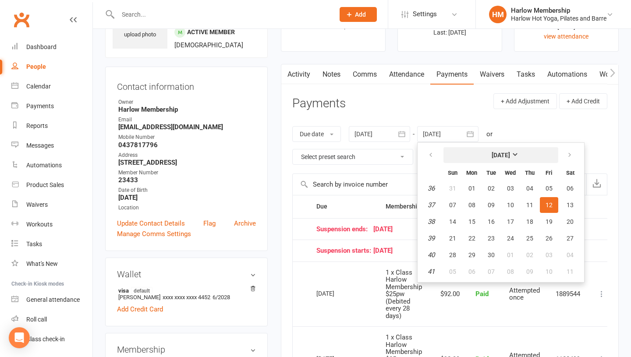
click at [535, 157] on button "[DATE]" at bounding box center [501, 155] width 115 height 16
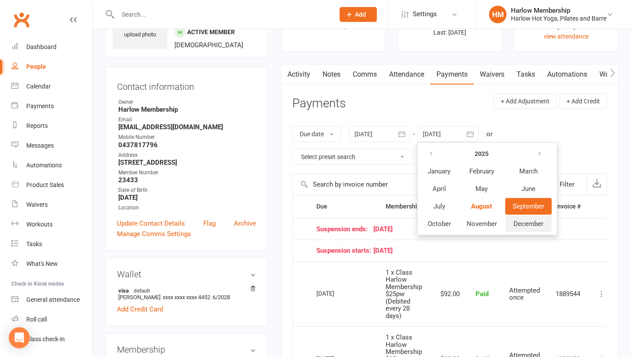
click at [515, 229] on button "December" at bounding box center [528, 224] width 46 height 17
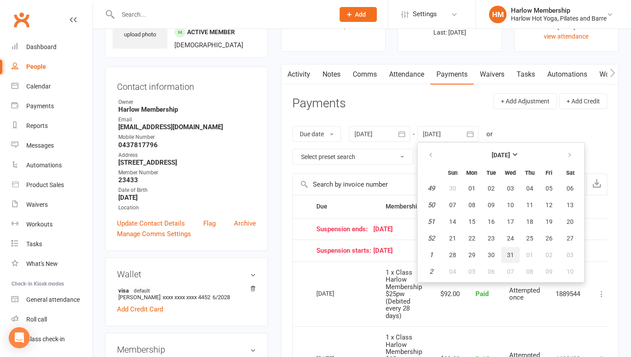
click at [509, 255] on span "31" at bounding box center [510, 255] width 7 height 7
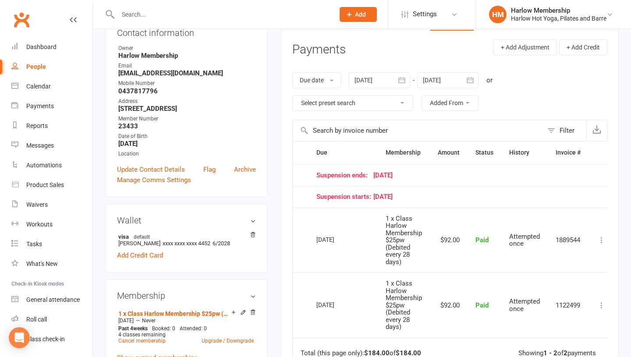
scroll to position [112, 0]
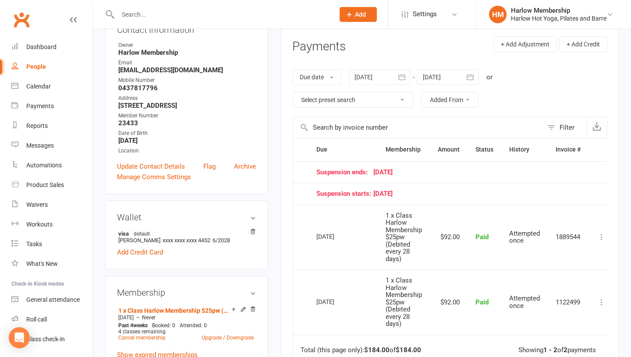
click at [443, 77] on div at bounding box center [447, 77] width 61 height 16
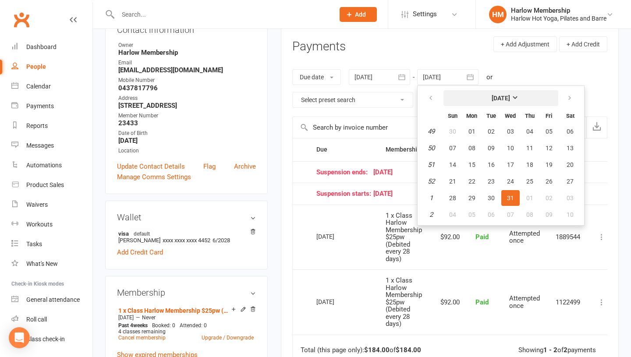
click at [510, 102] on strong "[DATE]" at bounding box center [501, 98] width 18 height 7
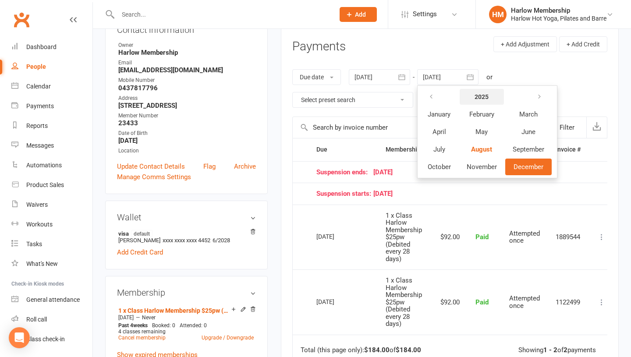
click at [481, 96] on strong "2025" at bounding box center [482, 96] width 14 height 7
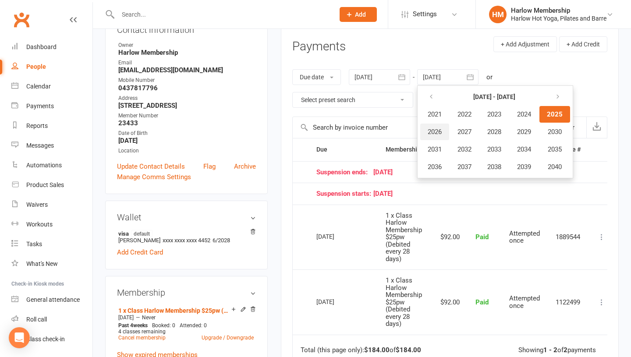
click at [428, 134] on button "2026" at bounding box center [434, 132] width 29 height 17
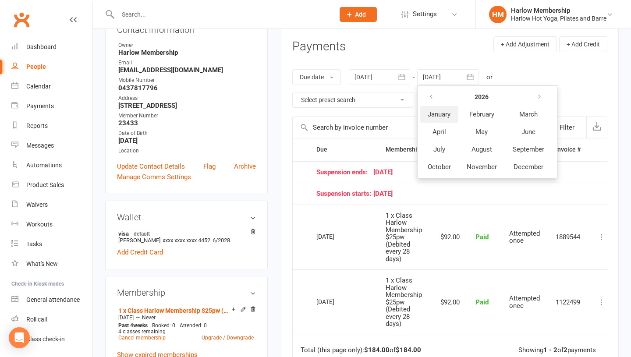
click at [437, 119] on button "January" at bounding box center [439, 114] width 38 height 17
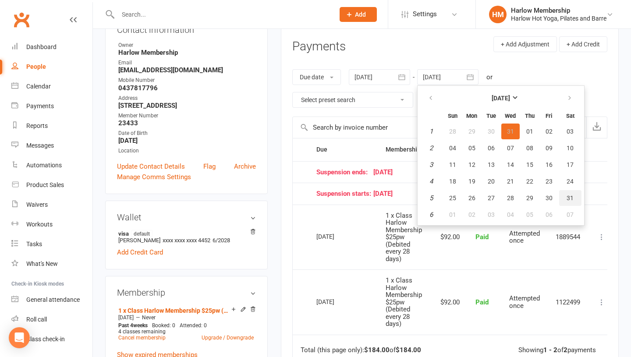
click at [574, 198] on span "31" at bounding box center [570, 198] width 7 height 7
type input "[DATE]"
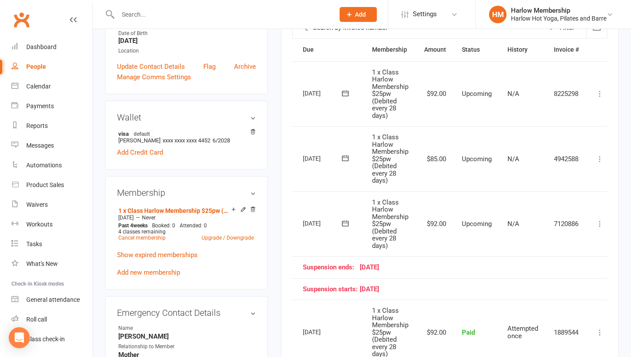
scroll to position [0, 32]
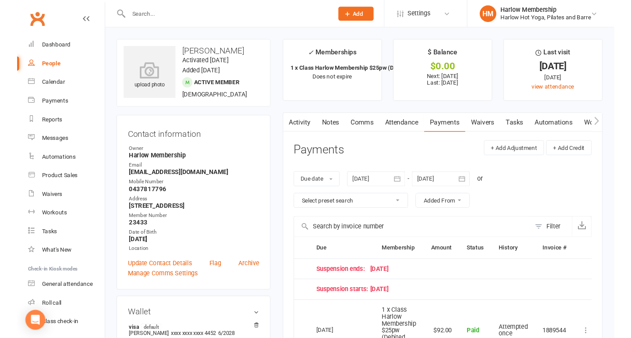
scroll to position [19, 0]
